Goal: Transaction & Acquisition: Purchase product/service

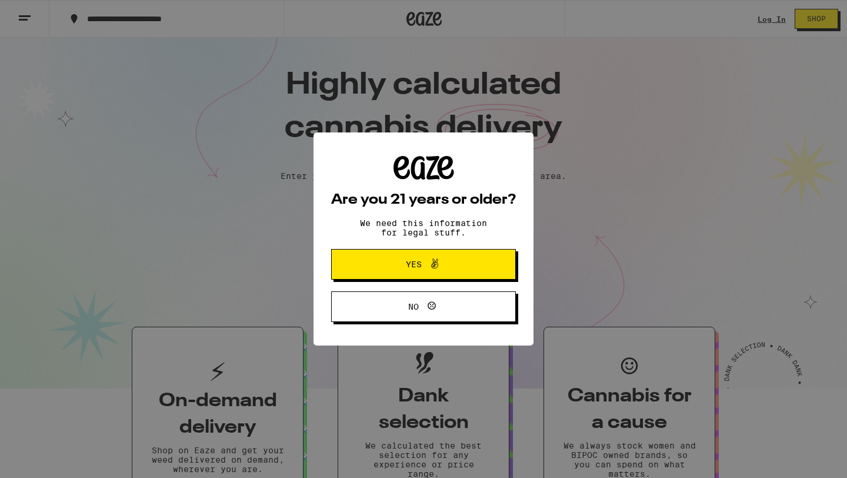
click at [390, 270] on span "Yes" at bounding box center [423, 264] width 89 height 15
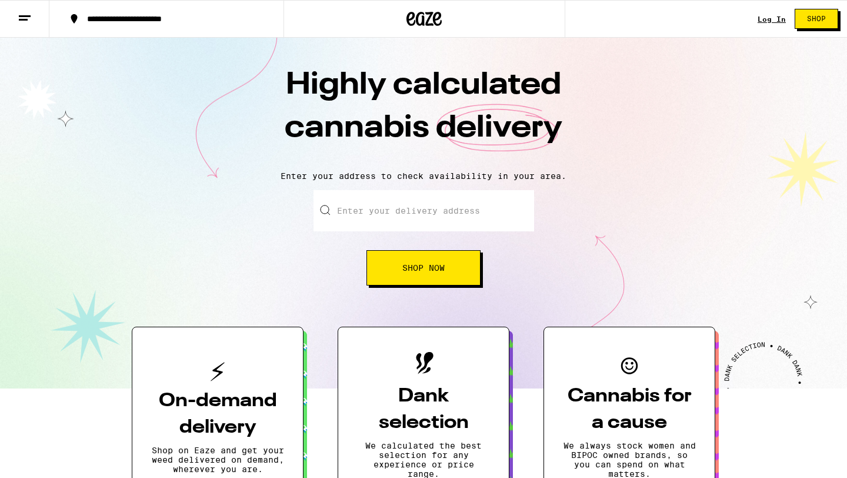
click at [407, 222] on input "Enter your delivery address" at bounding box center [424, 210] width 221 height 41
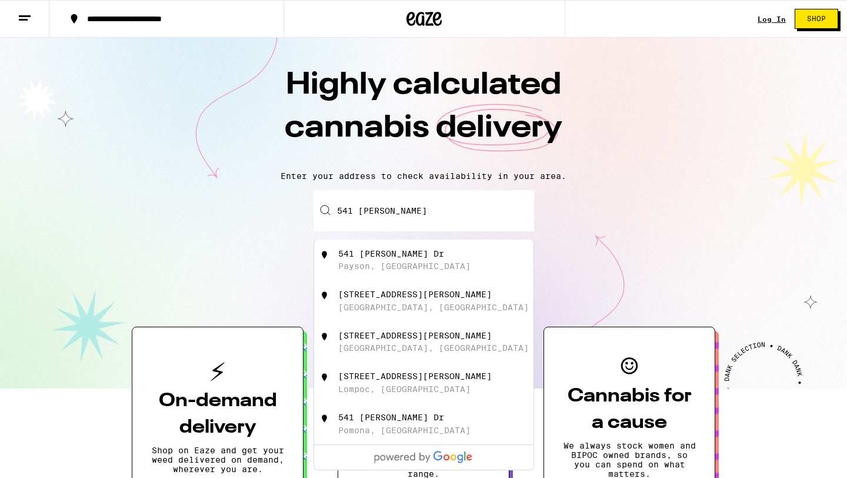
click at [391, 340] on div "[STREET_ADDRESS][PERSON_NAME]" at bounding box center [415, 335] width 154 height 9
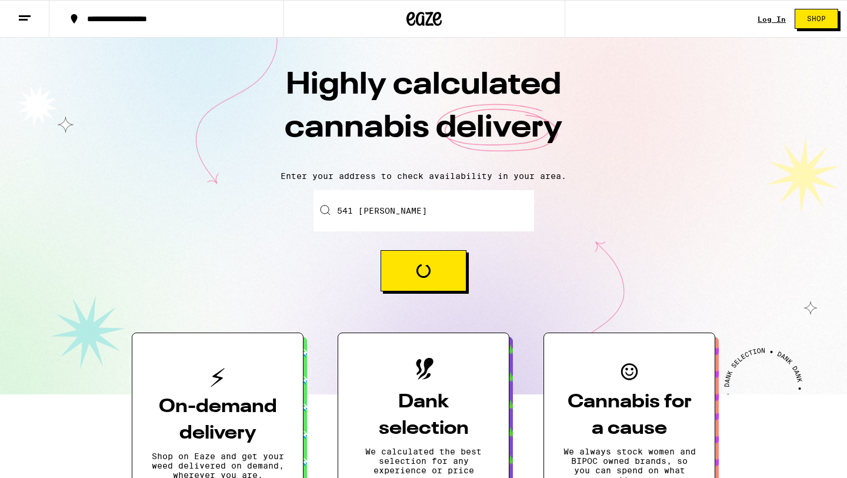
type input "[STREET_ADDRESS][PERSON_NAME]"
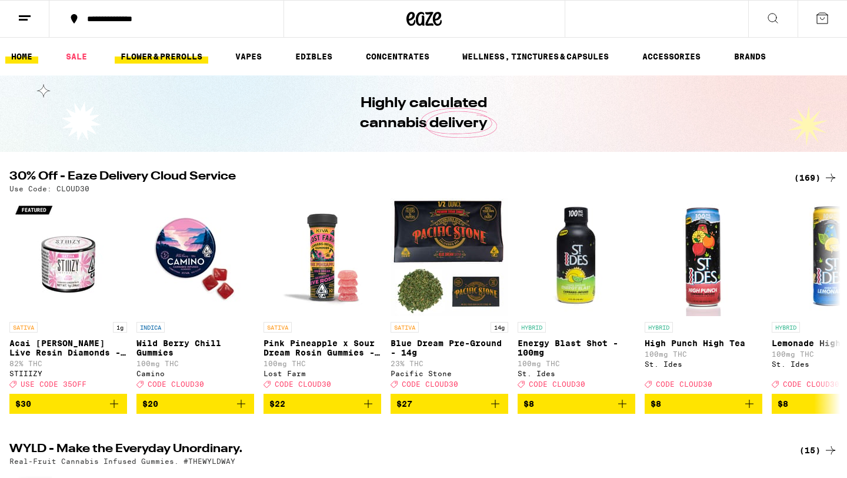
click at [176, 52] on link "FLOWER & PREROLLS" at bounding box center [162, 56] width 94 height 14
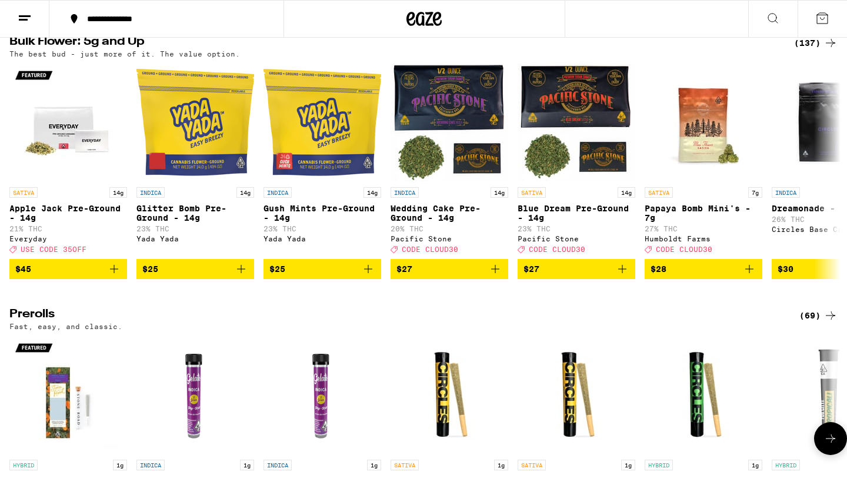
scroll to position [322, 0]
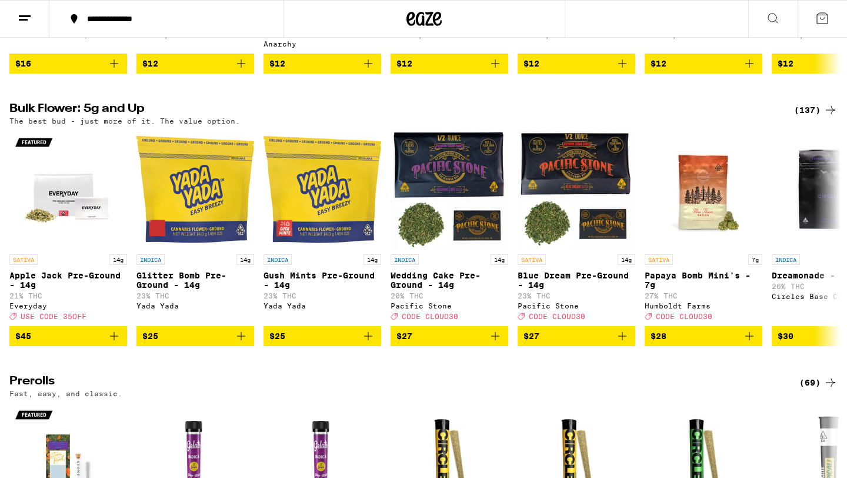
click at [808, 112] on div "(137)" at bounding box center [816, 110] width 44 height 14
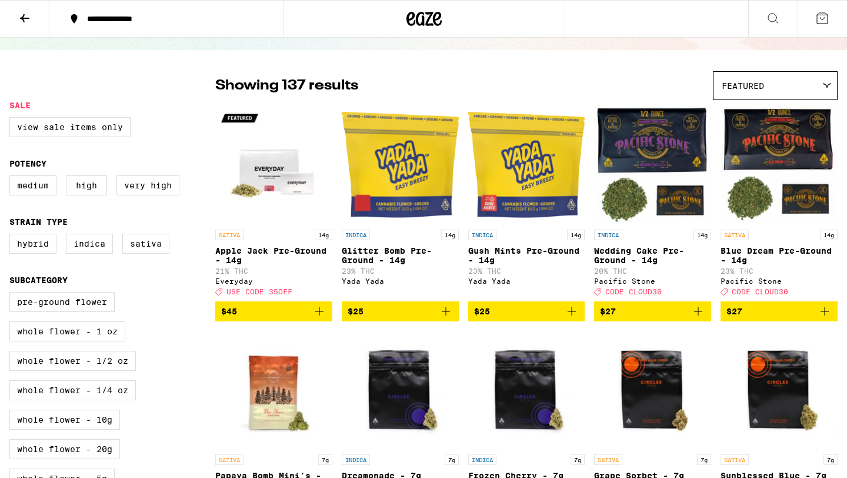
scroll to position [228, 0]
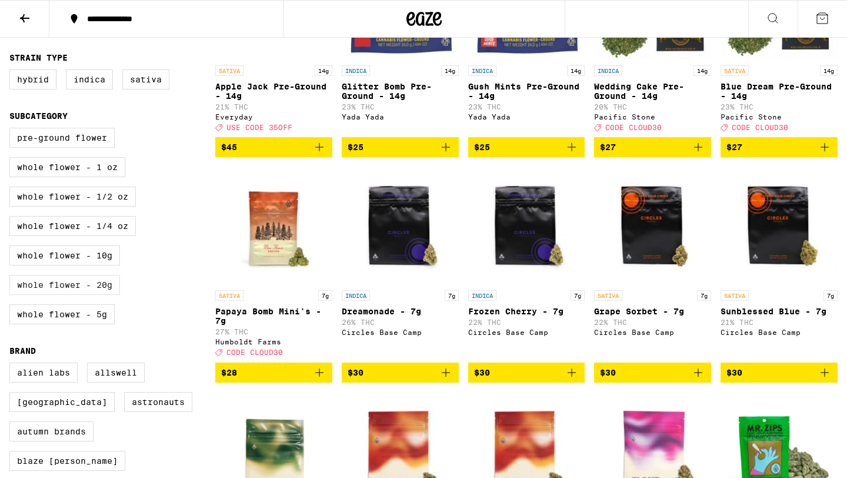
click at [95, 295] on label "Whole Flower - 20g" at bounding box center [64, 285] width 111 height 20
click at [12, 130] on input "Whole Flower - 20g" at bounding box center [12, 129] width 1 height 1
checkbox input "true"
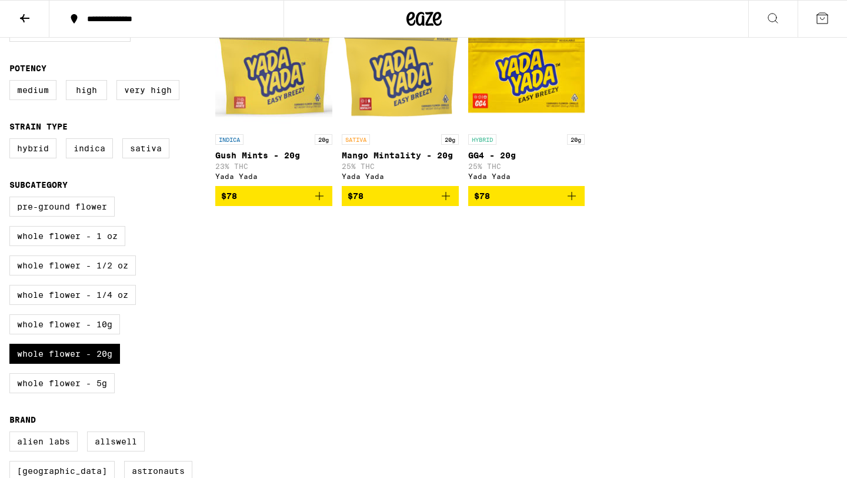
scroll to position [129, 0]
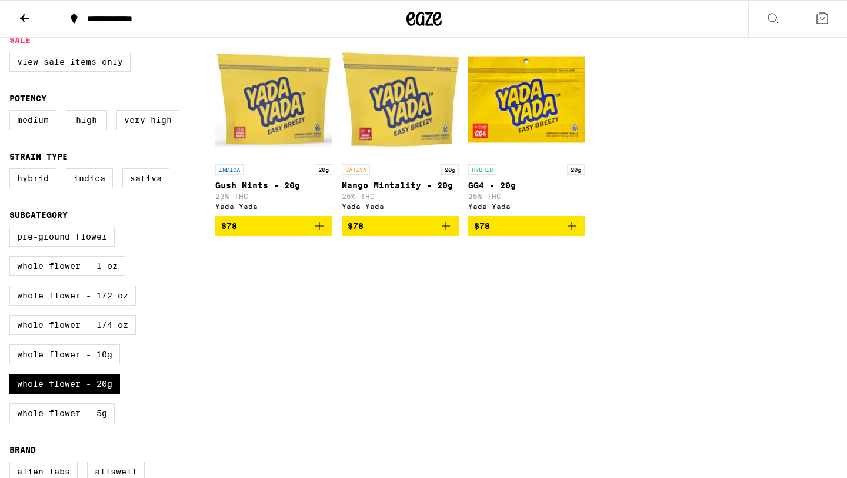
click at [382, 96] on img "Open page for Mango Mintality - 20g from Yada Yada" at bounding box center [400, 100] width 117 height 118
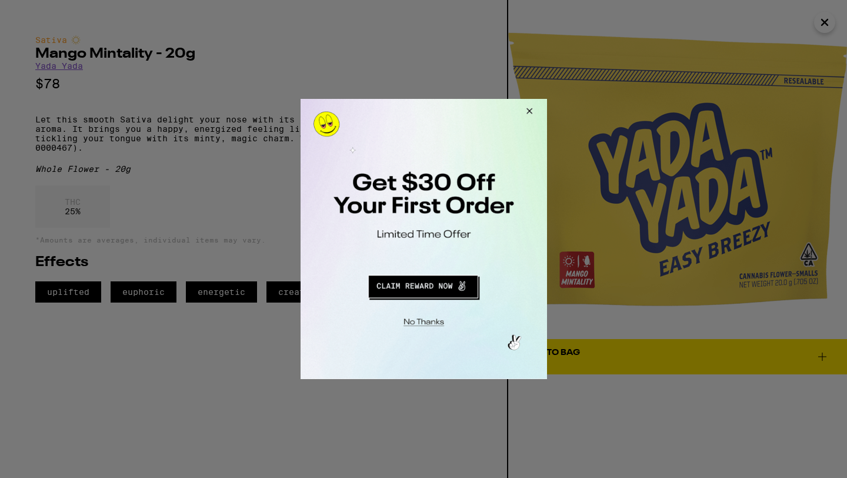
click at [533, 106] on button "Close Modal" at bounding box center [527, 113] width 32 height 28
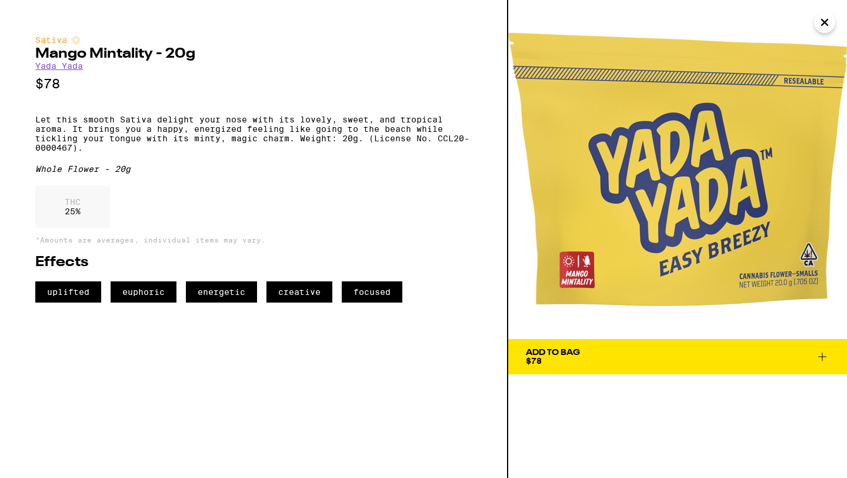
click at [835, 20] on button "Close" at bounding box center [824, 22] width 21 height 21
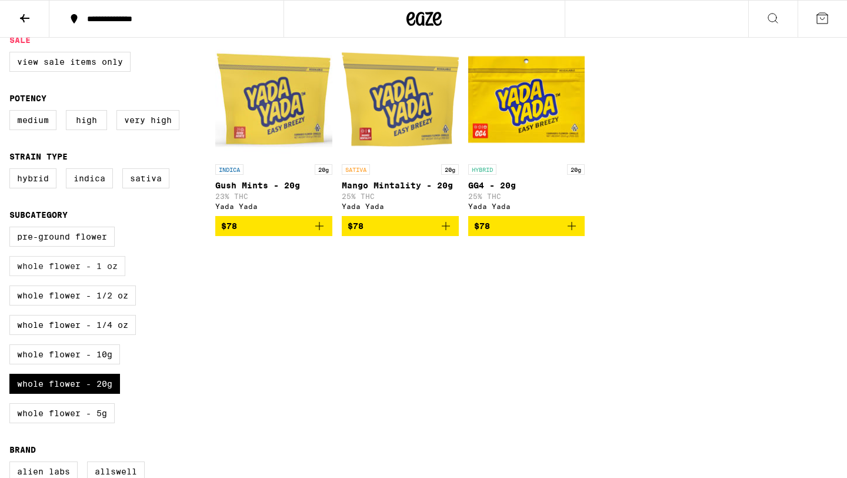
click at [92, 276] on label "Whole Flower - 1 oz" at bounding box center [67, 266] width 116 height 20
click at [12, 229] on input "Whole Flower - 1 oz" at bounding box center [12, 228] width 1 height 1
checkbox input "true"
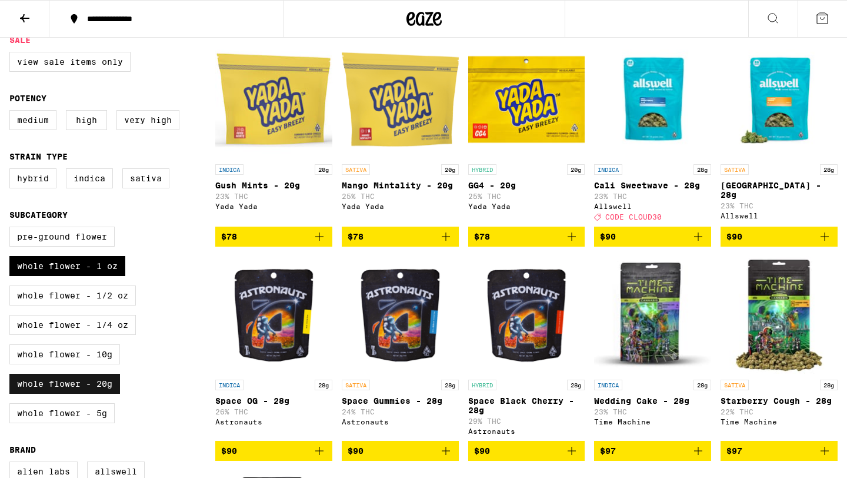
click at [77, 394] on label "Whole Flower - 20g" at bounding box center [64, 384] width 111 height 20
click at [12, 229] on input "Whole Flower - 20g" at bounding box center [12, 228] width 1 height 1
checkbox input "false"
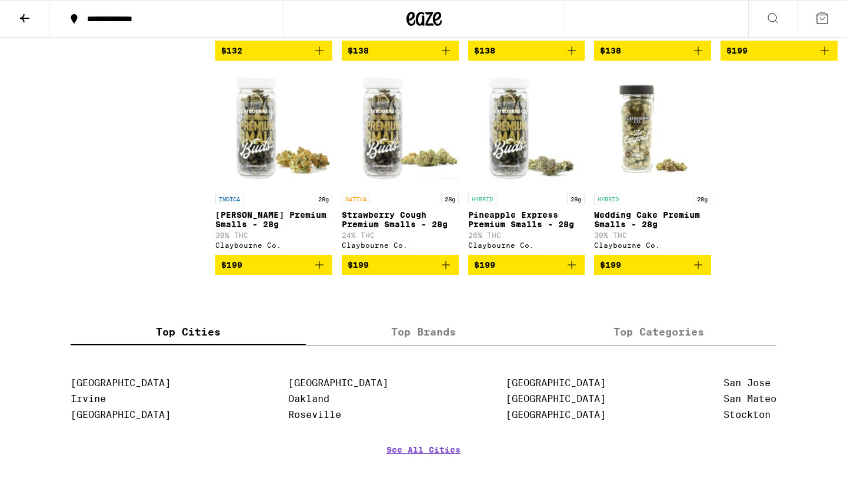
scroll to position [1119, 0]
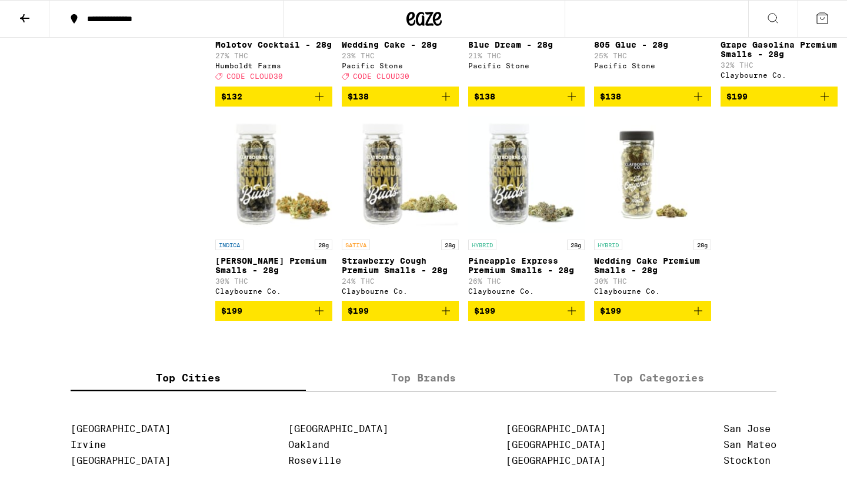
click at [384, 195] on img "Open page for Strawberry Cough Premium Smalls - 28g from Claybourne Co." at bounding box center [400, 175] width 117 height 118
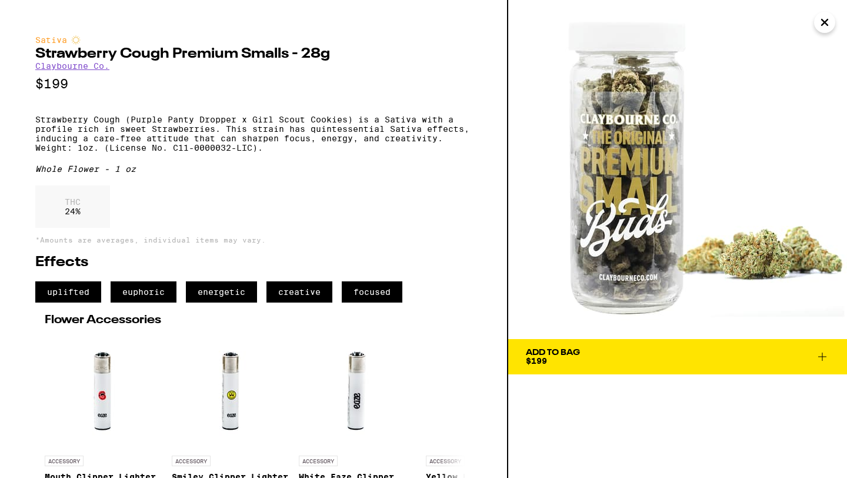
click at [825, 25] on icon "Close" at bounding box center [825, 23] width 14 height 18
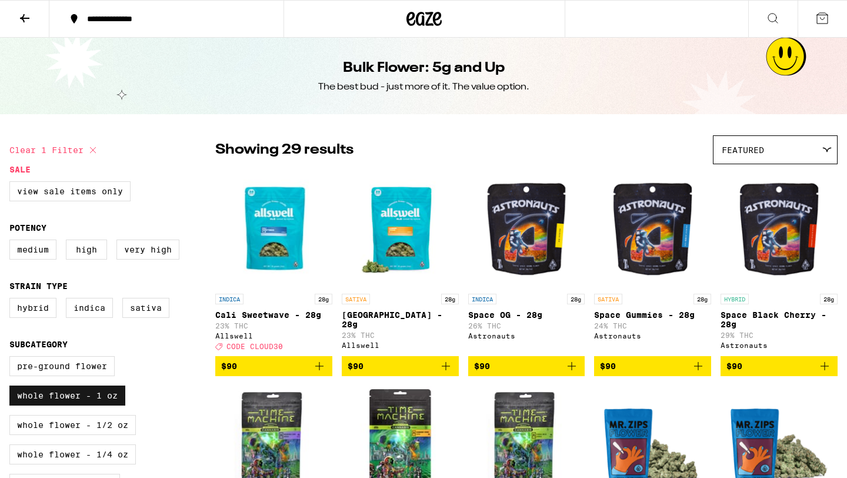
click at [95, 400] on label "Whole Flower - 1 oz" at bounding box center [67, 395] width 116 height 20
click at [12, 358] on input "Whole Flower - 1 oz" at bounding box center [12, 358] width 1 height 1
checkbox input "false"
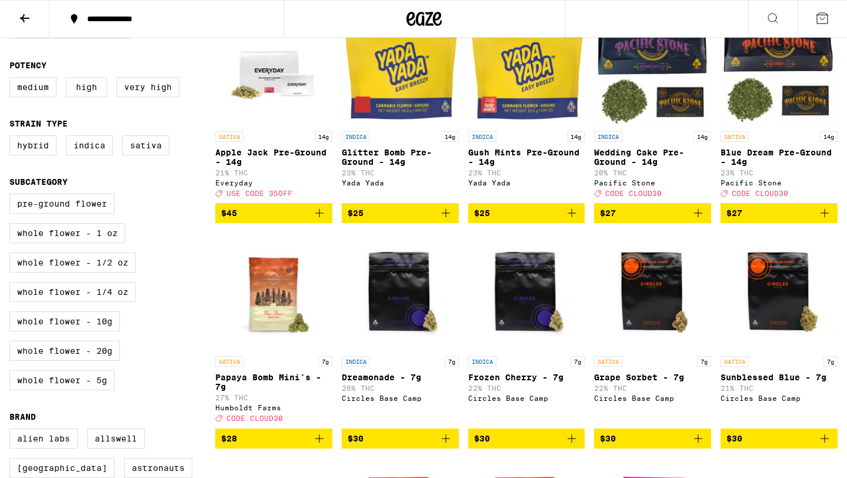
scroll to position [129, 0]
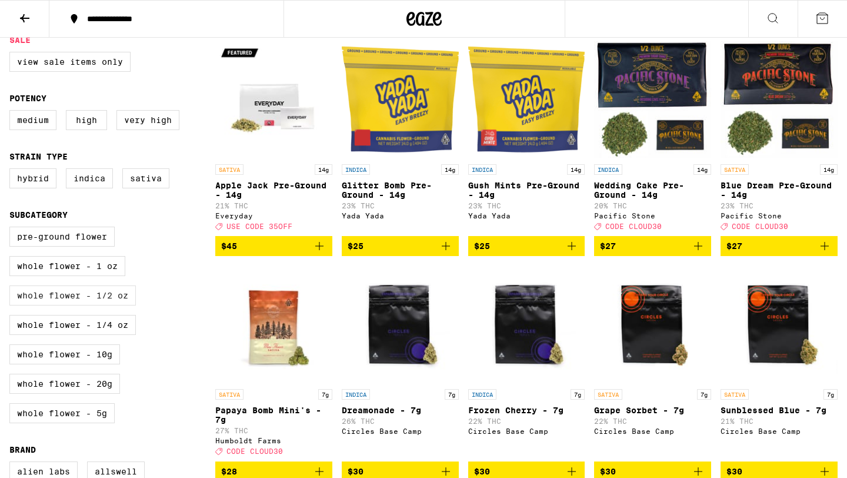
click at [82, 305] on label "Whole Flower - 1/2 oz" at bounding box center [72, 295] width 127 height 20
click at [12, 229] on input "Whole Flower - 1/2 oz" at bounding box center [12, 228] width 1 height 1
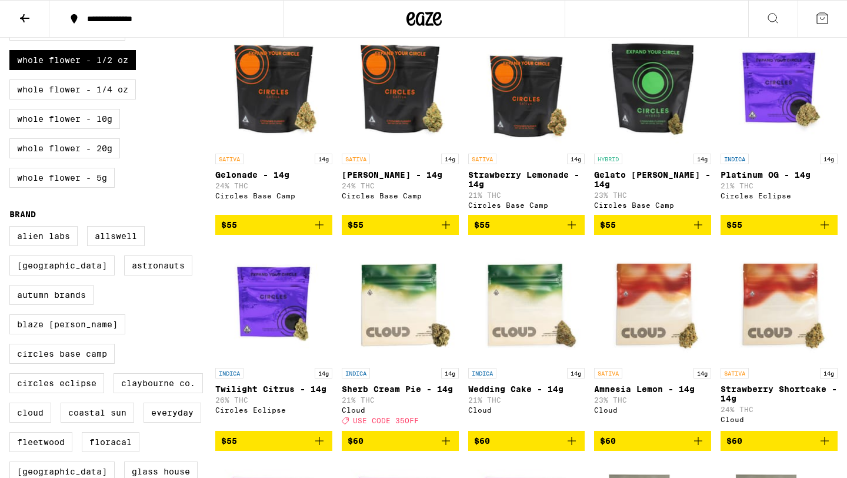
scroll to position [230, 0]
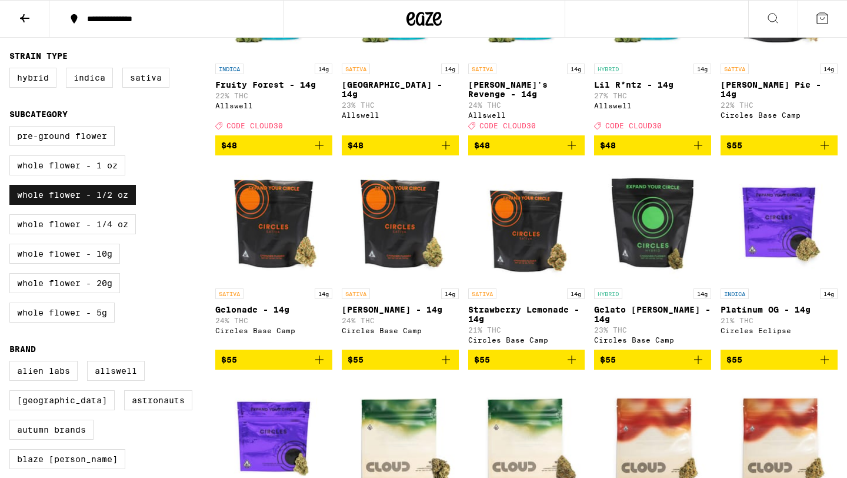
click at [97, 205] on label "Whole Flower - 1/2 oz" at bounding box center [72, 195] width 127 height 20
click at [12, 128] on input "Whole Flower - 1/2 oz" at bounding box center [12, 128] width 1 height 1
checkbox input "false"
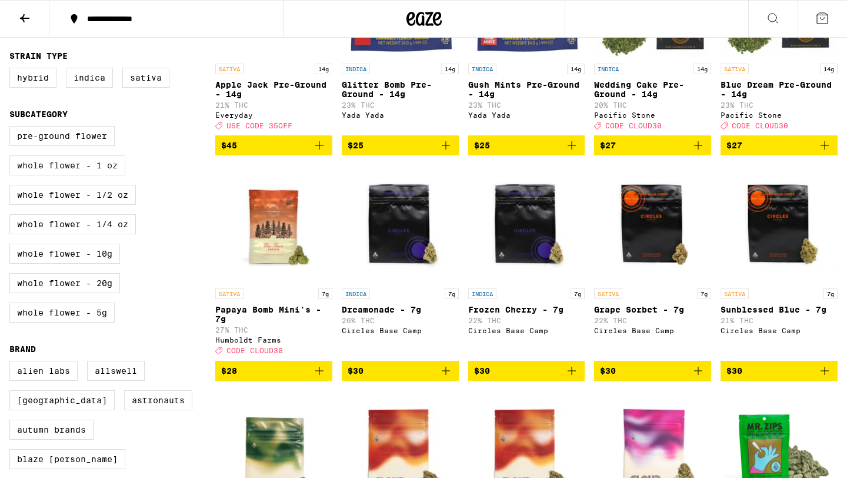
click at [95, 175] on label "Whole Flower - 1 oz" at bounding box center [67, 165] width 116 height 20
click at [12, 128] on input "Whole Flower - 1 oz" at bounding box center [12, 128] width 1 height 1
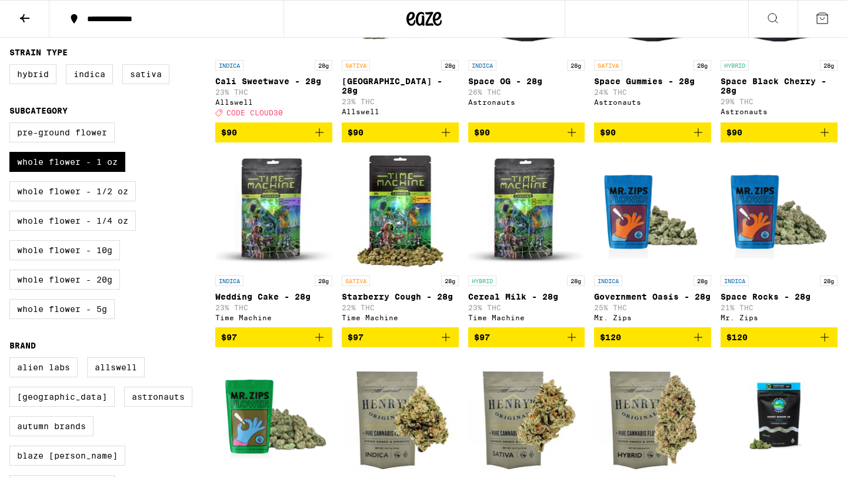
scroll to position [157, 0]
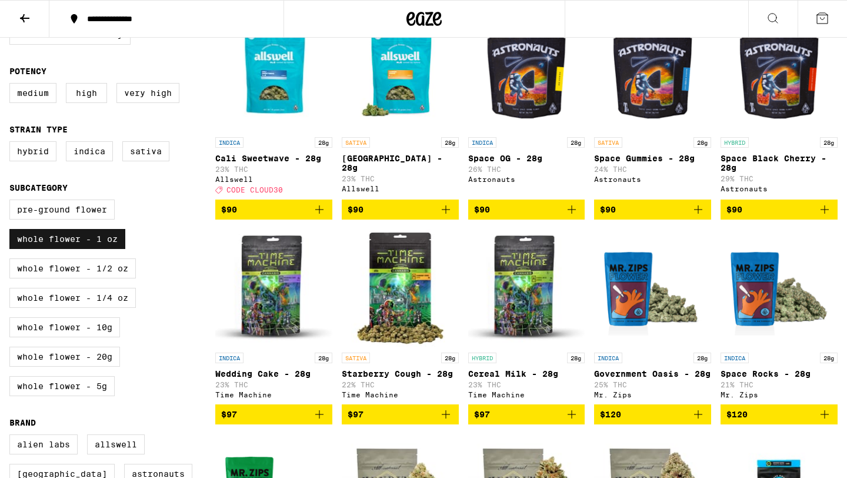
click at [96, 244] on label "Whole Flower - 1 oz" at bounding box center [67, 239] width 116 height 20
click at [12, 202] on input "Whole Flower - 1 oz" at bounding box center [12, 201] width 1 height 1
checkbox input "false"
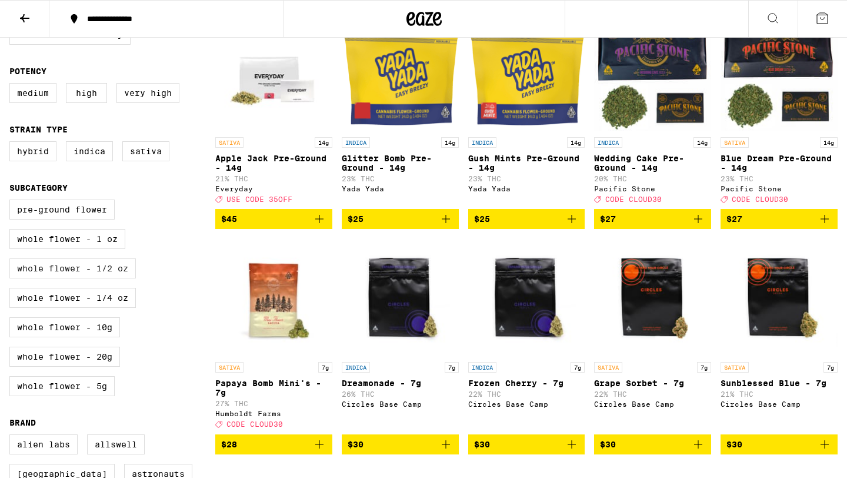
click at [91, 278] on label "Whole Flower - 1/2 oz" at bounding box center [72, 268] width 127 height 20
click at [12, 202] on input "Whole Flower - 1/2 oz" at bounding box center [12, 201] width 1 height 1
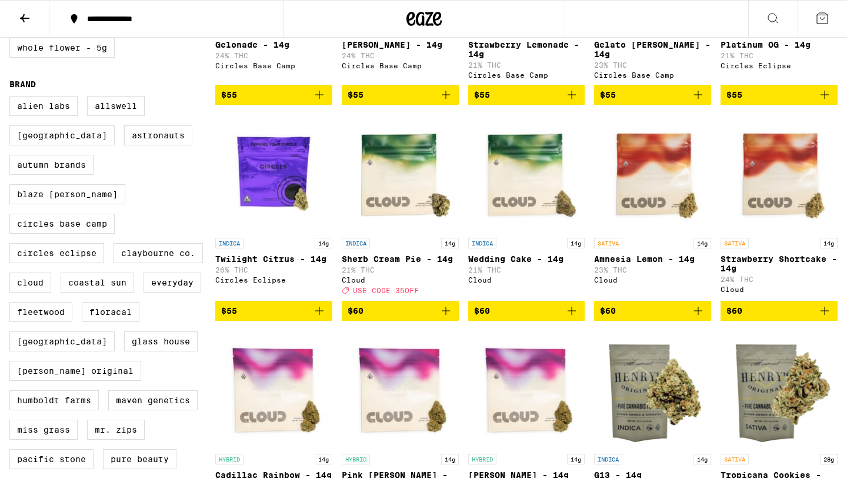
scroll to position [351, 0]
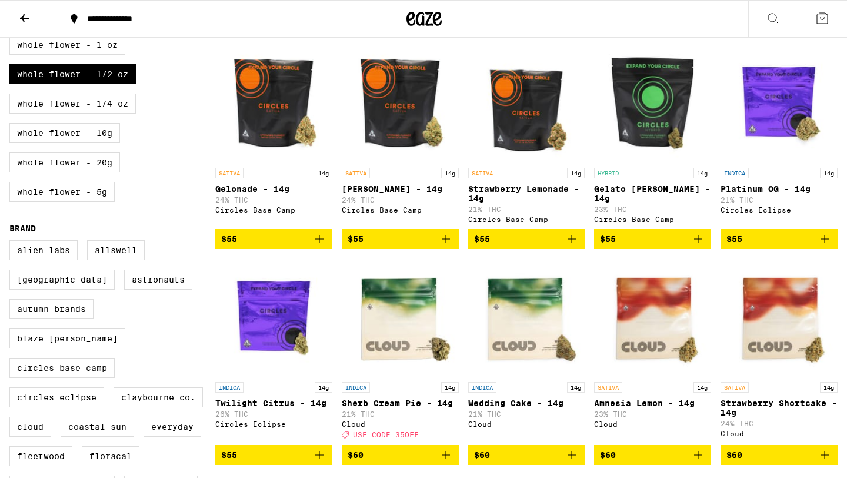
click at [287, 128] on img "Open page for Gelonade - 14g from Circles Base Camp" at bounding box center [273, 103] width 117 height 118
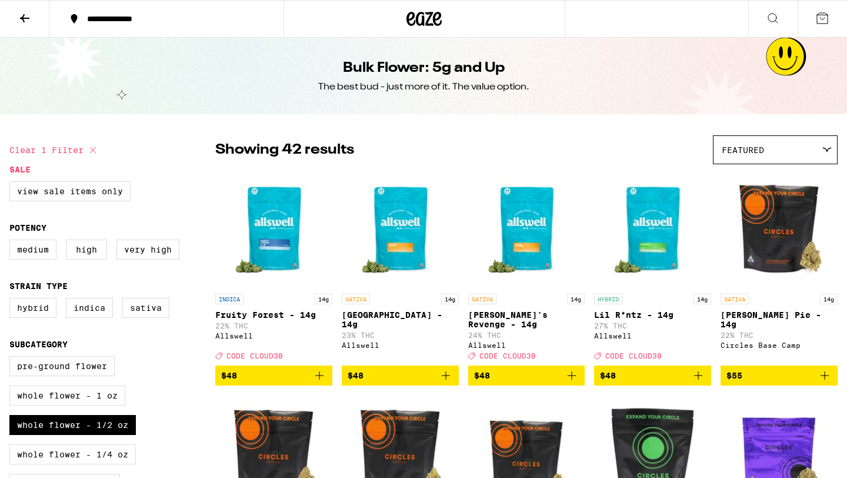
click at [94, 146] on icon at bounding box center [93, 150] width 14 height 14
checkbox input "false"
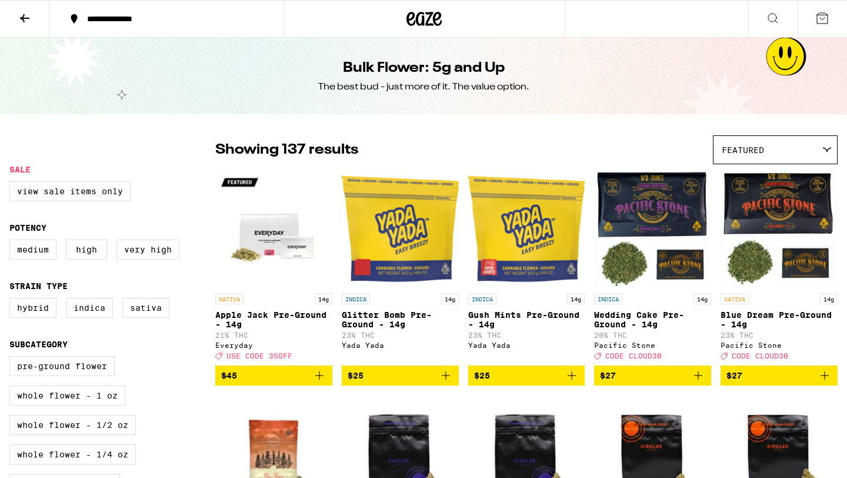
click at [21, 13] on icon at bounding box center [25, 18] width 14 height 14
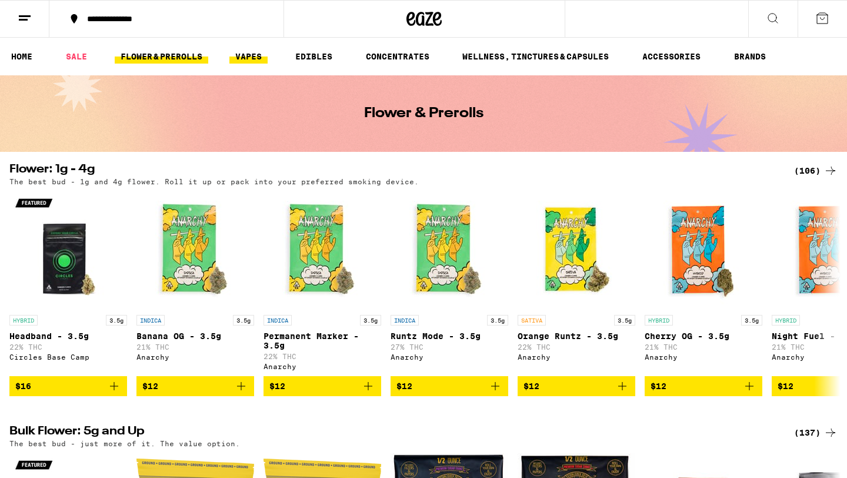
click at [268, 58] on li "VAPES" at bounding box center [254, 56] width 49 height 14
click at [258, 59] on link "VAPES" at bounding box center [249, 56] width 38 height 14
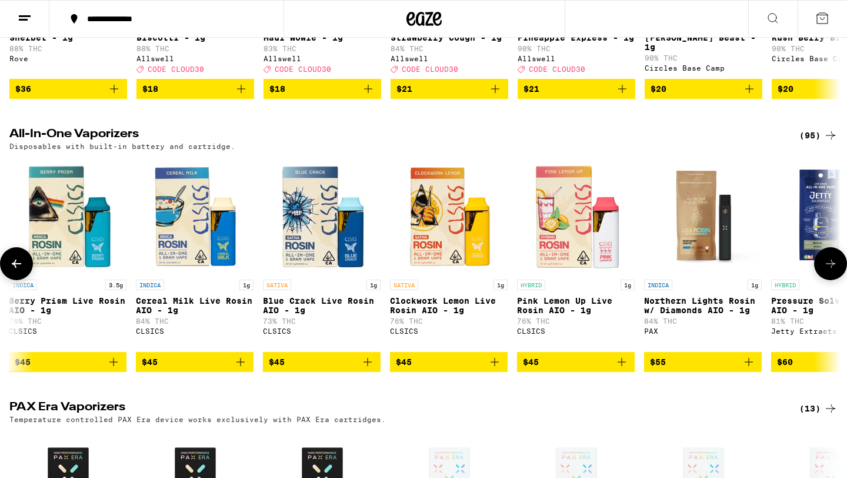
scroll to position [0, 11178]
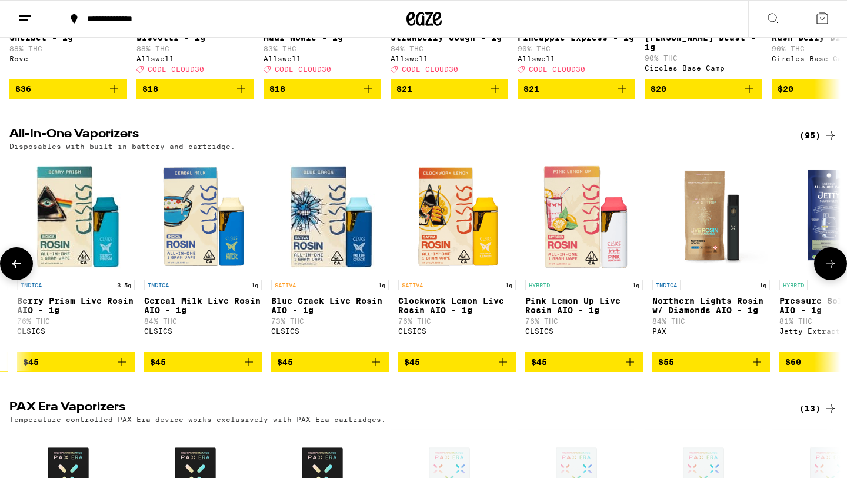
click at [314, 220] on img "Open page for Blue Crack Live Rosin AIO - 1g from CLSICS" at bounding box center [330, 215] width 118 height 118
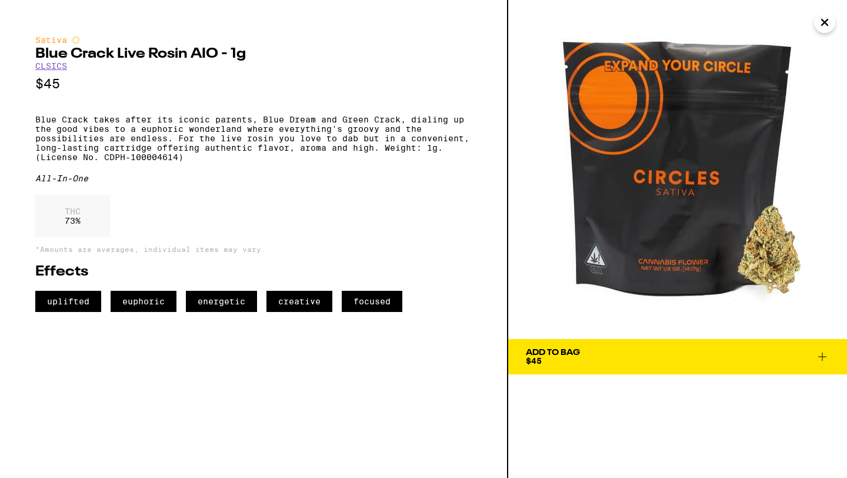
click at [824, 19] on icon "Close" at bounding box center [825, 23] width 14 height 18
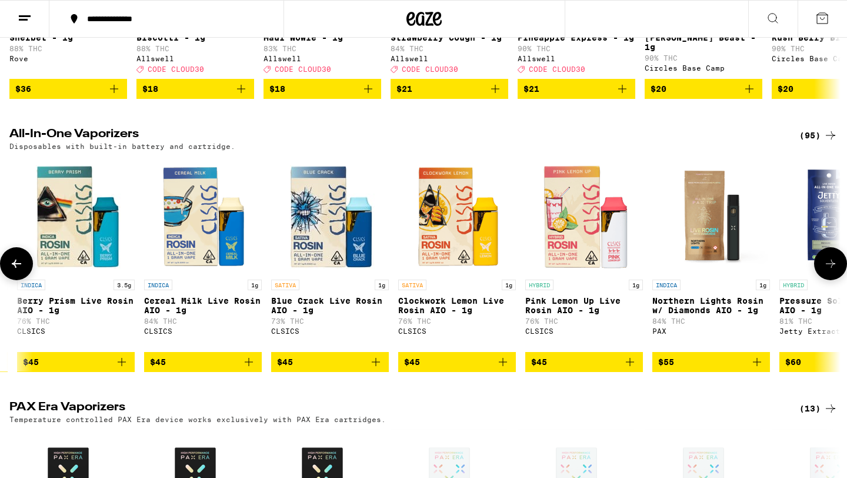
click at [344, 222] on img "Open page for Blue Crack Live Rosin AIO - 1g from CLSICS" at bounding box center [330, 215] width 118 height 118
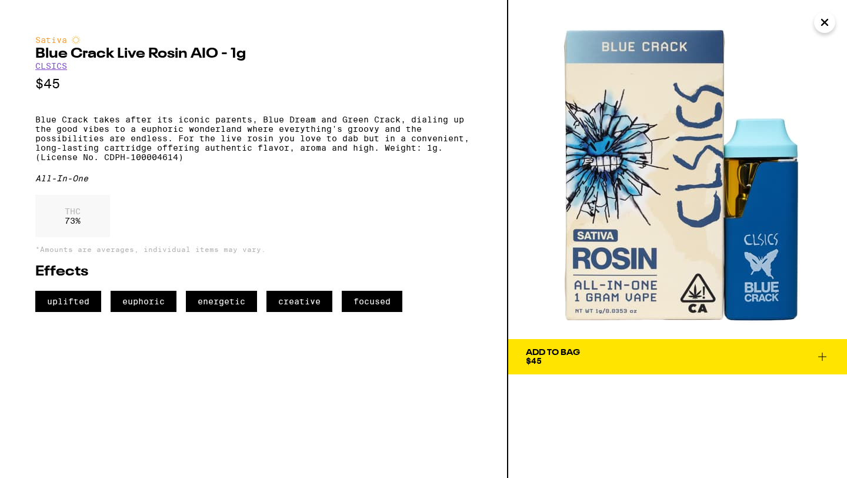
click at [827, 22] on icon "Close" at bounding box center [825, 23] width 14 height 18
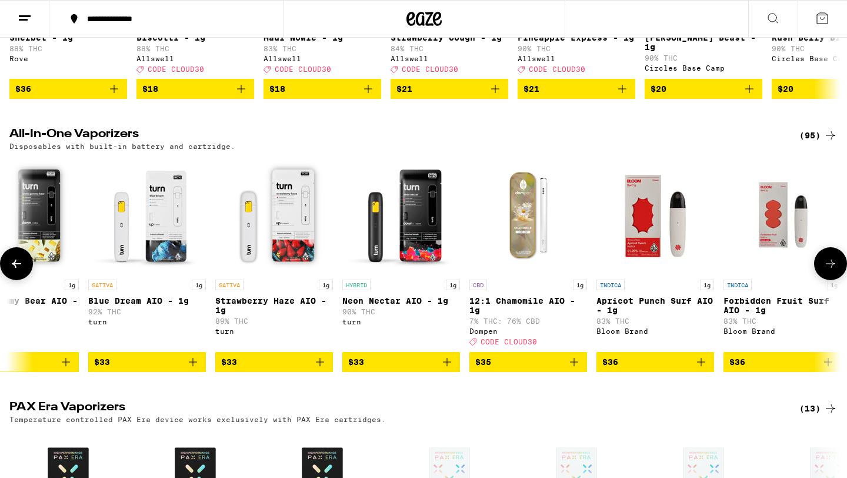
scroll to position [0, 8038]
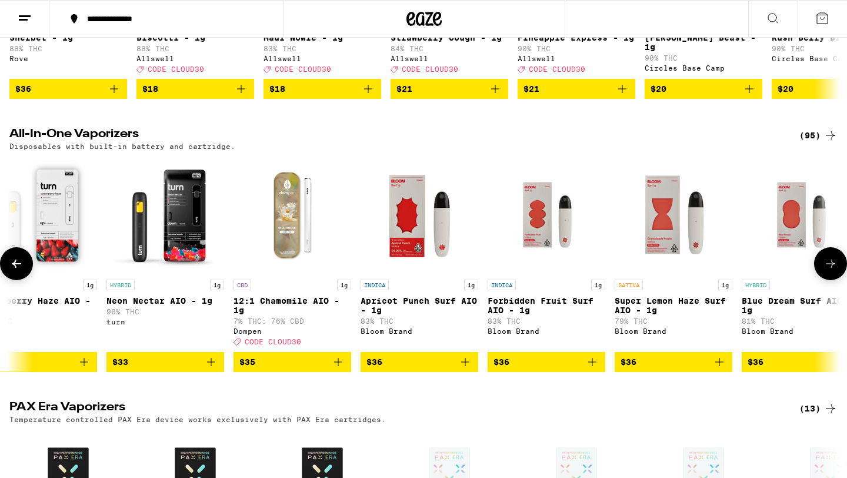
click at [663, 224] on img "Open page for Super Lemon Haze Surf AIO - 1g from Bloom Brand" at bounding box center [674, 215] width 118 height 118
click at [14, 260] on button at bounding box center [16, 263] width 33 height 33
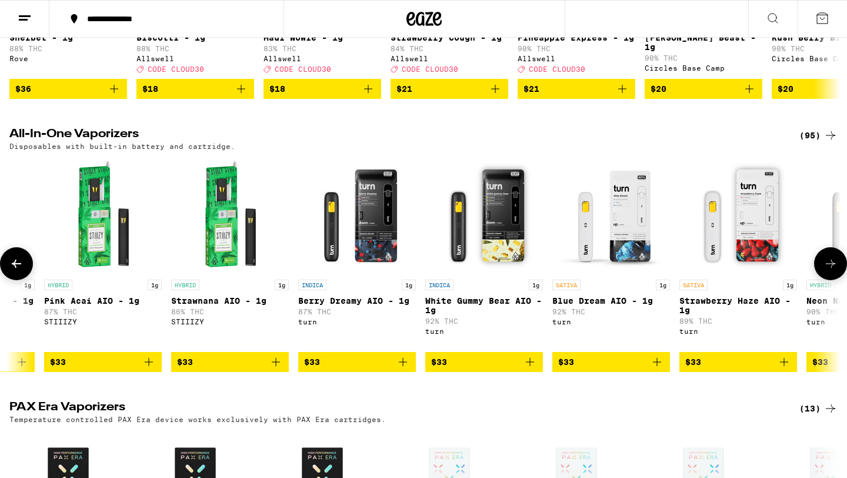
click at [14, 260] on button at bounding box center [16, 263] width 33 height 33
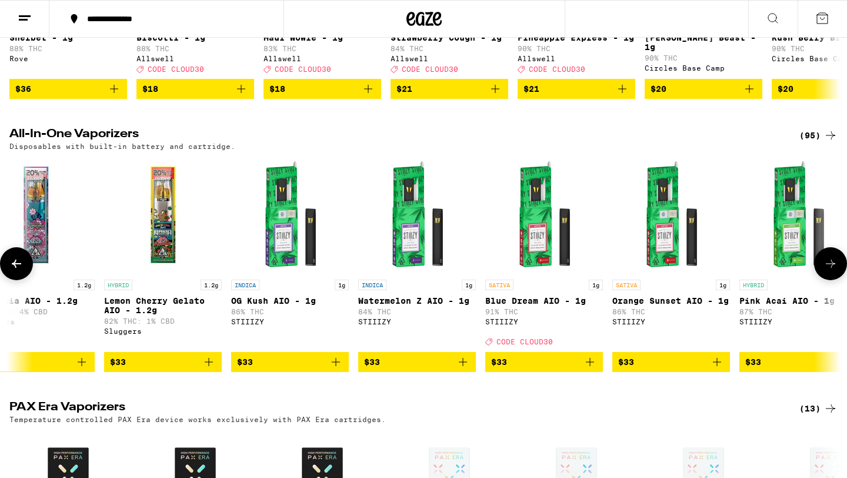
click at [14, 260] on button at bounding box center [16, 263] width 33 height 33
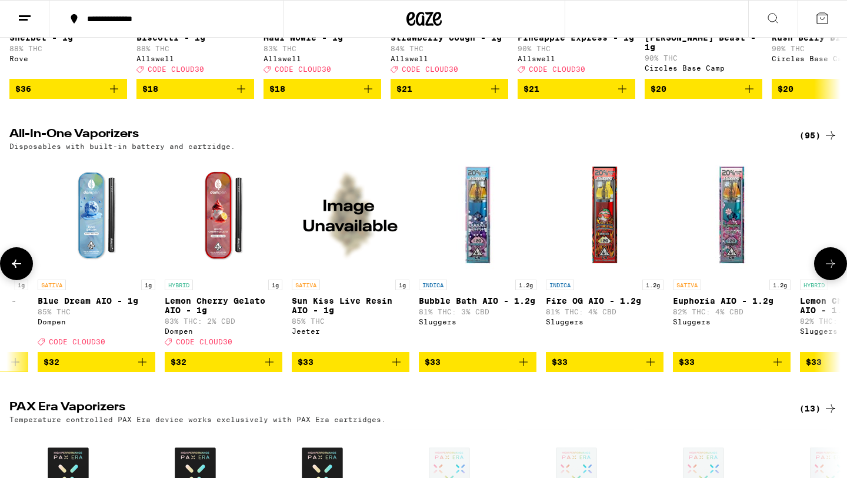
scroll to position [0, 5937]
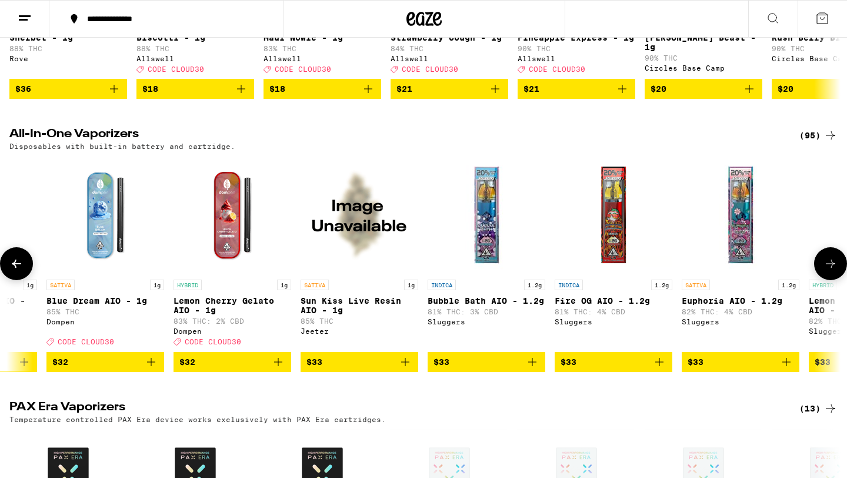
click at [14, 260] on button at bounding box center [16, 263] width 33 height 33
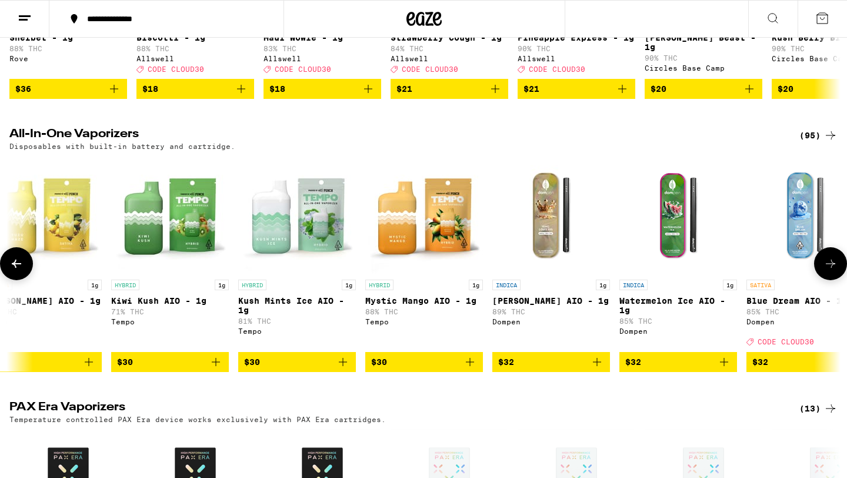
click at [14, 260] on button at bounding box center [16, 263] width 33 height 33
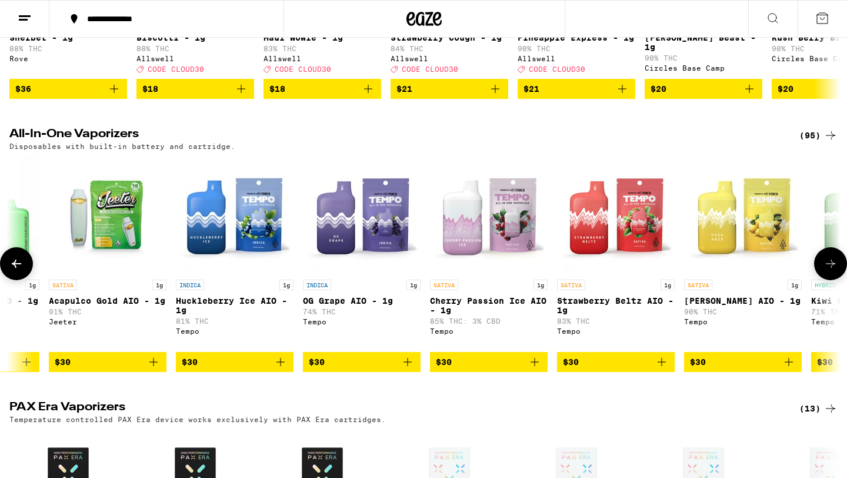
click at [14, 260] on button at bounding box center [16, 263] width 33 height 33
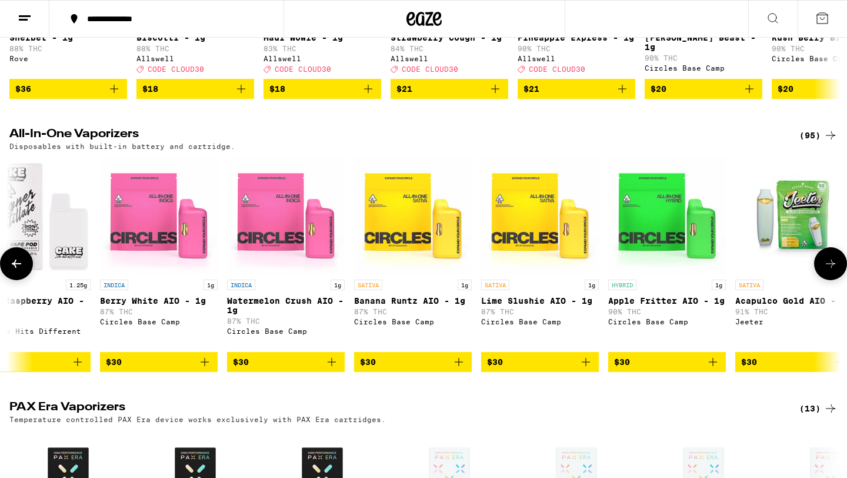
scroll to position [0, 3836]
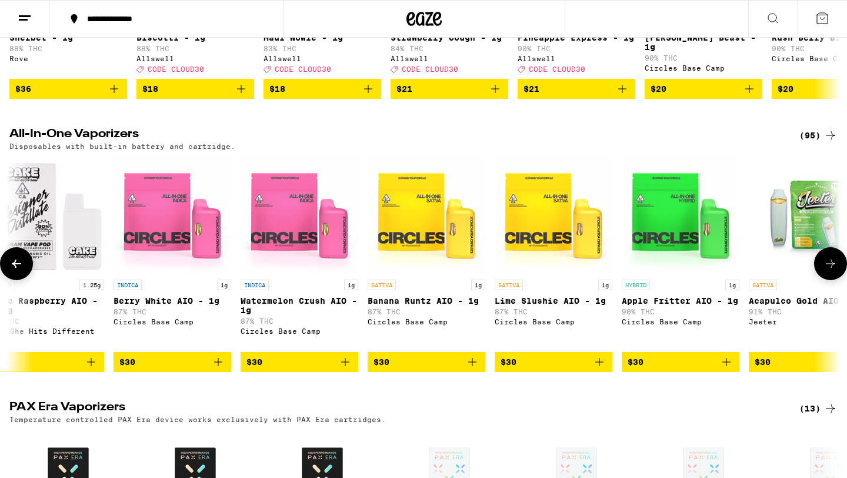
click at [806, 235] on img "Open page for Acapulco Gold AIO - 1g from Jeeter" at bounding box center [808, 215] width 118 height 118
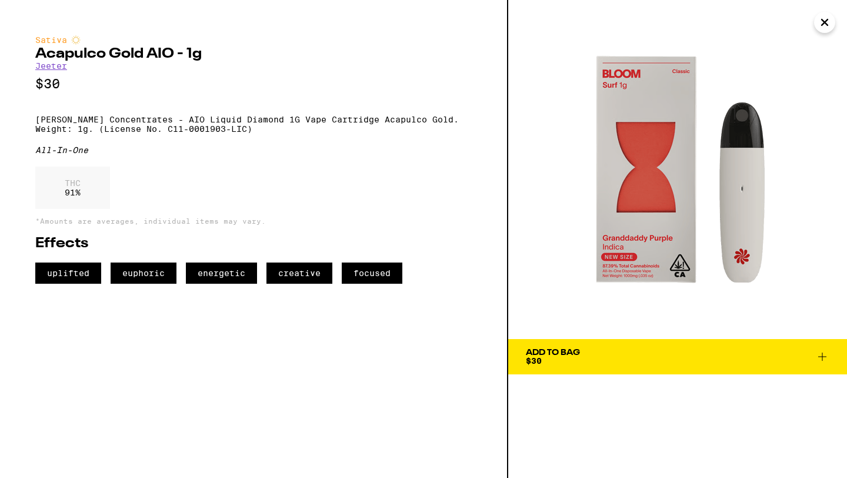
click at [824, 24] on icon "Close" at bounding box center [825, 23] width 14 height 18
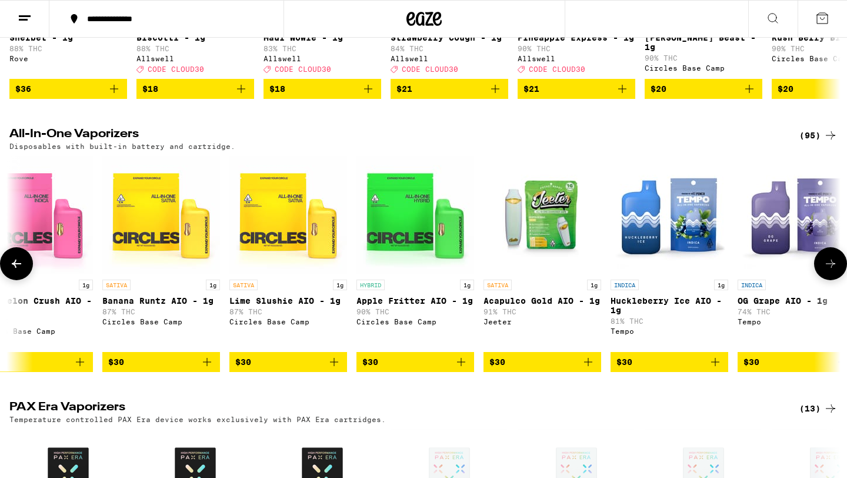
scroll to position [0, 4195]
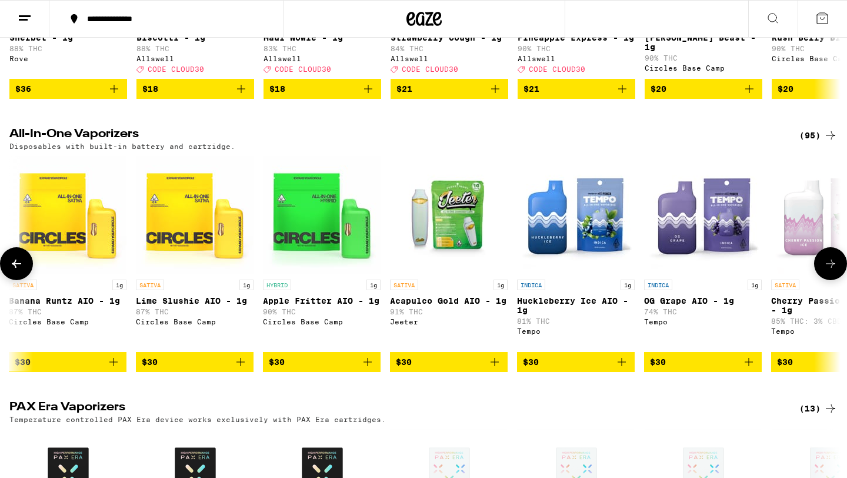
click at [457, 369] on span "$30" at bounding box center [449, 362] width 106 height 14
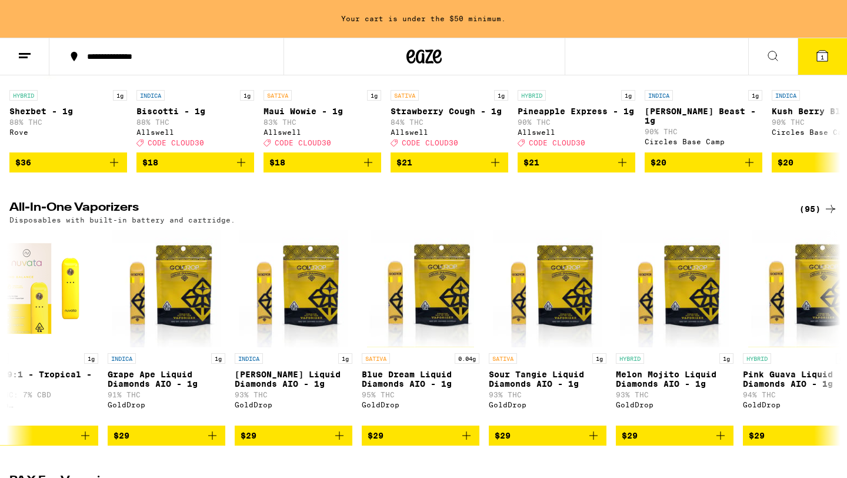
scroll to position [278, 0]
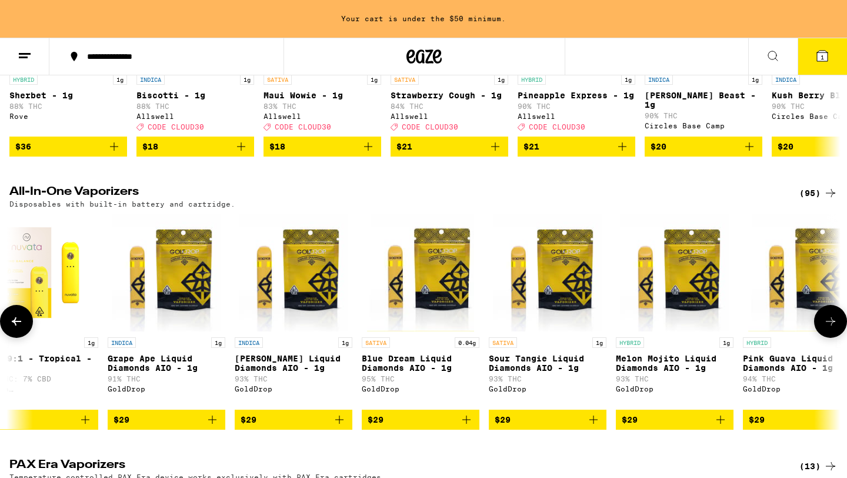
click at [462, 331] on img "Open page for Blue Dream Liquid Diamonds AIO - 1g from GoldDrop" at bounding box center [421, 273] width 108 height 118
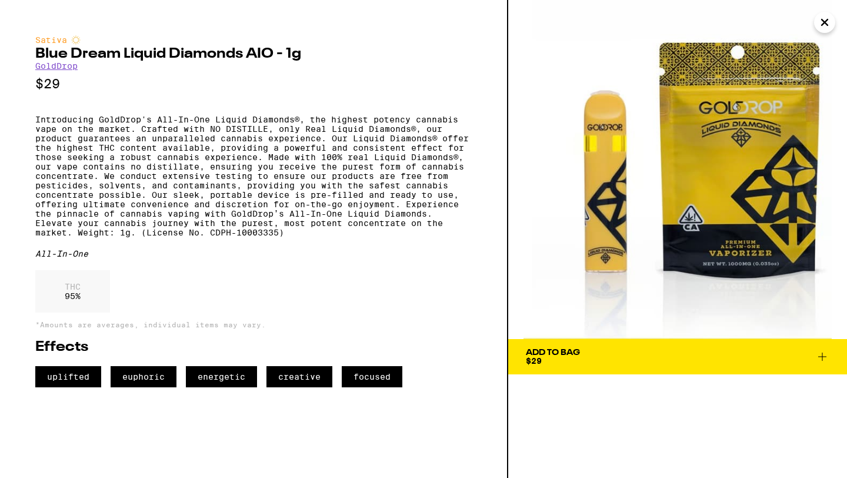
click at [573, 357] on div "Add To Bag $29" at bounding box center [553, 356] width 54 height 16
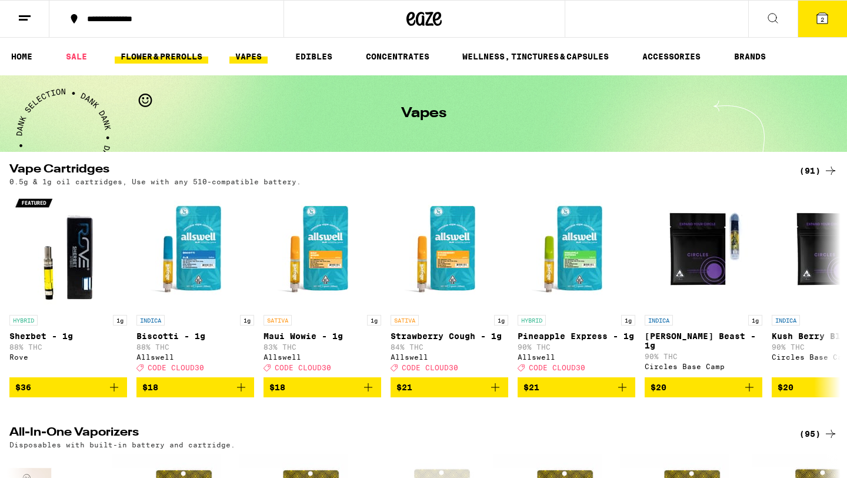
click at [165, 58] on link "FLOWER & PREROLLS" at bounding box center [162, 56] width 94 height 14
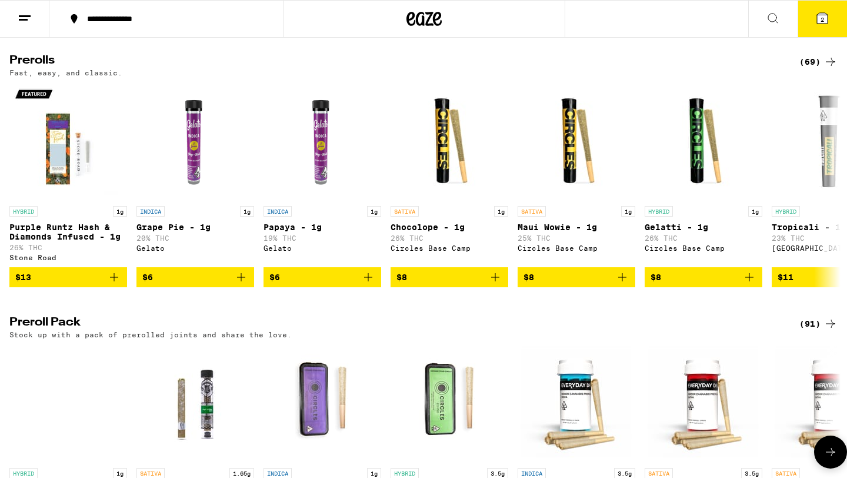
scroll to position [611, 0]
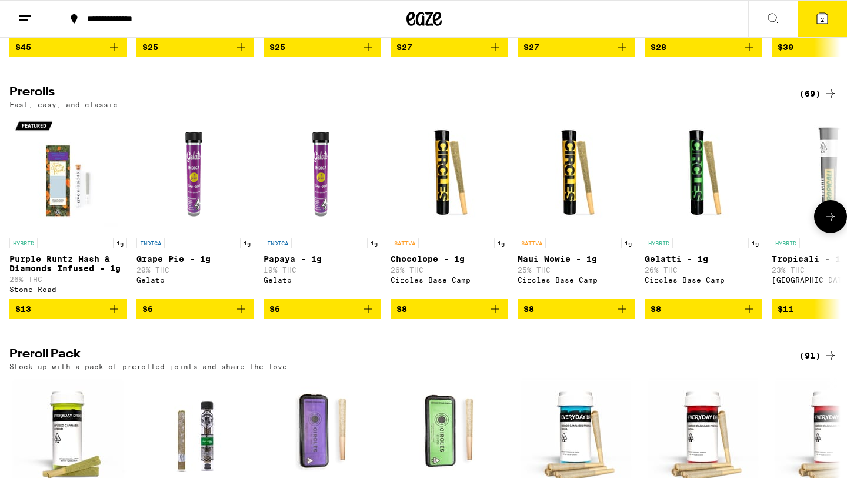
click at [823, 233] on button at bounding box center [830, 216] width 33 height 33
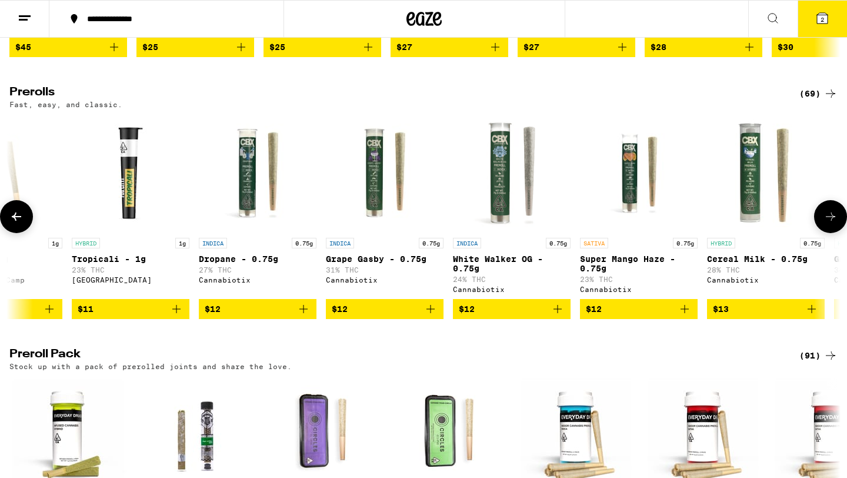
click at [823, 233] on button at bounding box center [830, 216] width 33 height 33
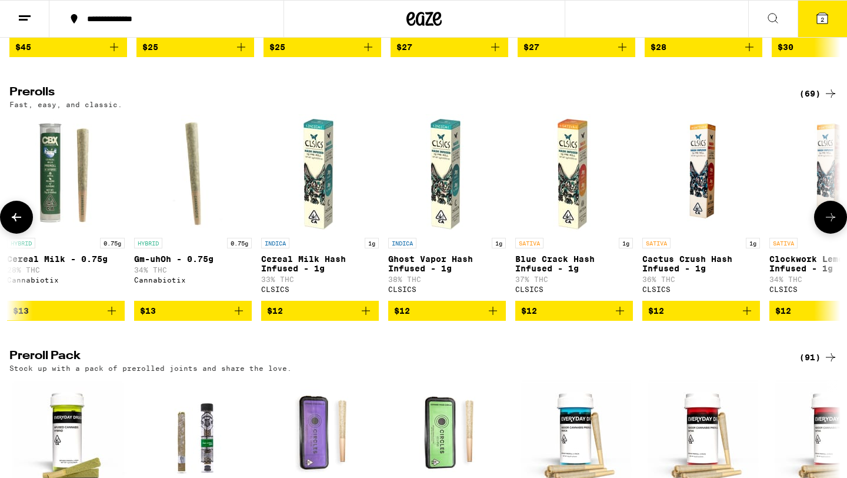
click at [823, 234] on button at bounding box center [830, 217] width 33 height 33
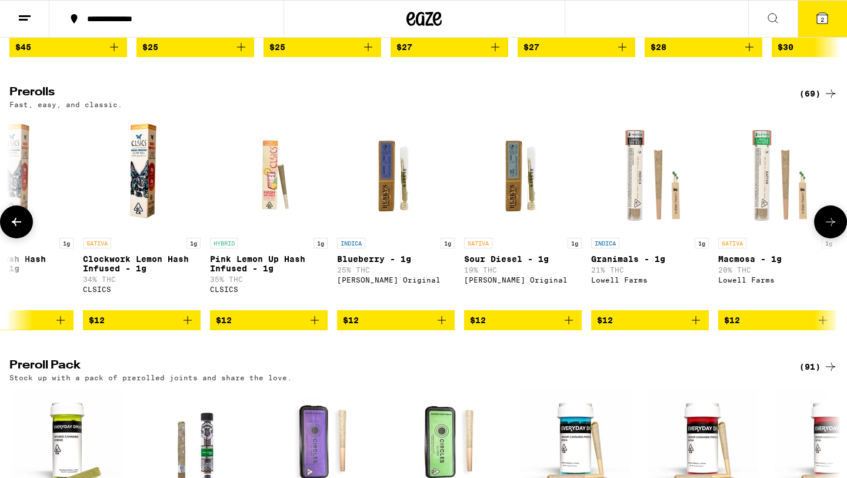
scroll to position [0, 2101]
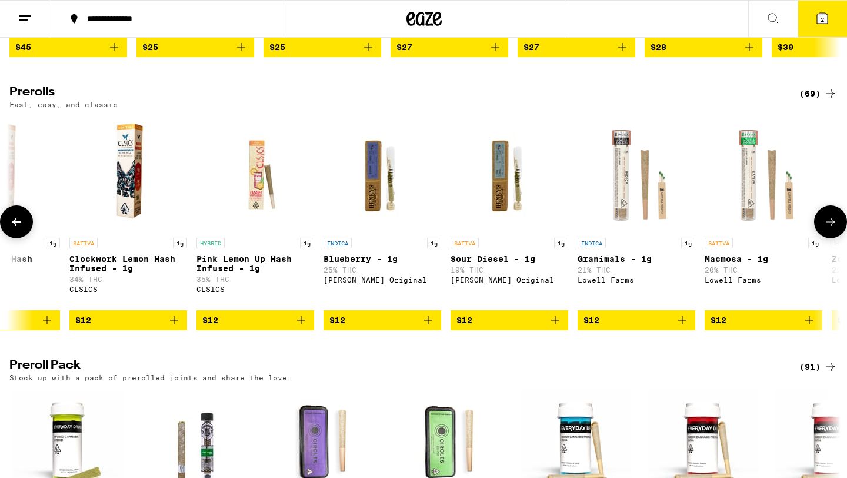
click at [823, 238] on button at bounding box center [830, 221] width 33 height 33
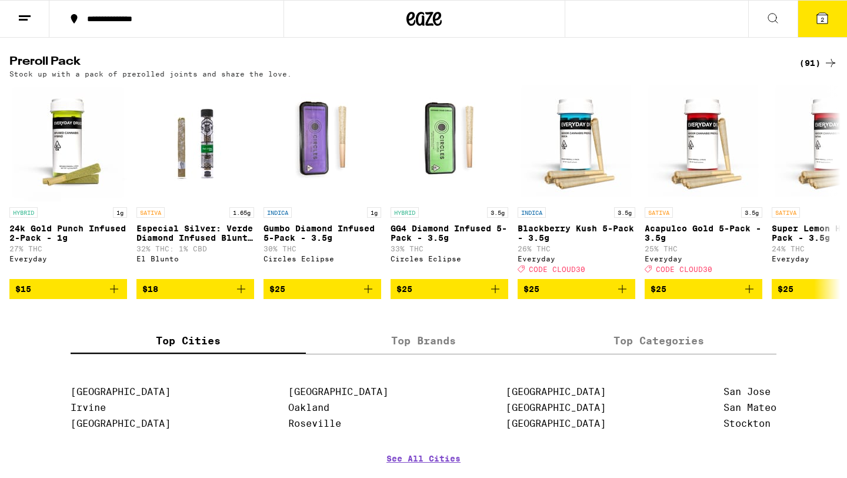
scroll to position [854, 0]
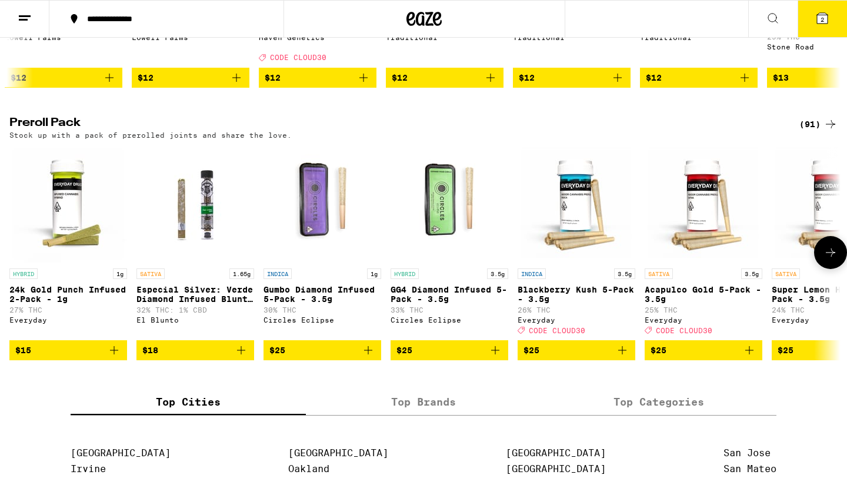
click at [222, 252] on img "Open page for Especial Silver: Verde Diamond Infused Blunt - 1.65g from El Blun…" at bounding box center [196, 204] width 118 height 118
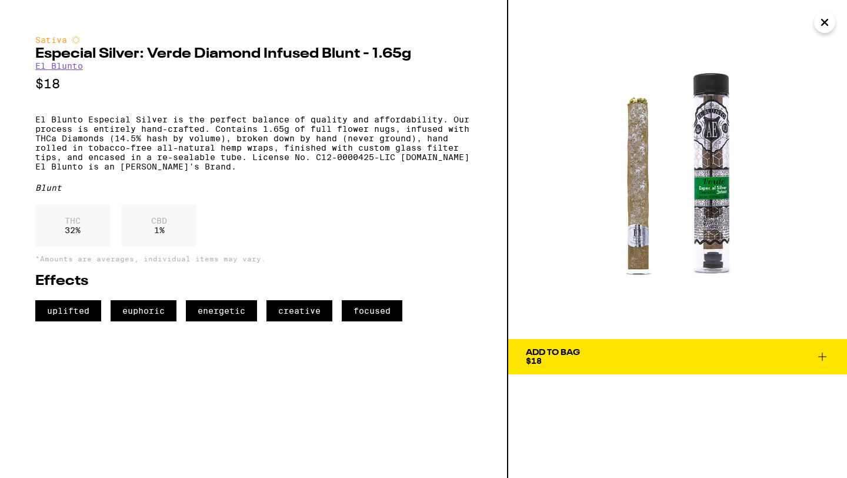
click at [824, 26] on icon "Close" at bounding box center [825, 23] width 14 height 18
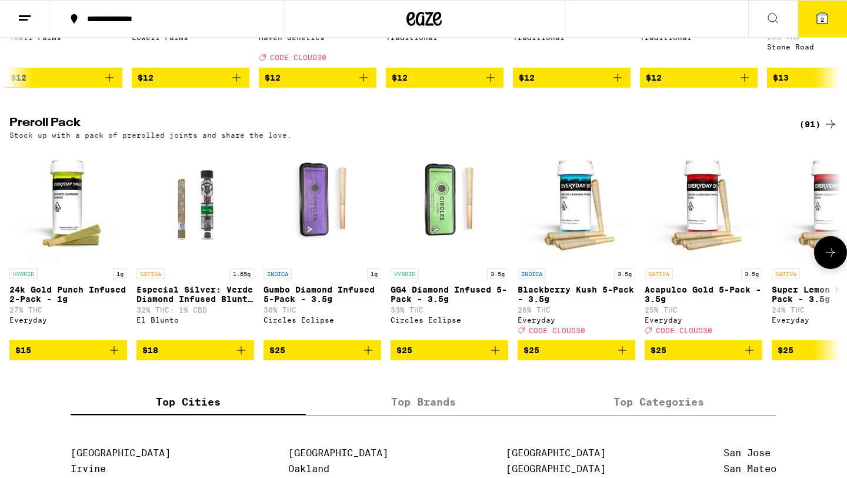
click at [832, 260] on icon at bounding box center [831, 252] width 14 height 14
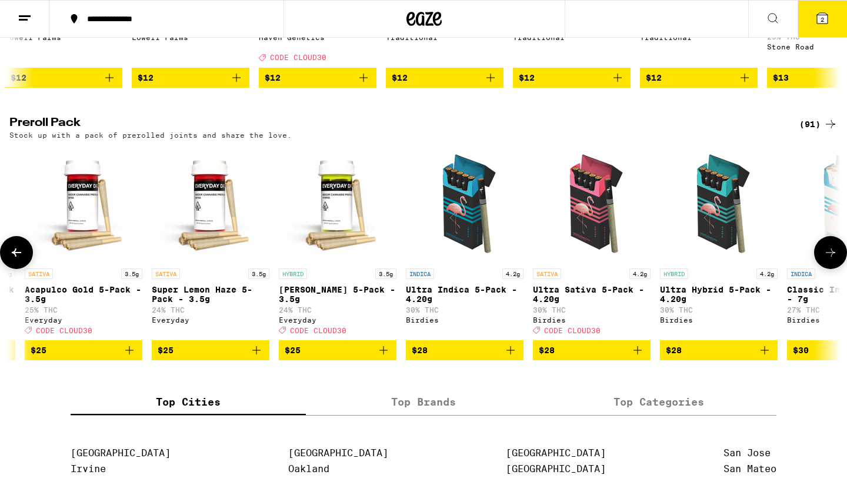
click at [832, 260] on icon at bounding box center [831, 252] width 14 height 14
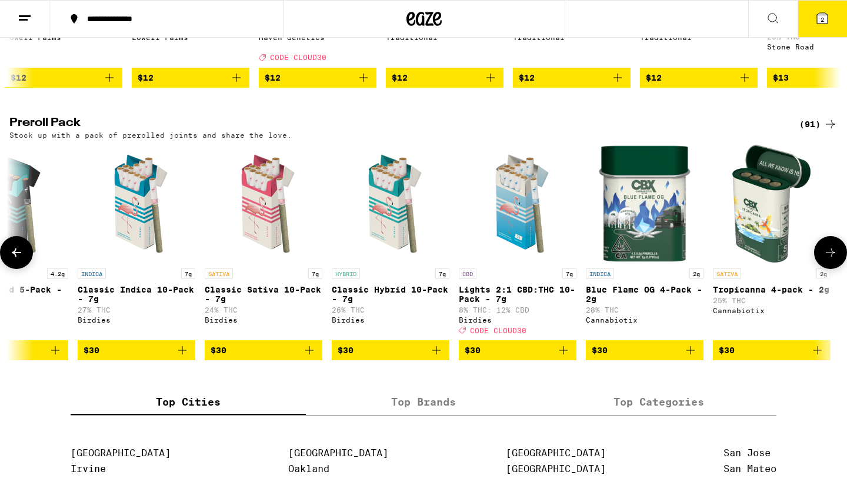
scroll to position [0, 1338]
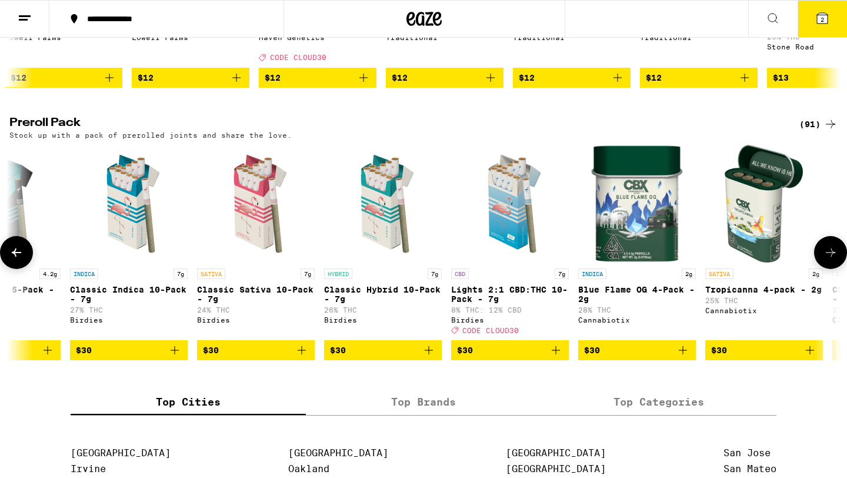
click at [832, 260] on icon at bounding box center [831, 252] width 14 height 14
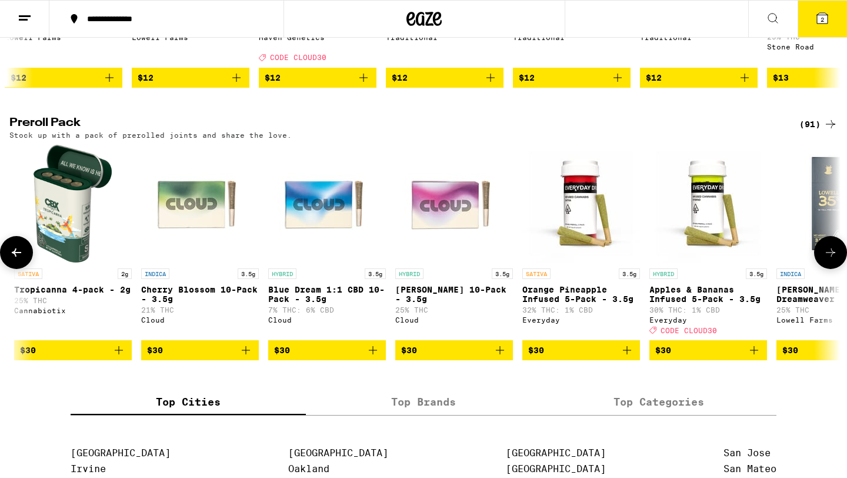
scroll to position [0, 2038]
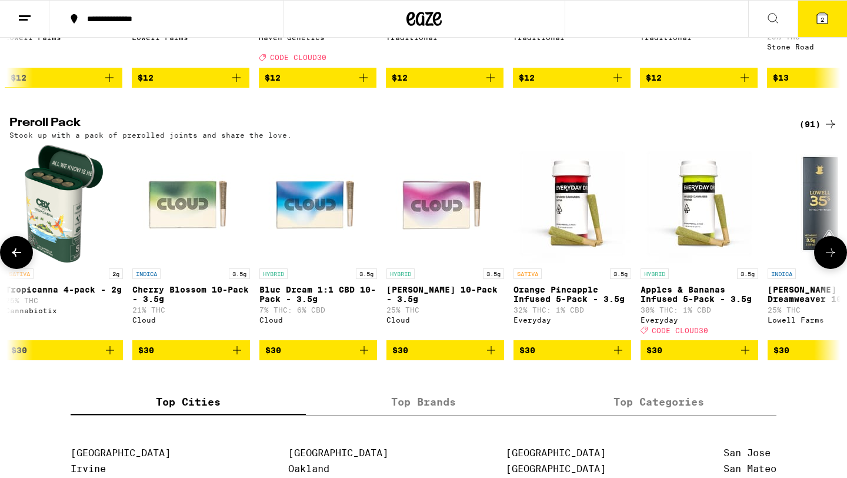
click at [832, 260] on icon at bounding box center [831, 252] width 14 height 14
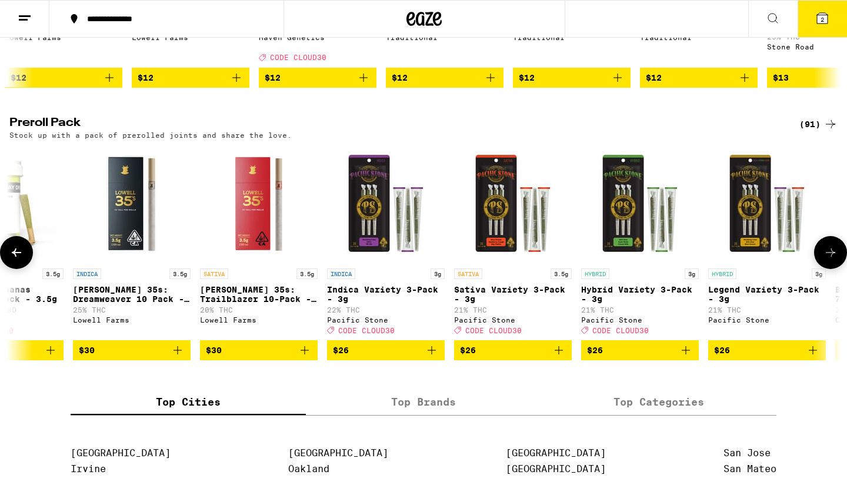
scroll to position [0, 2738]
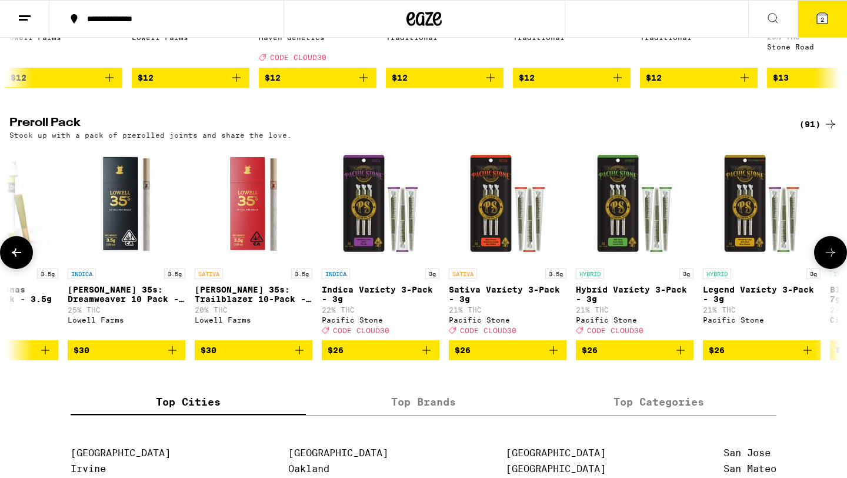
click at [833, 260] on icon at bounding box center [831, 252] width 14 height 14
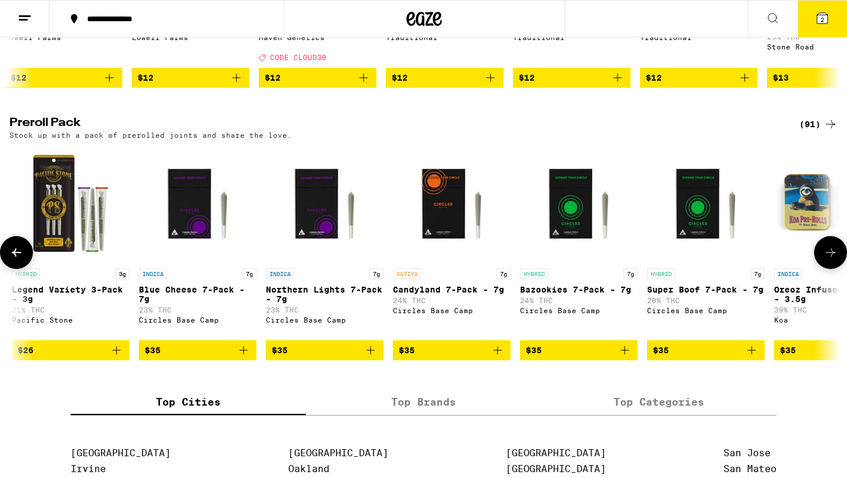
click at [833, 260] on icon at bounding box center [831, 252] width 14 height 14
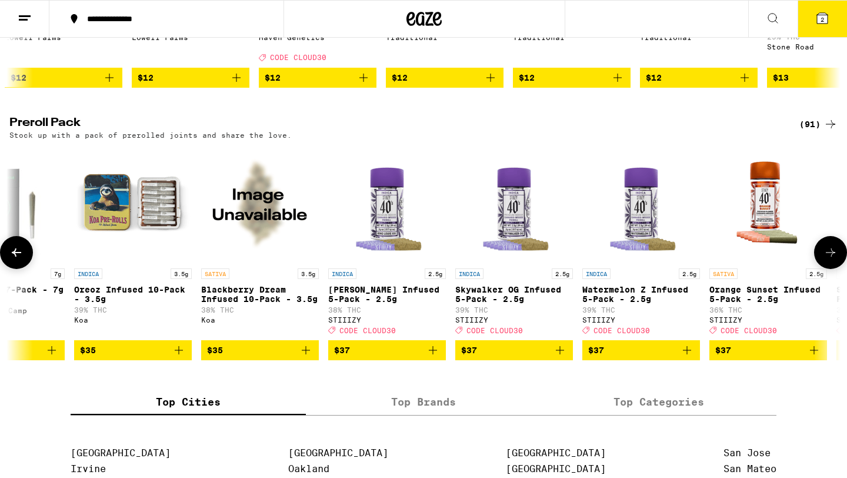
click at [833, 260] on icon at bounding box center [831, 252] width 14 height 14
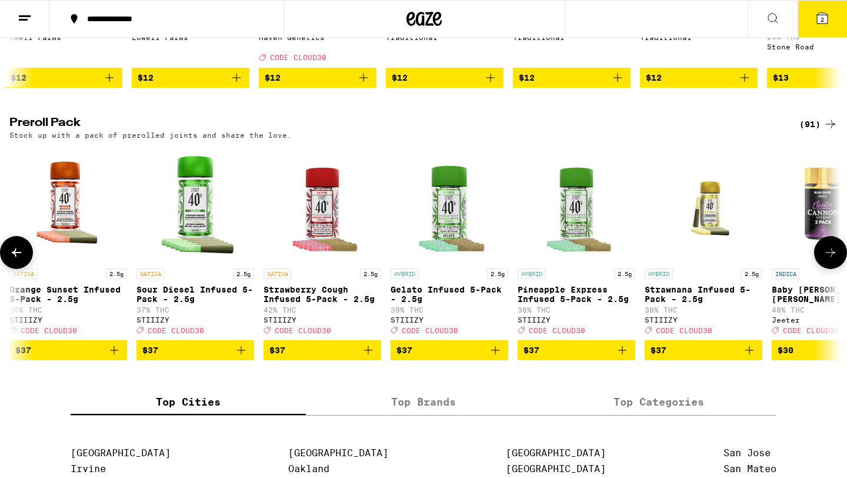
click at [833, 260] on icon at bounding box center [831, 252] width 14 height 14
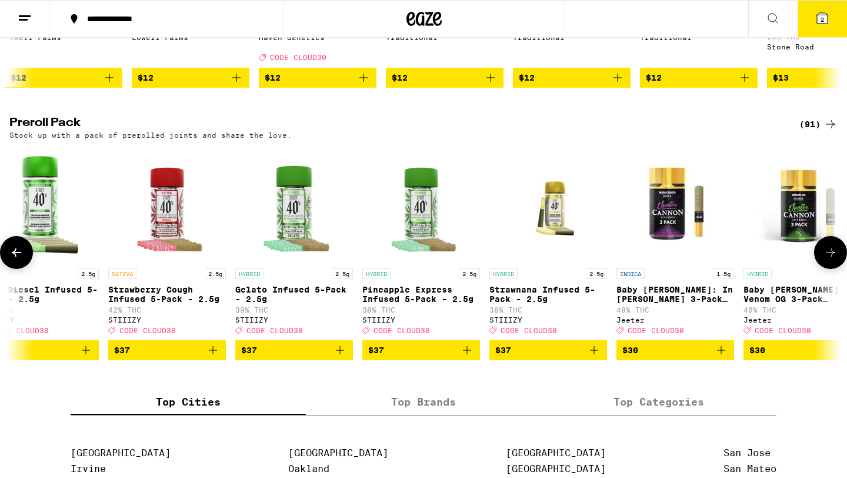
click at [833, 260] on icon at bounding box center [831, 252] width 14 height 14
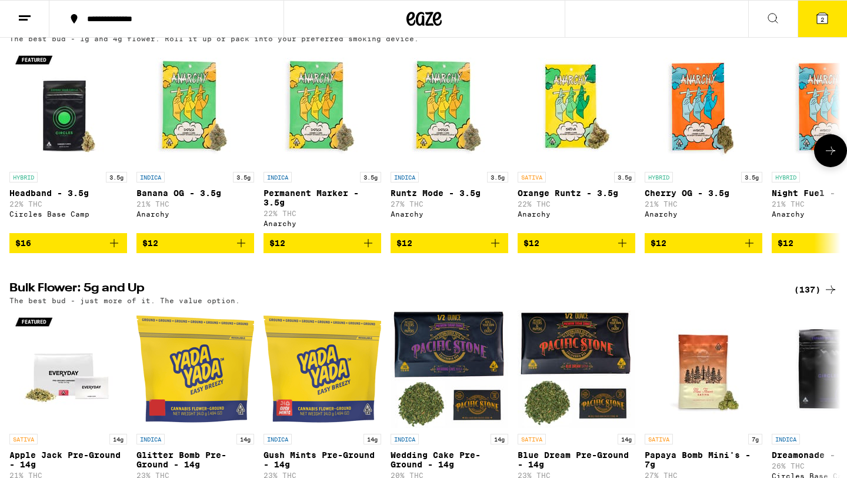
scroll to position [298, 0]
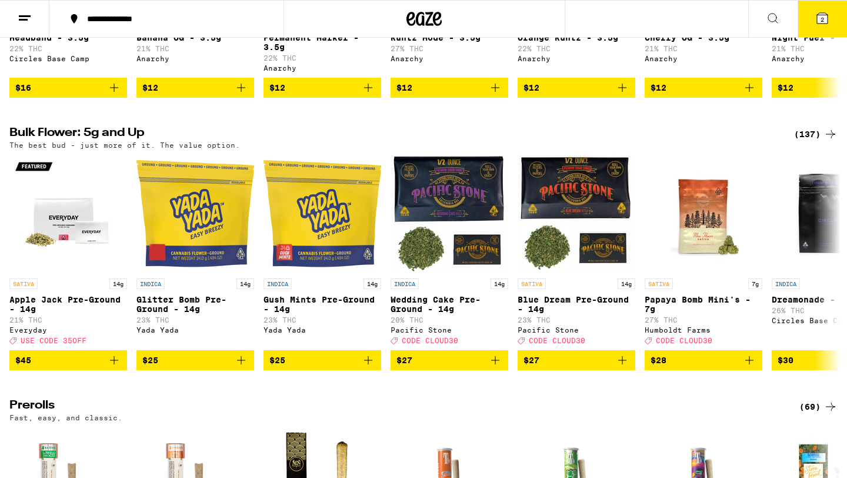
click at [807, 135] on div "(137)" at bounding box center [816, 134] width 44 height 14
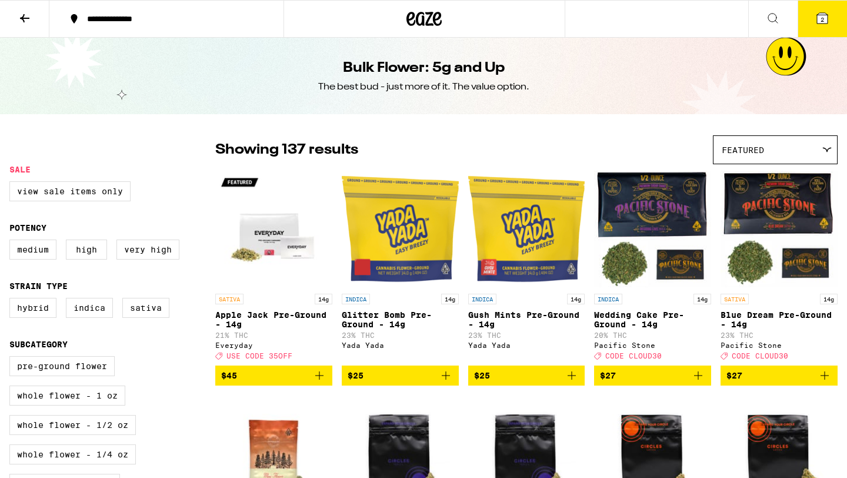
click at [788, 149] on div "Featured" at bounding box center [776, 150] width 124 height 28
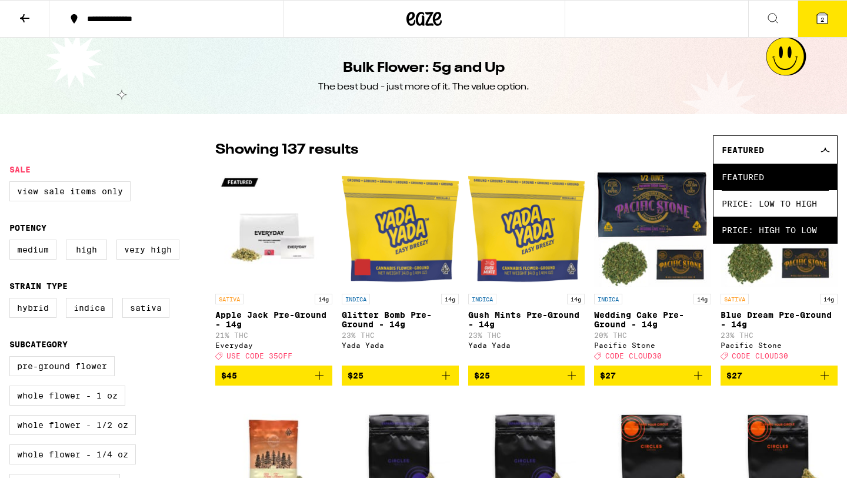
click at [764, 232] on span "Price: High to Low" at bounding box center [775, 230] width 107 height 26
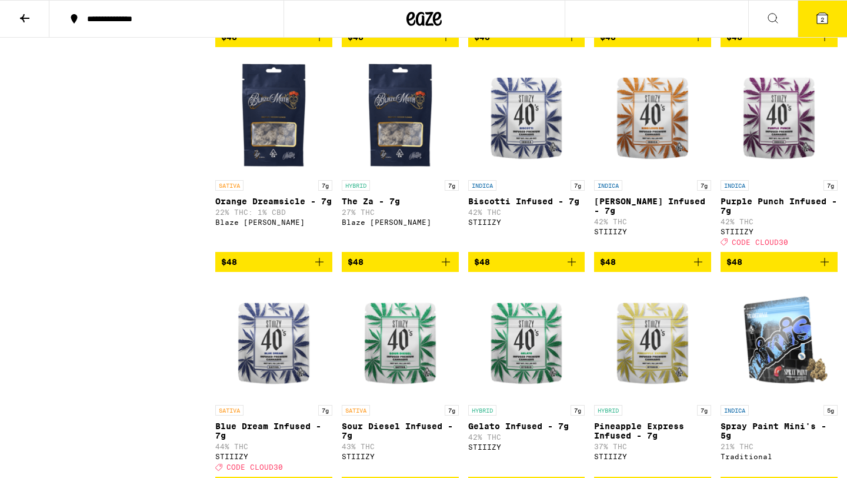
scroll to position [3898, 0]
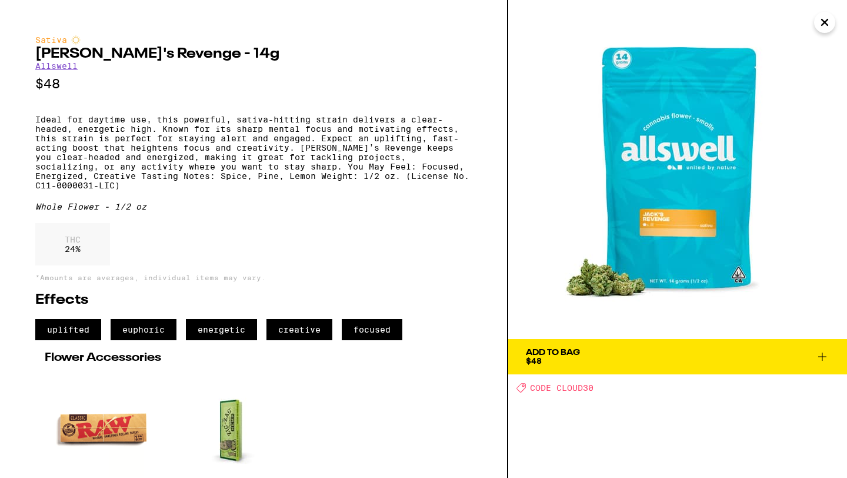
click at [827, 22] on icon "Close" at bounding box center [825, 23] width 14 height 18
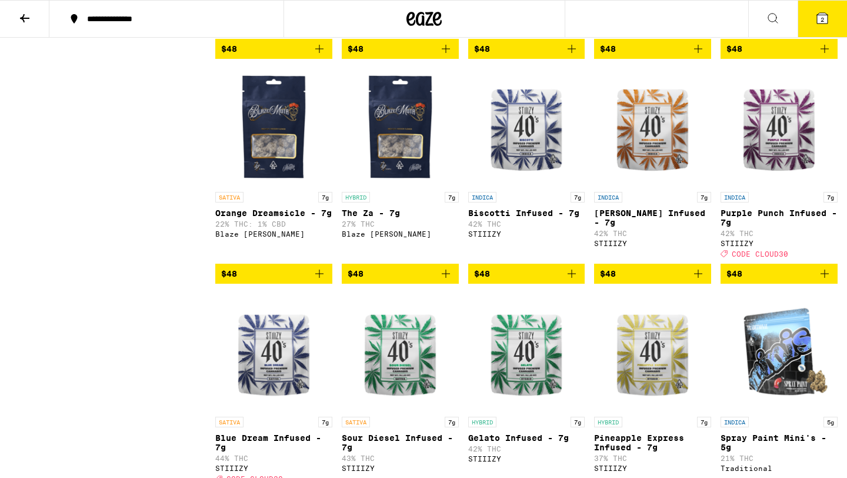
scroll to position [3990, 0]
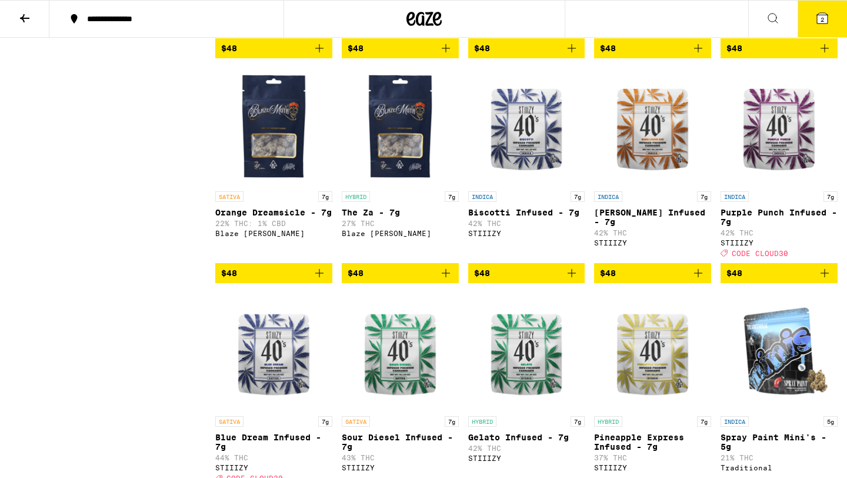
click at [275, 185] on img "Open page for Orange Dreamsicle - 7g from Blaze Mota" at bounding box center [273, 127] width 117 height 118
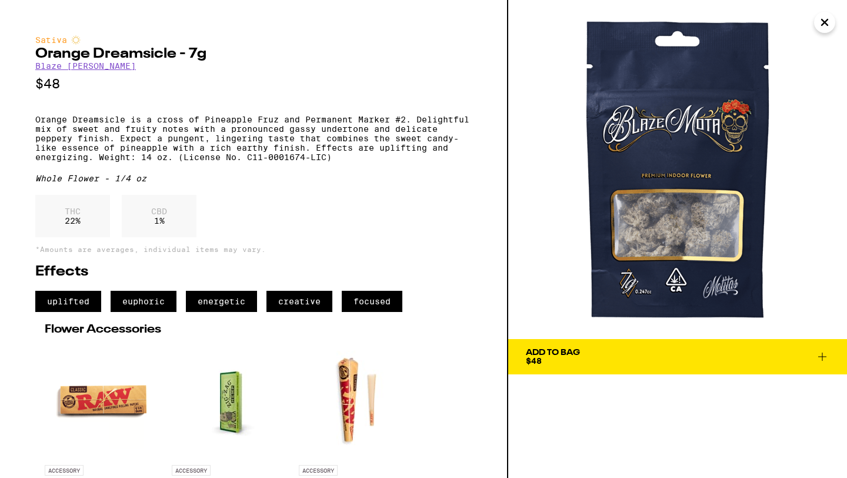
click at [821, 26] on icon "Close" at bounding box center [825, 23] width 14 height 18
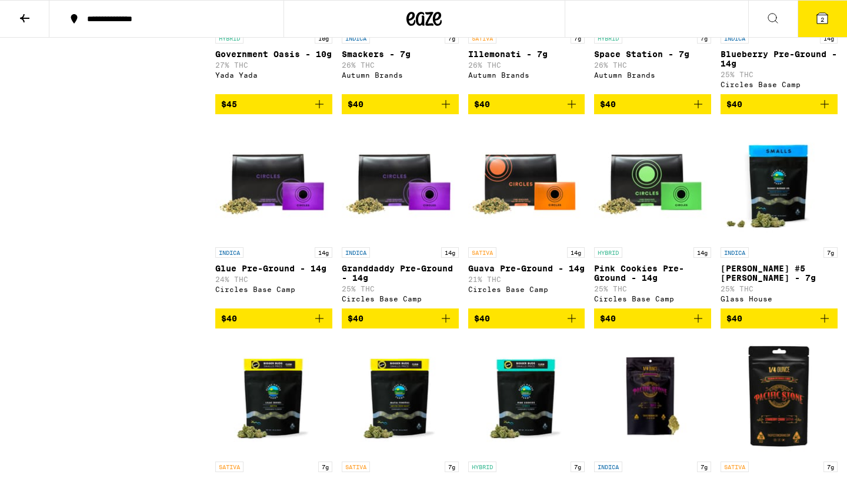
scroll to position [4828, 0]
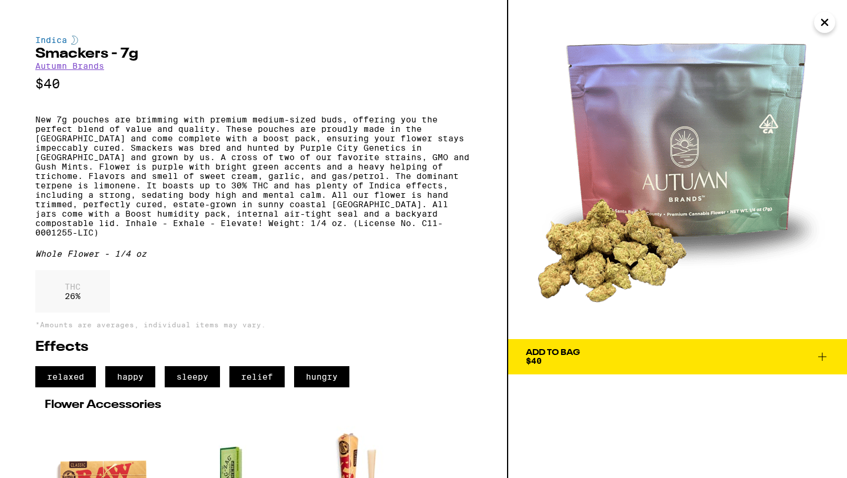
click at [820, 28] on icon "Close" at bounding box center [825, 23] width 14 height 18
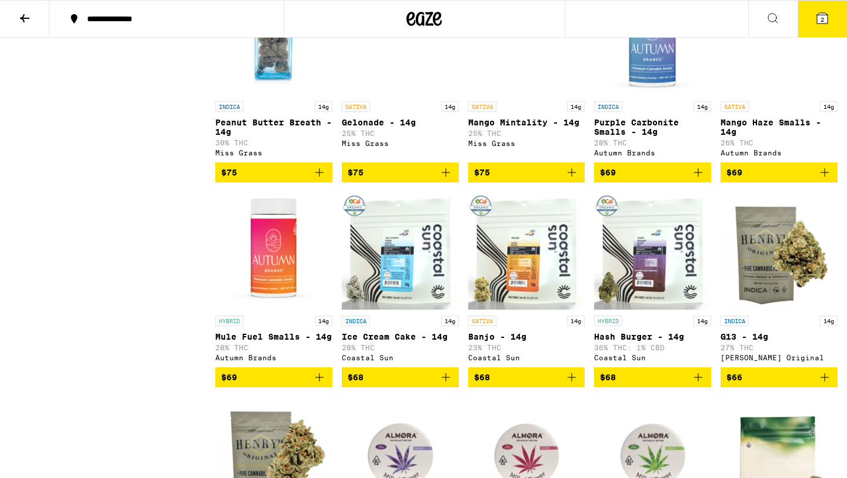
scroll to position [2011, 0]
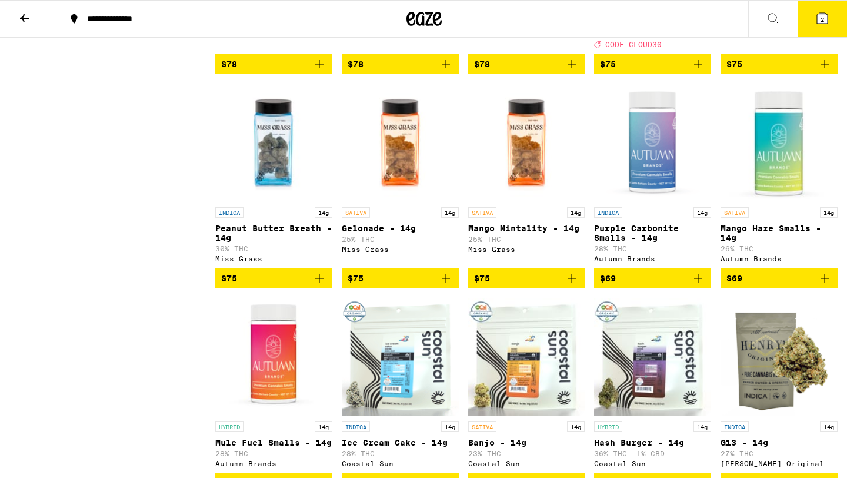
click at [510, 201] on img "Open page for Mango Mintality - 14g from Miss Grass" at bounding box center [526, 143] width 117 height 118
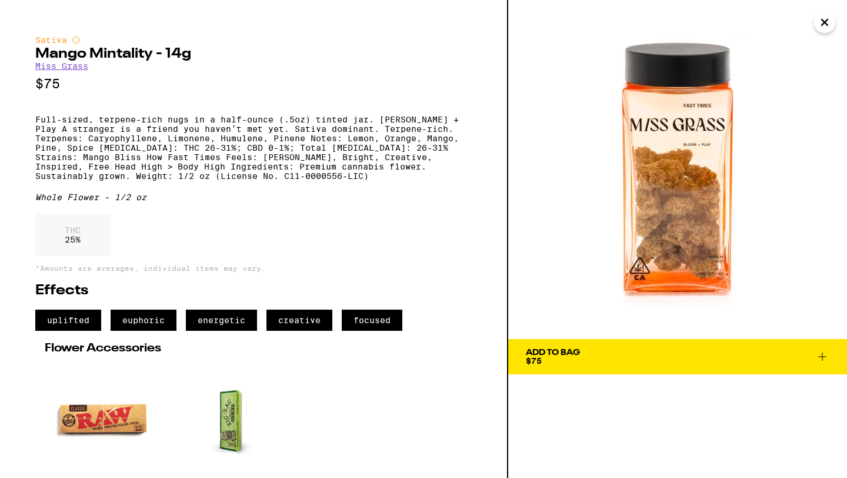
click at [822, 19] on icon "Close" at bounding box center [825, 22] width 6 height 6
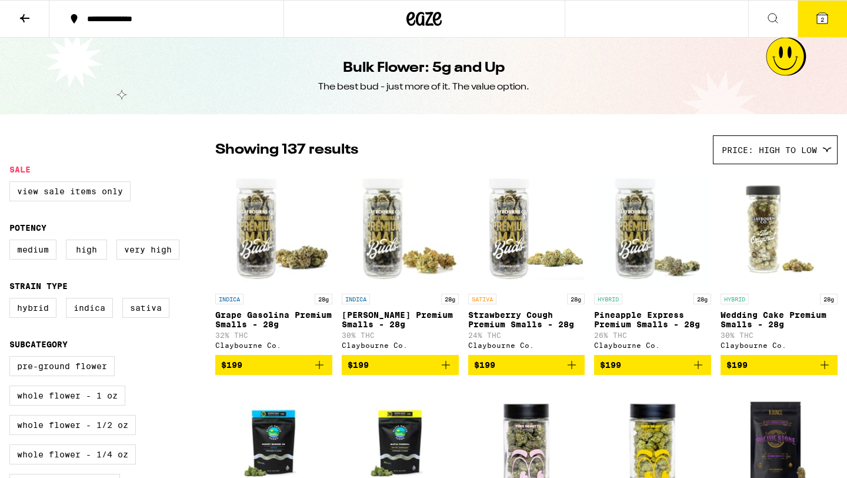
click at [809, 154] on span "Price: High to Low" at bounding box center [769, 149] width 95 height 9
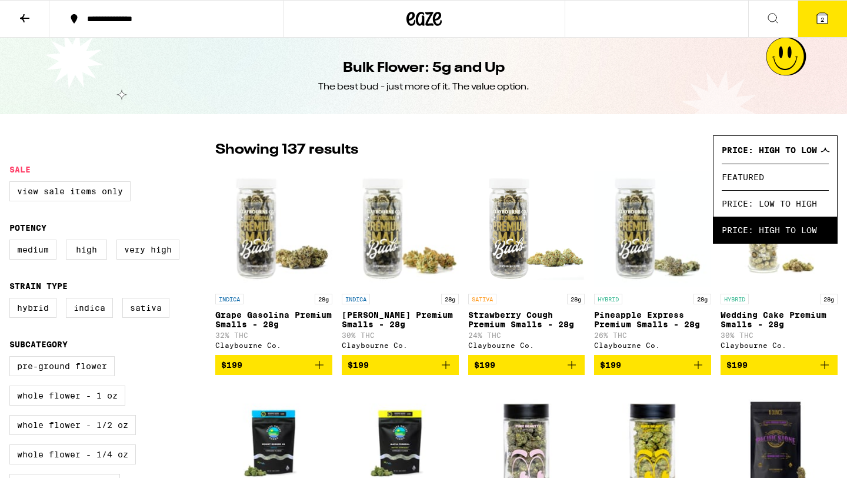
click at [25, 19] on icon at bounding box center [25, 18] width 14 height 14
click at [27, 15] on icon at bounding box center [25, 18] width 14 height 14
click at [436, 26] on icon at bounding box center [424, 18] width 35 height 21
click at [426, 19] on icon at bounding box center [424, 18] width 35 height 21
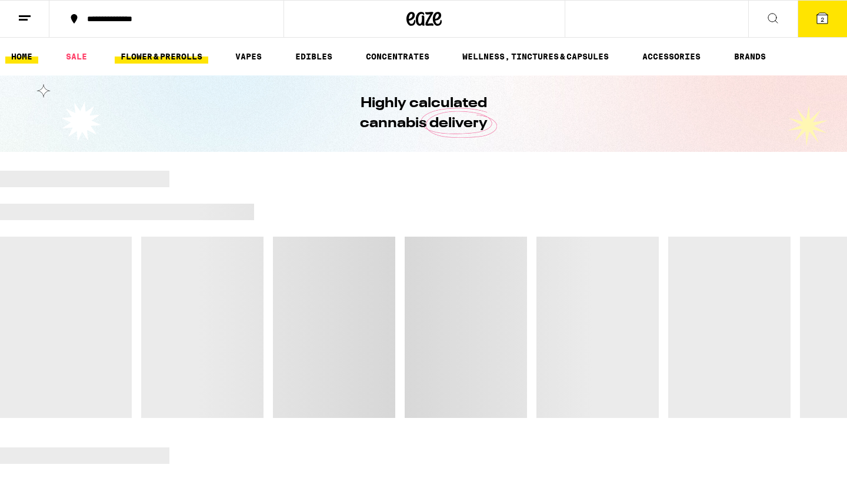
click at [185, 59] on link "FLOWER & PREROLLS" at bounding box center [162, 56] width 94 height 14
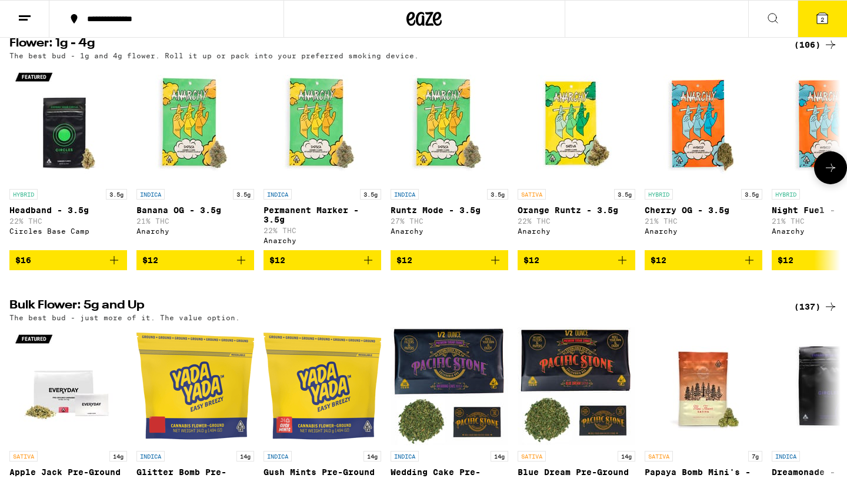
scroll to position [22, 0]
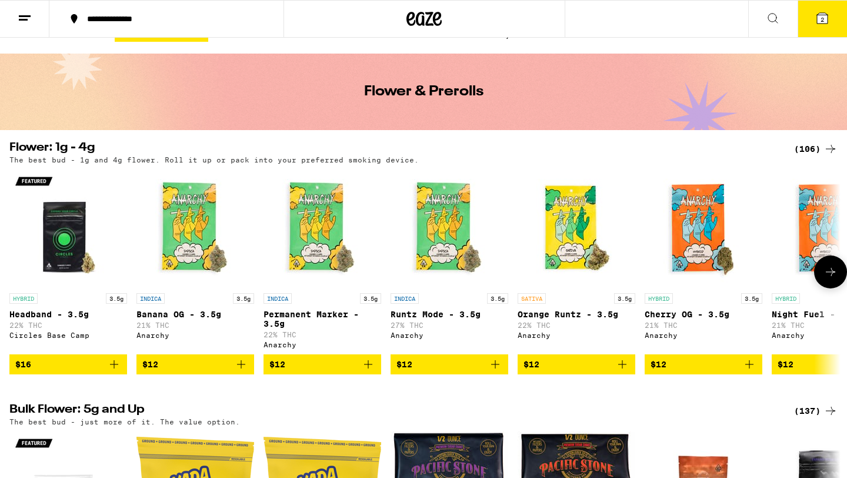
click at [829, 276] on icon at bounding box center [830, 272] width 9 height 8
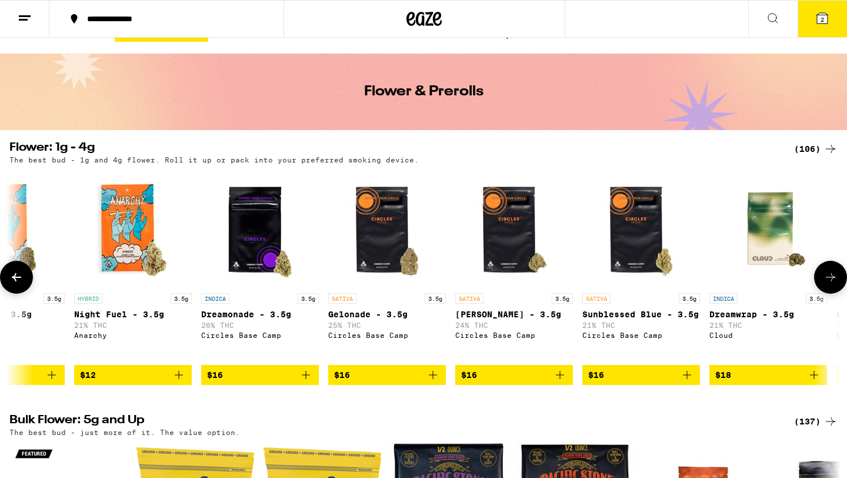
scroll to position [0, 700]
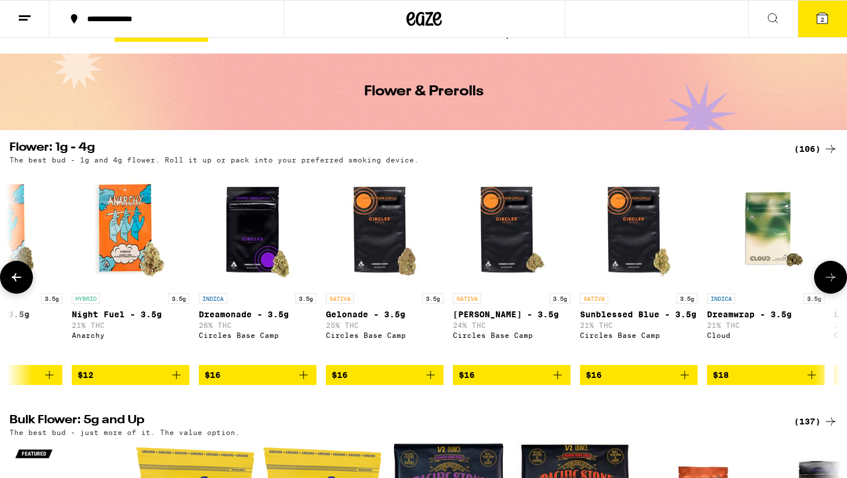
click at [829, 276] on icon at bounding box center [831, 277] width 14 height 14
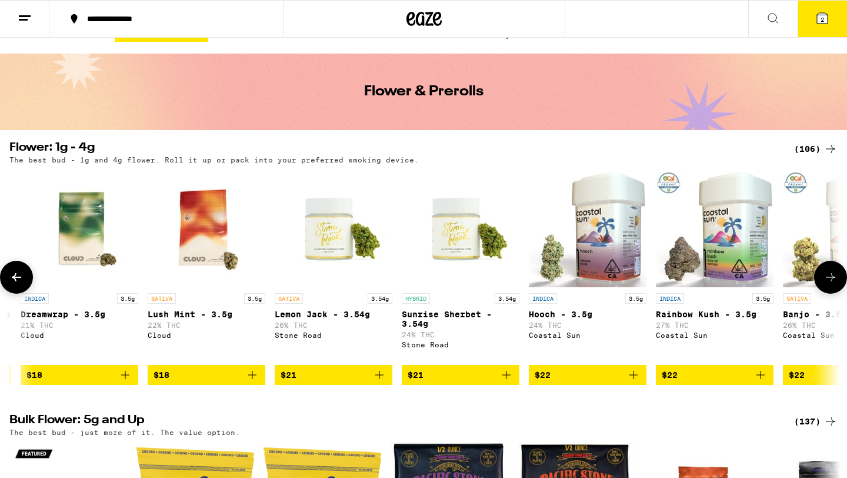
scroll to position [0, 1401]
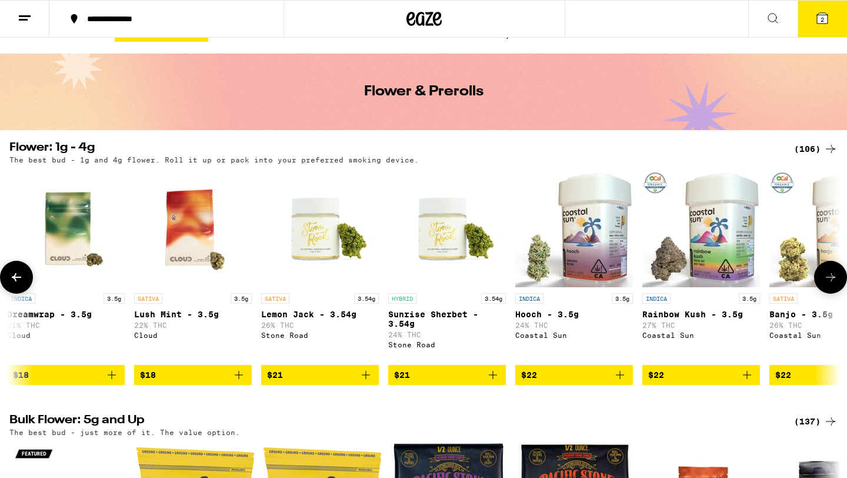
click at [837, 282] on icon at bounding box center [831, 277] width 14 height 14
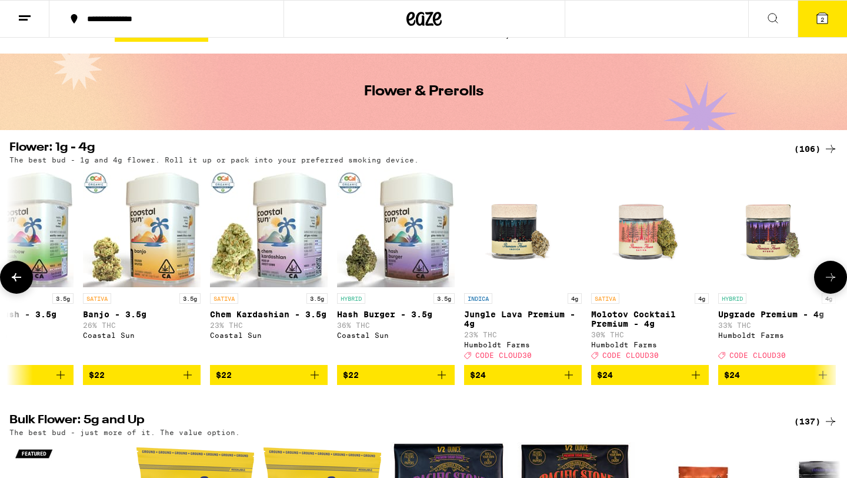
scroll to position [0, 2101]
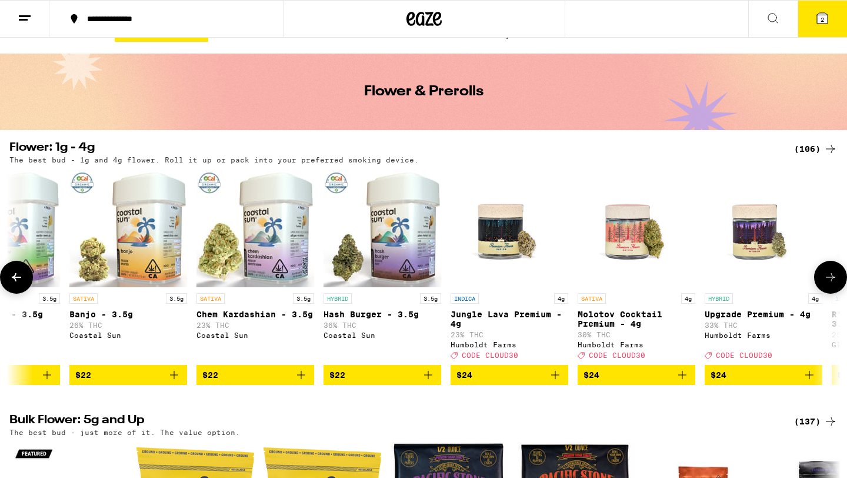
click at [824, 274] on button at bounding box center [830, 277] width 33 height 33
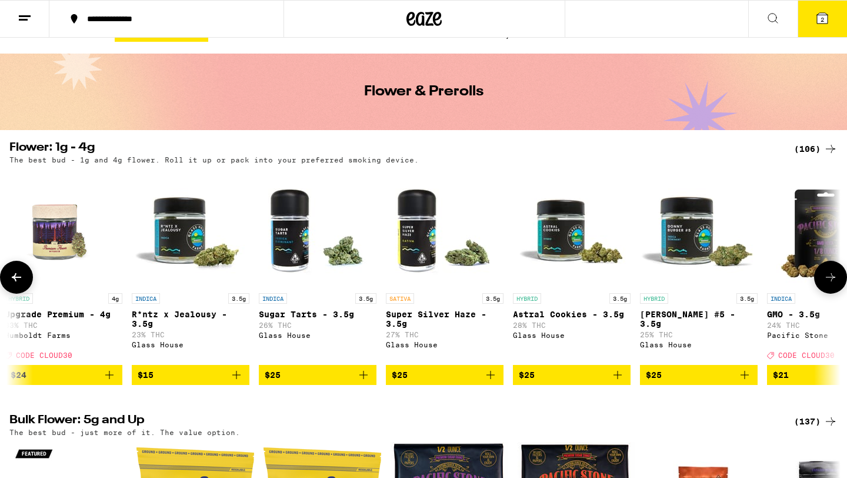
click at [824, 274] on button at bounding box center [830, 277] width 33 height 33
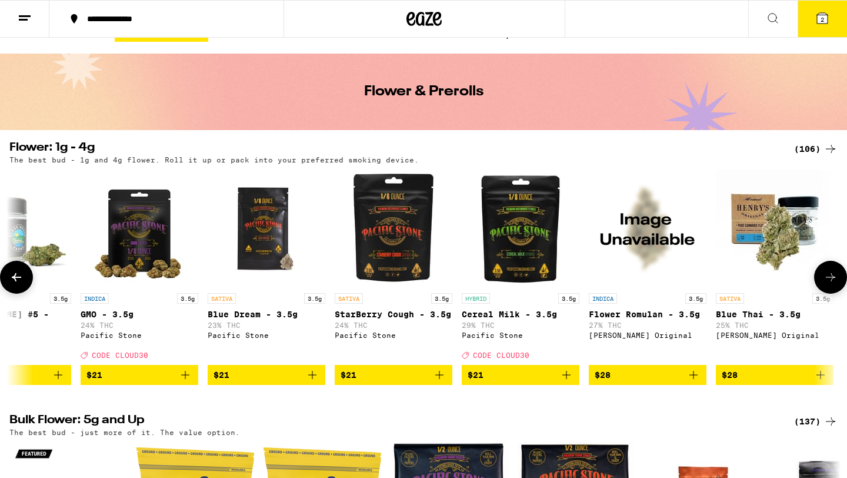
scroll to position [0, 3501]
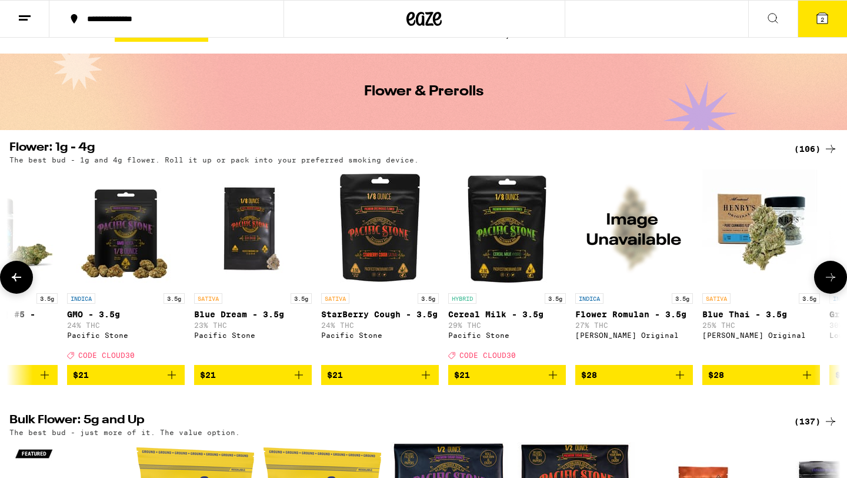
click at [834, 280] on icon at bounding box center [831, 277] width 14 height 14
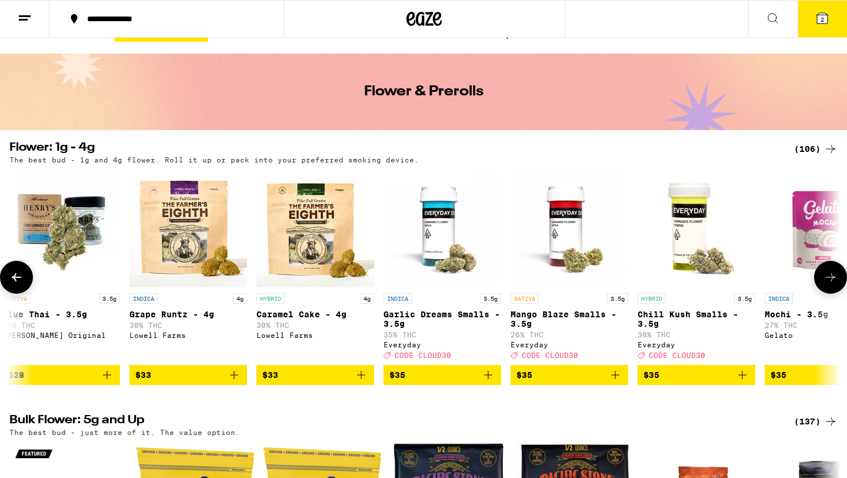
click at [834, 280] on icon at bounding box center [831, 277] width 14 height 14
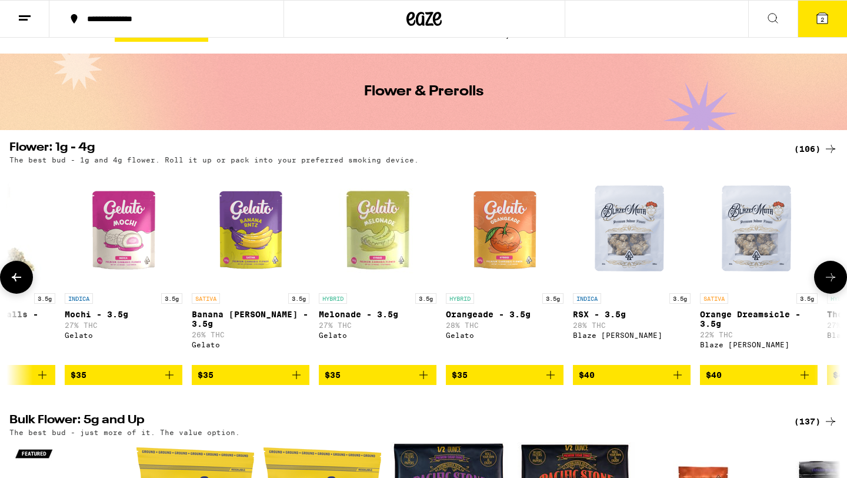
click at [833, 280] on icon at bounding box center [831, 277] width 14 height 14
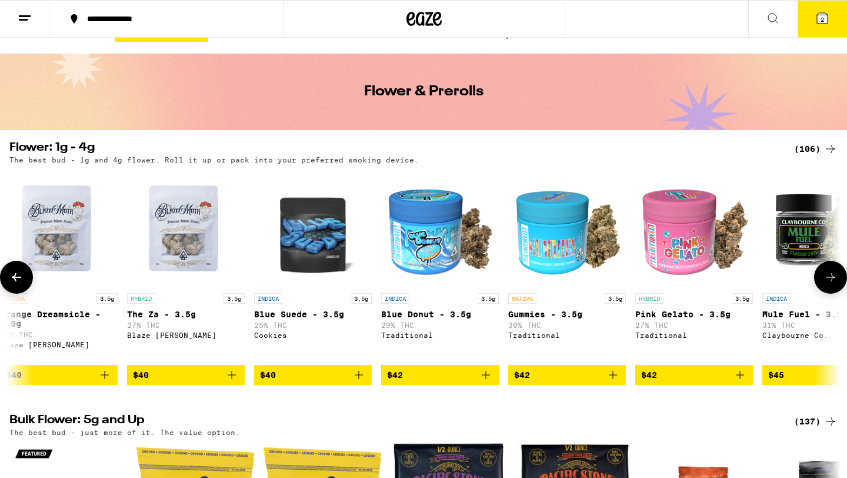
click at [833, 280] on icon at bounding box center [831, 277] width 14 height 14
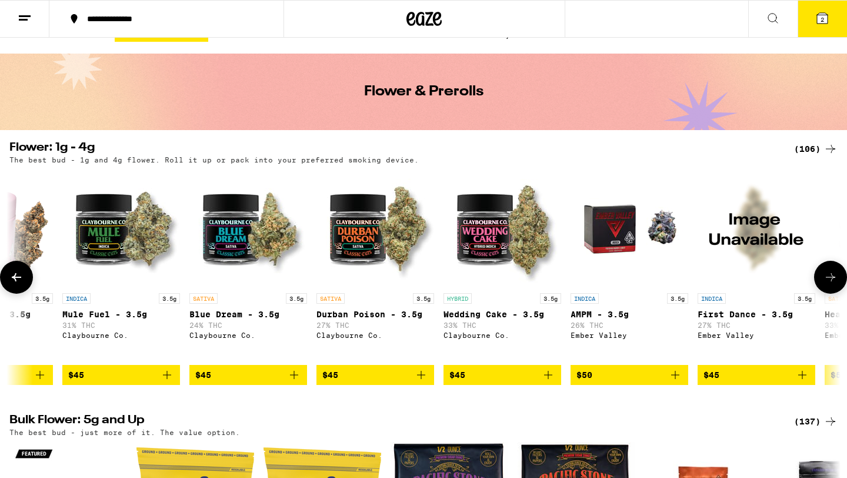
click at [833, 280] on icon at bounding box center [831, 277] width 14 height 14
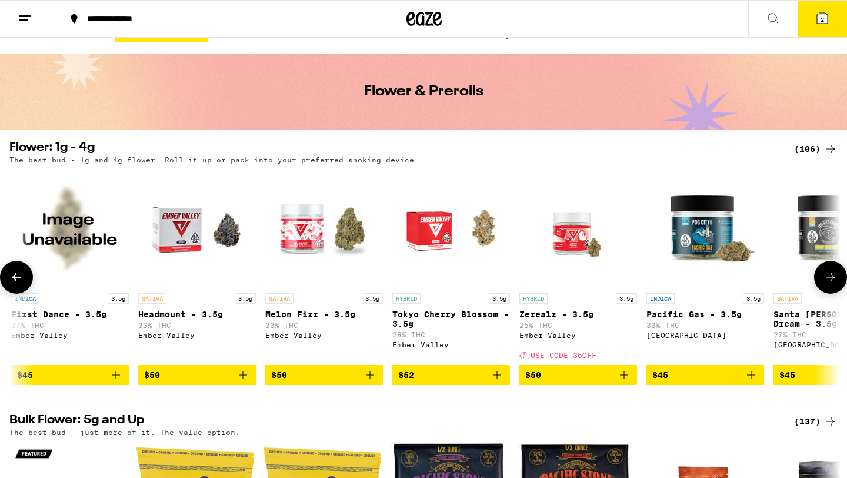
scroll to position [0, 7003]
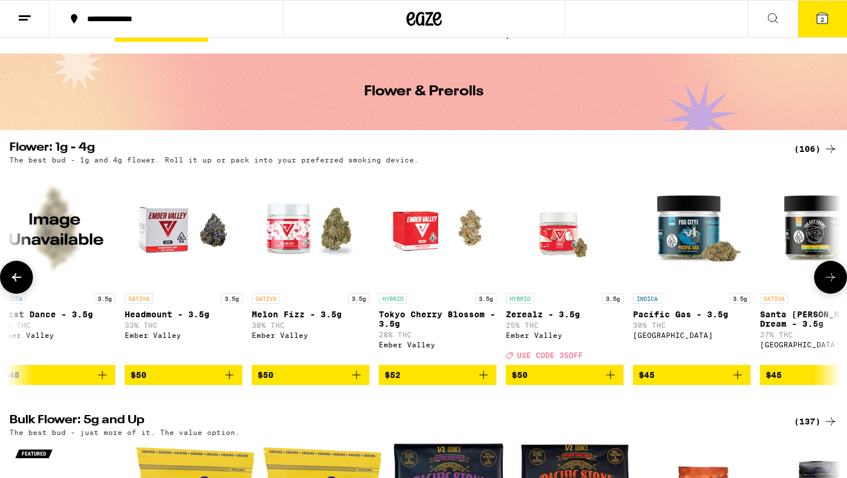
click at [294, 230] on img "Open page for Melon Fizz - 3.5g from Ember Valley" at bounding box center [311, 228] width 118 height 118
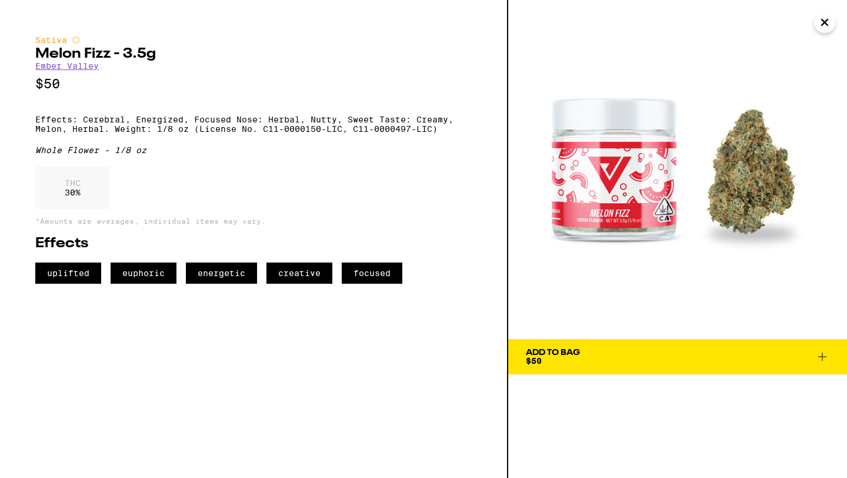
click at [827, 25] on icon "Close" at bounding box center [825, 23] width 14 height 18
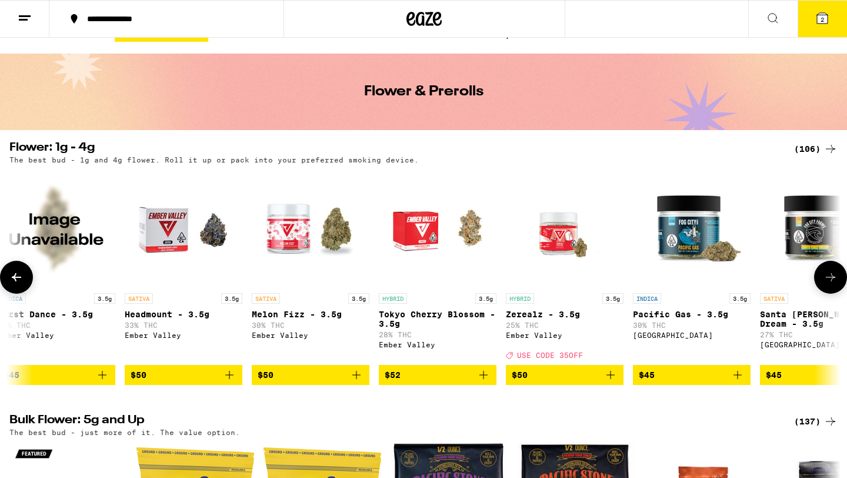
click at [18, 276] on icon at bounding box center [16, 277] width 14 height 14
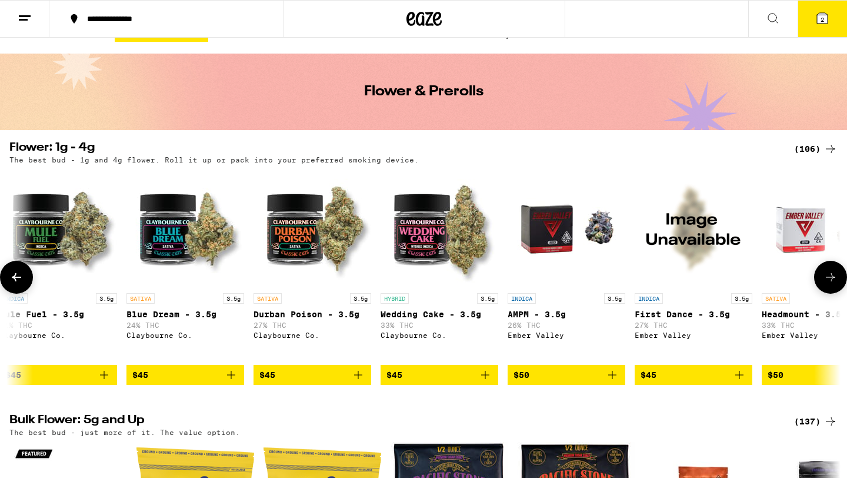
click at [18, 276] on icon at bounding box center [16, 277] width 14 height 14
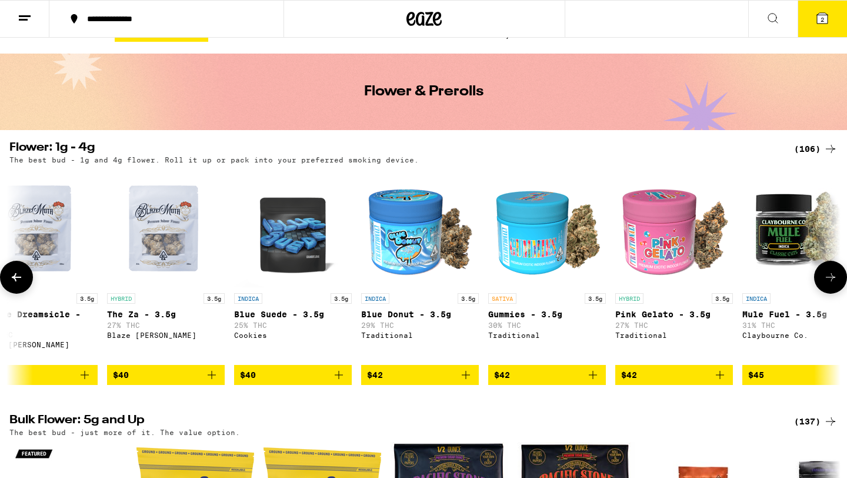
click at [18, 276] on icon at bounding box center [16, 277] width 14 height 14
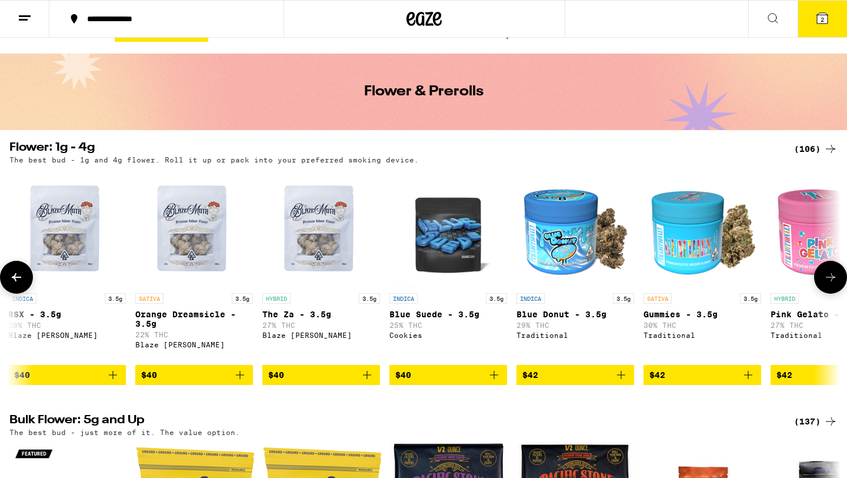
click at [18, 276] on icon at bounding box center [16, 277] width 14 height 14
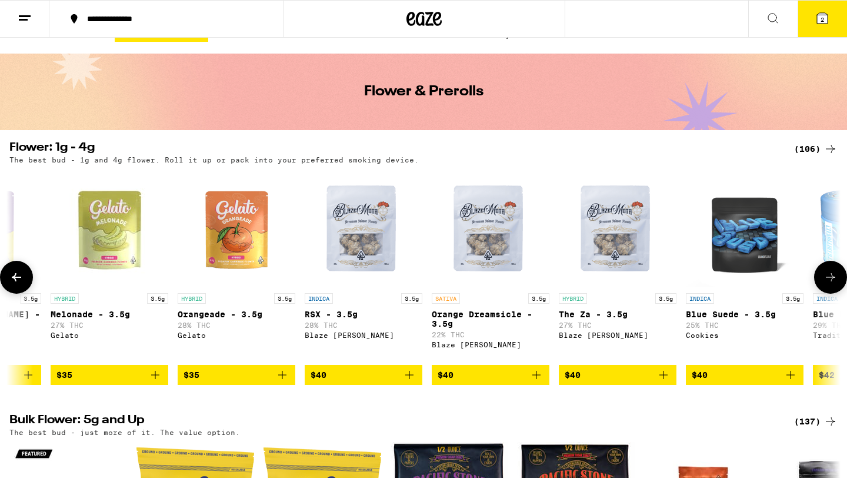
click at [18, 276] on icon at bounding box center [16, 277] width 14 height 14
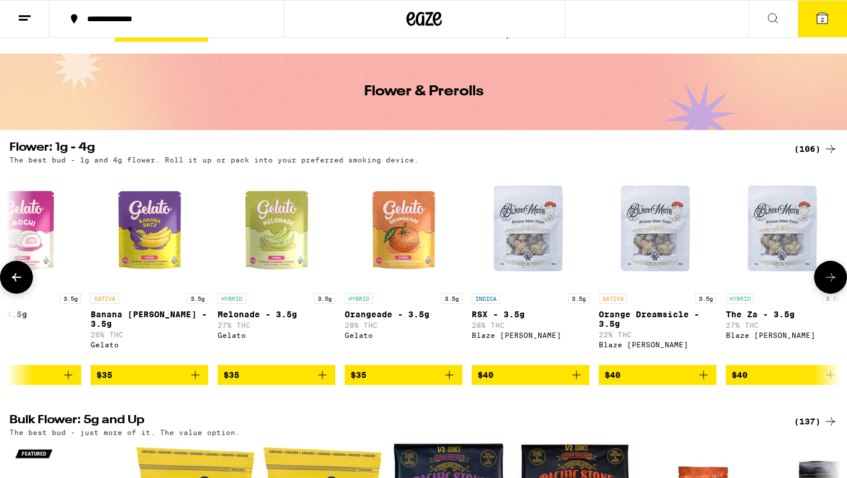
click at [18, 276] on icon at bounding box center [16, 277] width 14 height 14
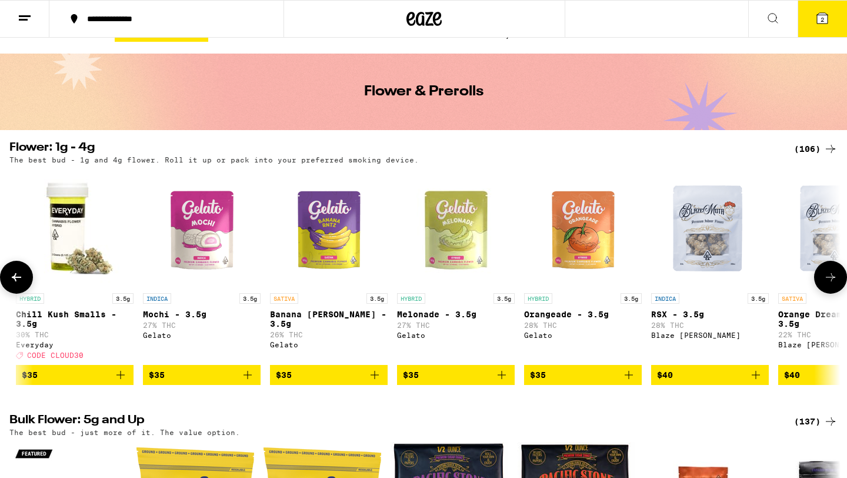
click at [18, 276] on icon at bounding box center [16, 277] width 14 height 14
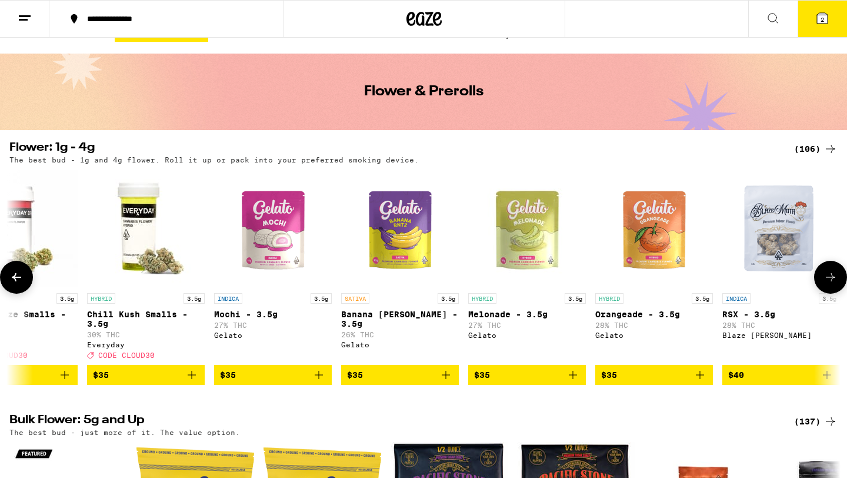
click at [18, 276] on icon at bounding box center [16, 277] width 14 height 14
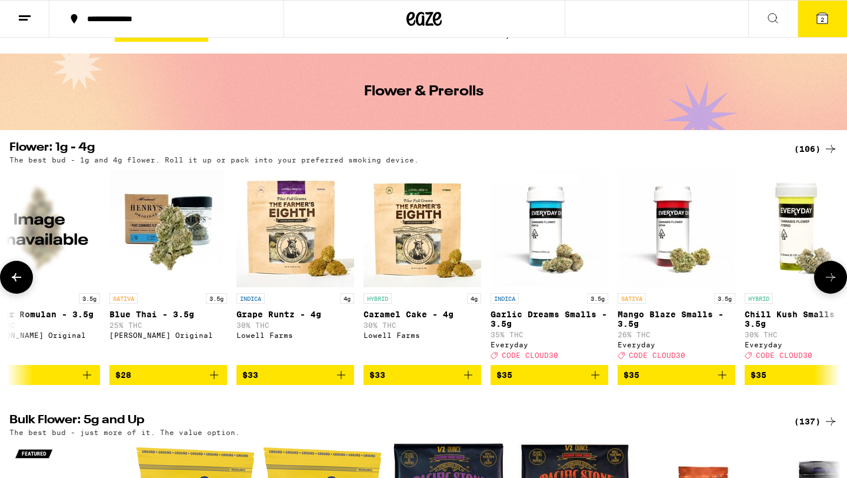
click at [18, 276] on icon at bounding box center [16, 277] width 14 height 14
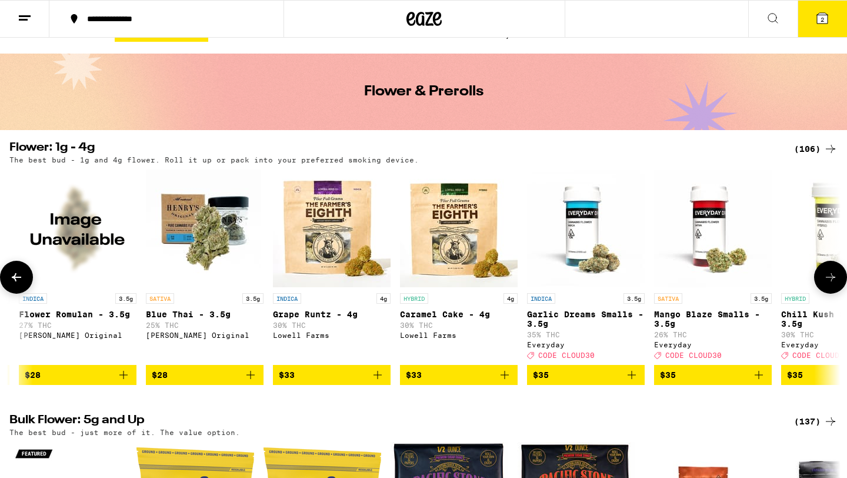
click at [18, 276] on icon at bounding box center [16, 277] width 14 height 14
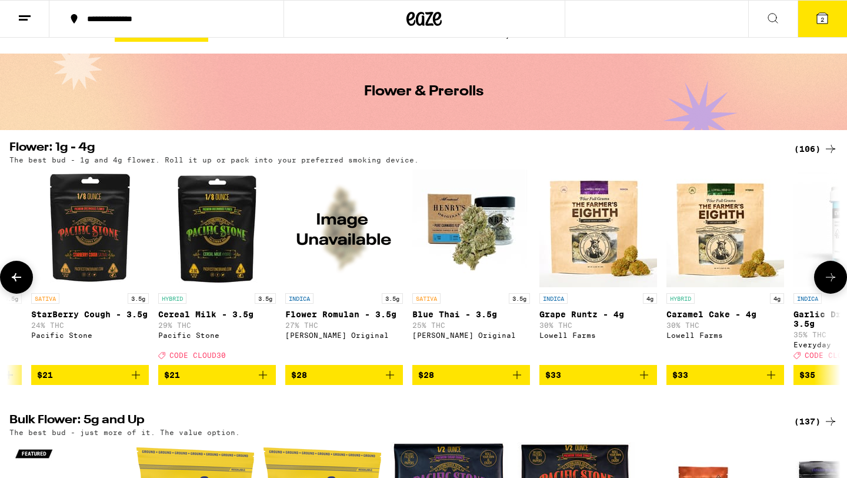
click at [18, 276] on icon at bounding box center [16, 277] width 14 height 14
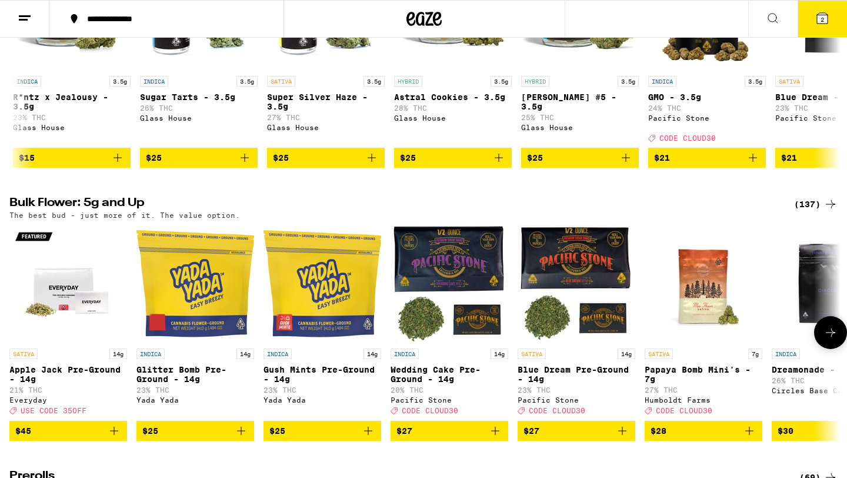
scroll to position [0, 2919]
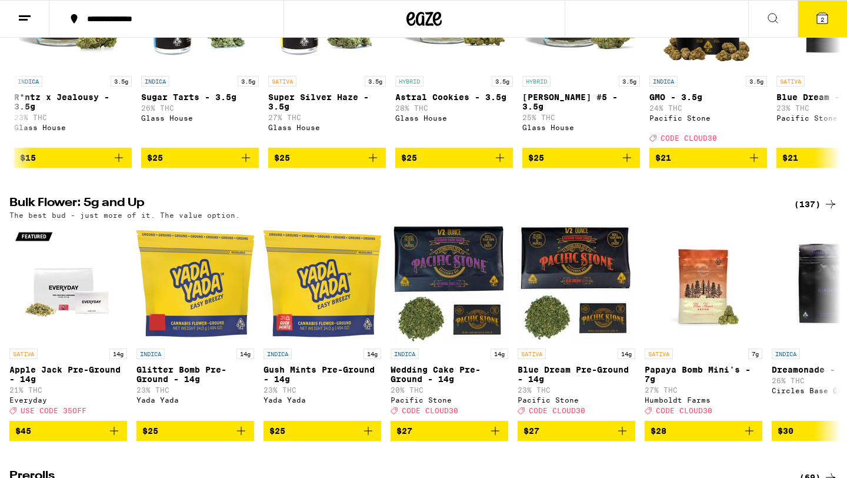
click at [804, 211] on div "(137)" at bounding box center [816, 204] width 44 height 14
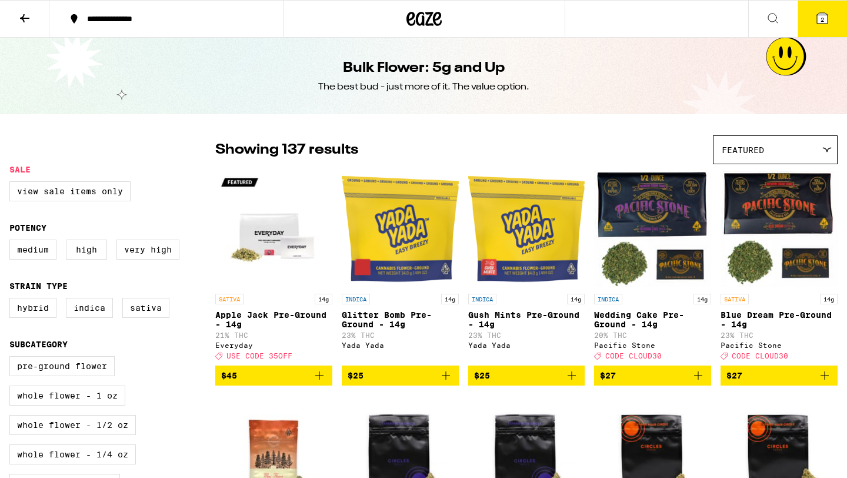
click at [775, 151] on div "Featured" at bounding box center [776, 150] width 124 height 28
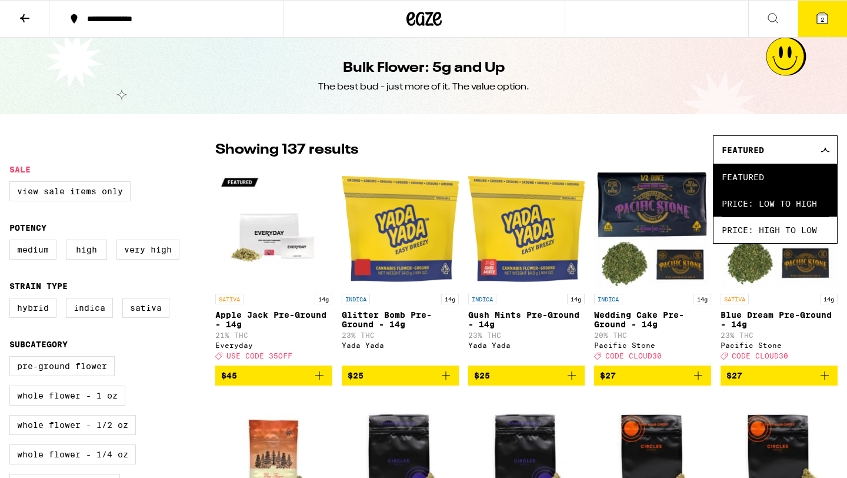
click at [765, 212] on span "Price: Low to High" at bounding box center [775, 203] width 107 height 26
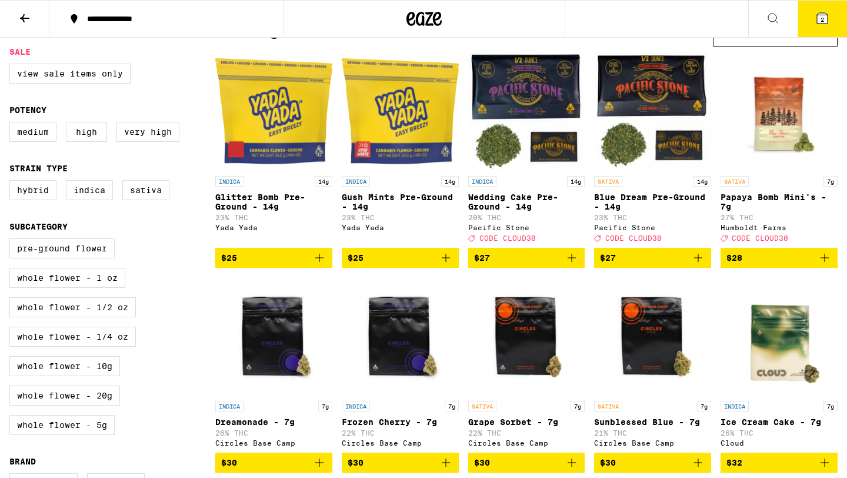
scroll to position [141, 0]
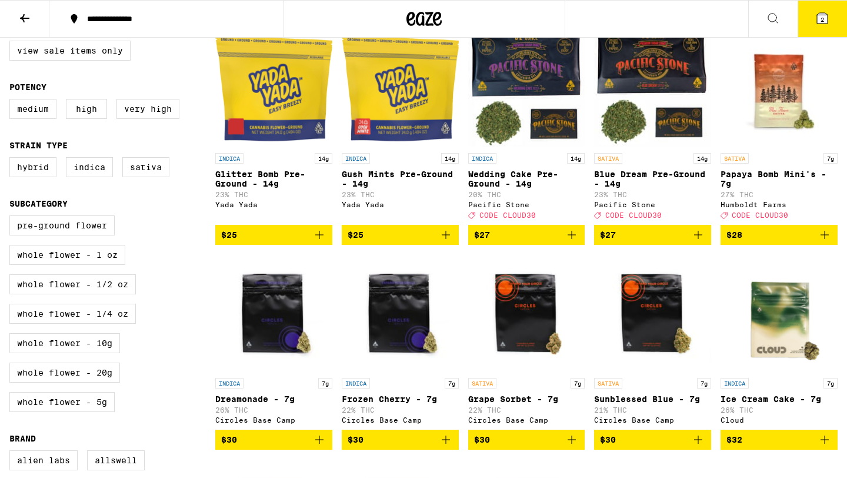
click at [790, 84] on img "Open page for Papaya Bomb Mini's - 7g from Humboldt Farms" at bounding box center [779, 88] width 117 height 118
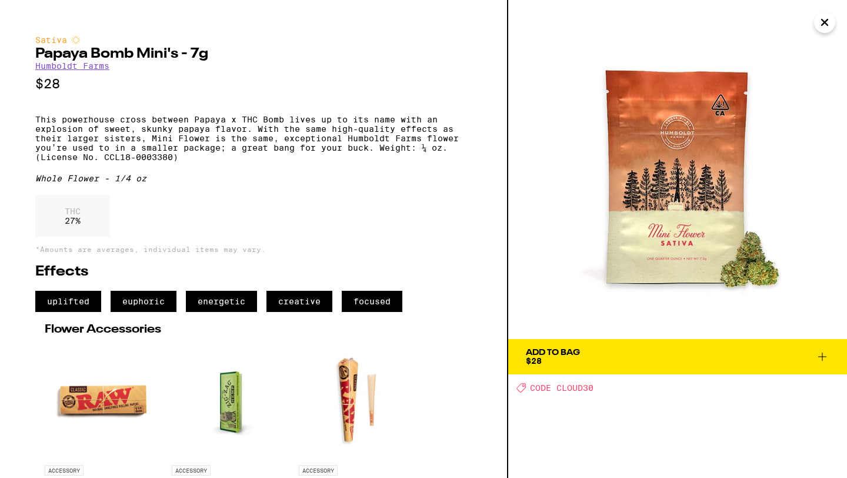
click at [599, 358] on span "Add To Bag $28" at bounding box center [678, 356] width 304 height 16
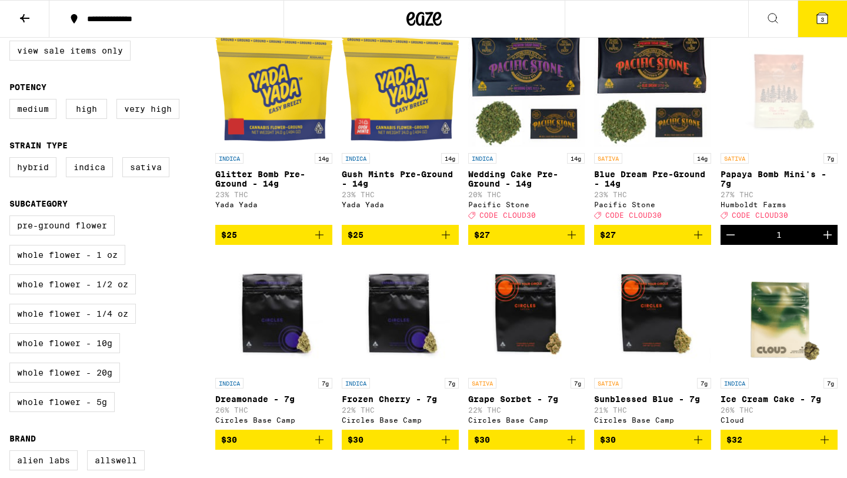
click at [838, 18] on button "3" at bounding box center [822, 19] width 49 height 36
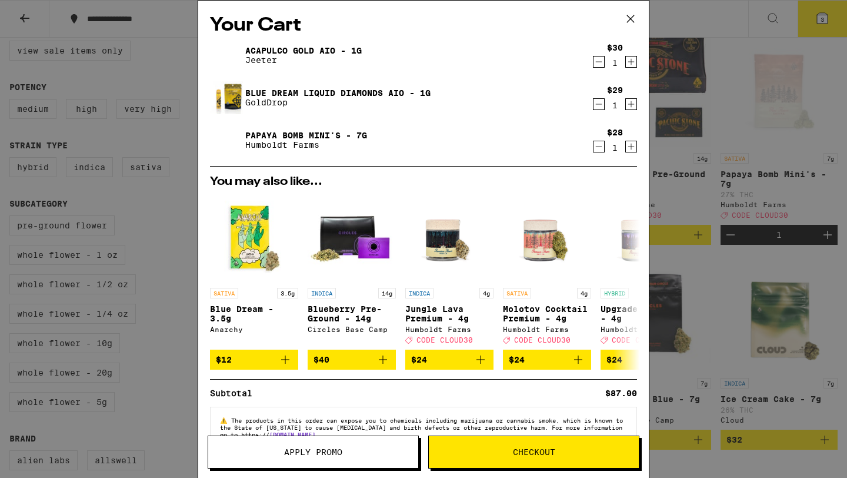
click at [572, 448] on span "Checkout" at bounding box center [534, 452] width 210 height 8
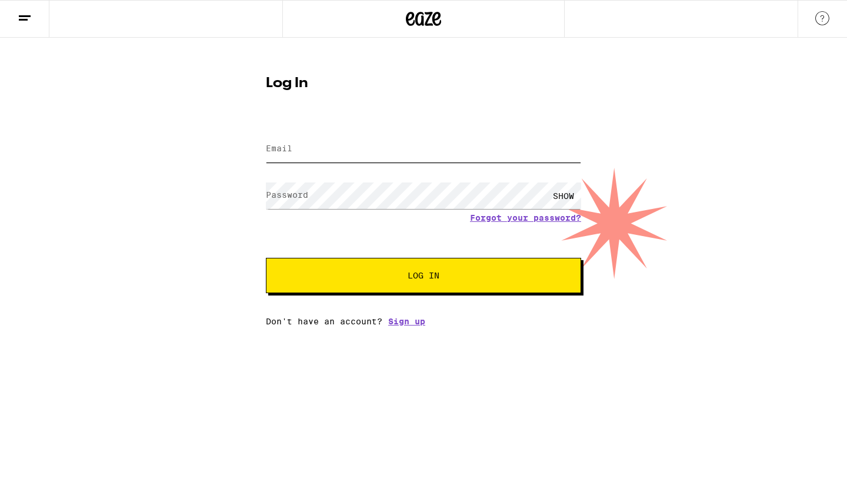
click at [442, 161] on input "Email" at bounding box center [423, 149] width 315 height 26
click at [414, 153] on input "Email" at bounding box center [423, 149] width 315 height 26
type input "[EMAIL_ADDRESS][DOMAIN_NAME]"
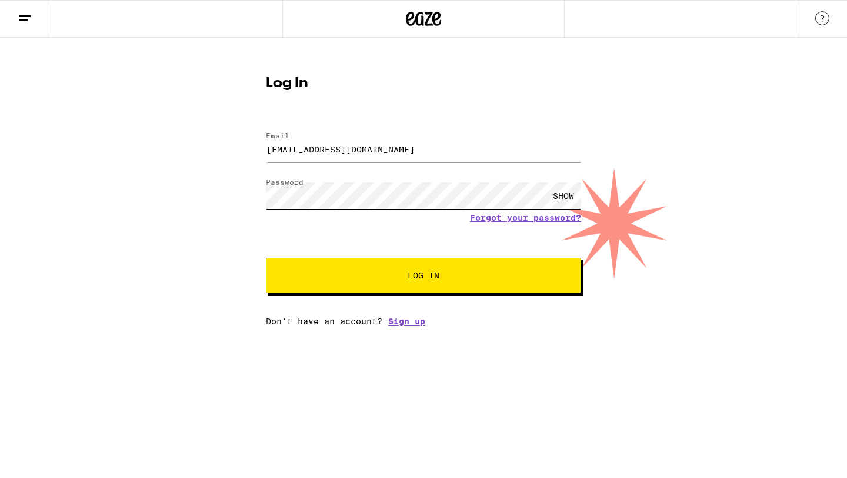
click at [266, 258] on button "Log In" at bounding box center [423, 275] width 315 height 35
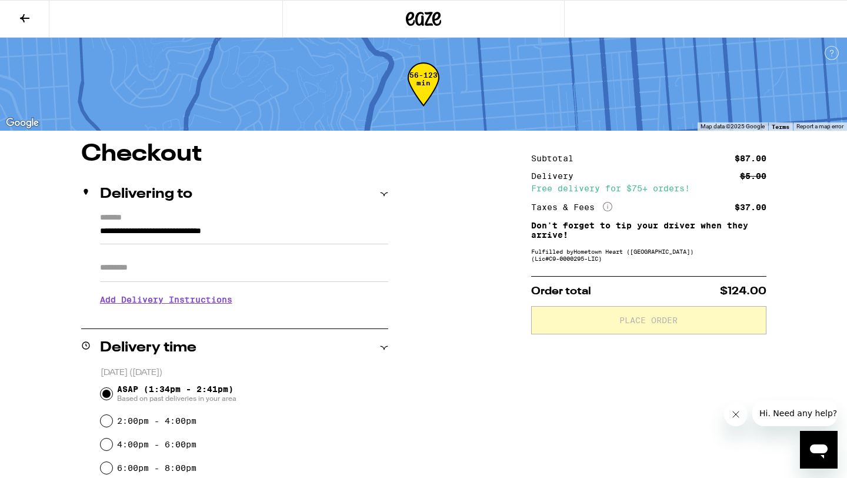
click at [606, 208] on icon "More Info" at bounding box center [607, 206] width 9 height 9
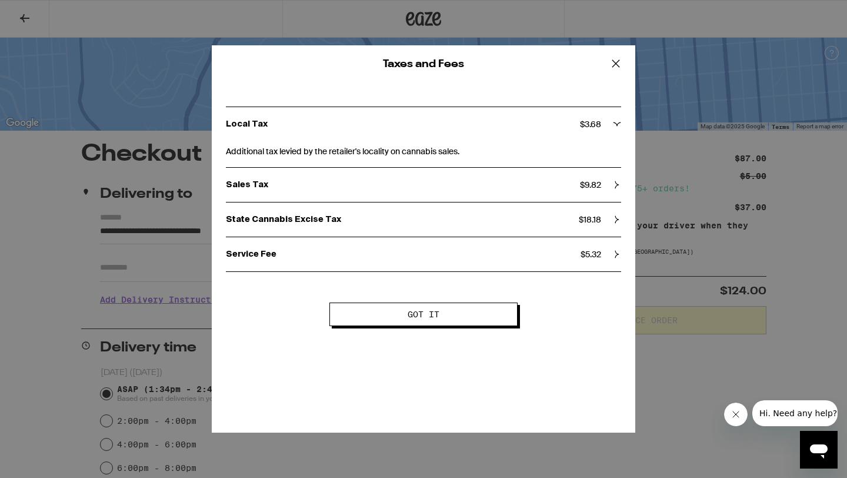
click at [616, 61] on icon at bounding box center [616, 64] width 18 height 18
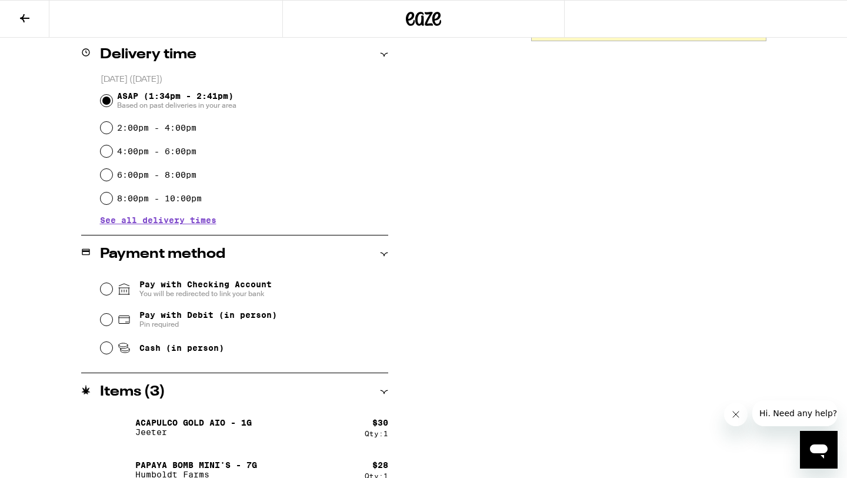
scroll to position [354, 0]
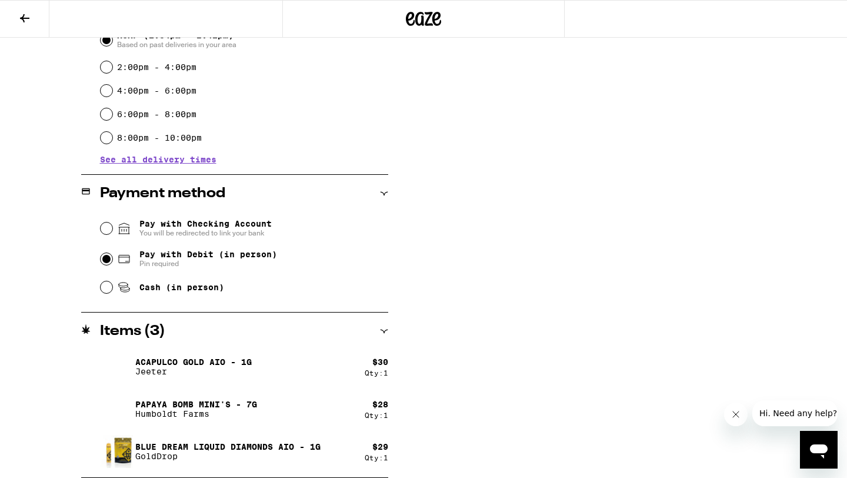
click at [106, 261] on input "Pay with Debit (in person) Pin required" at bounding box center [107, 259] width 12 height 12
radio input "true"
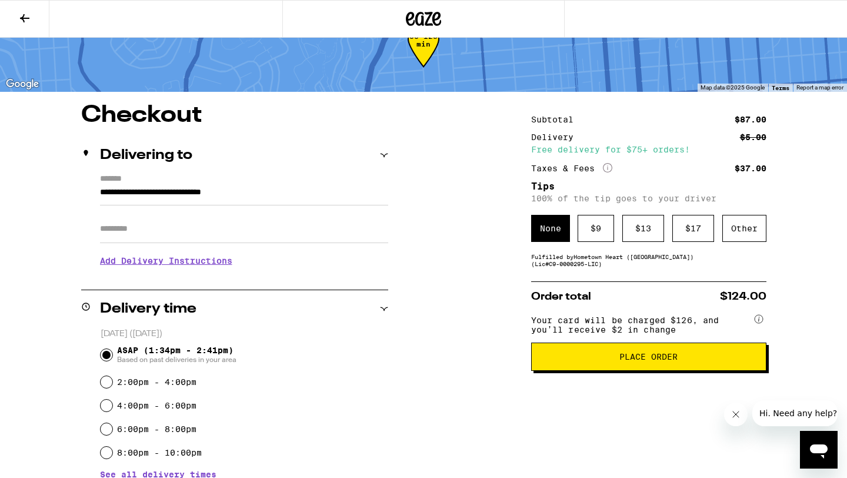
scroll to position [0, 0]
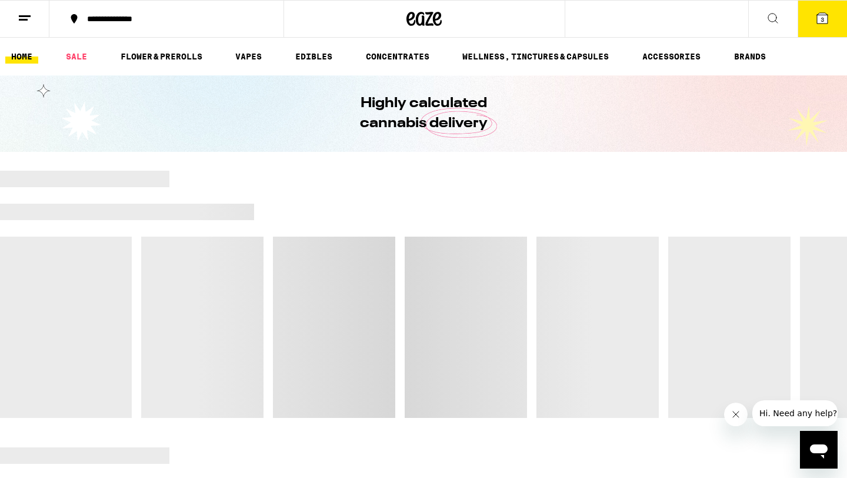
click at [826, 18] on icon at bounding box center [822, 18] width 11 height 11
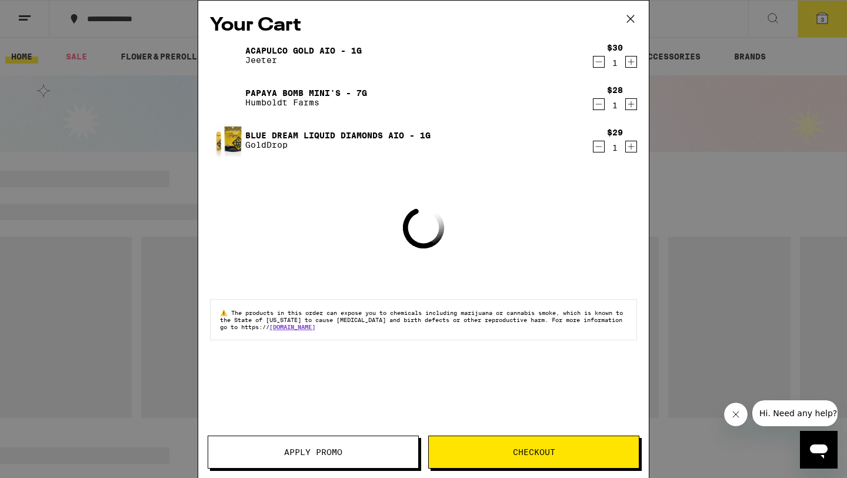
click at [546, 449] on span "Checkout" at bounding box center [534, 452] width 42 height 8
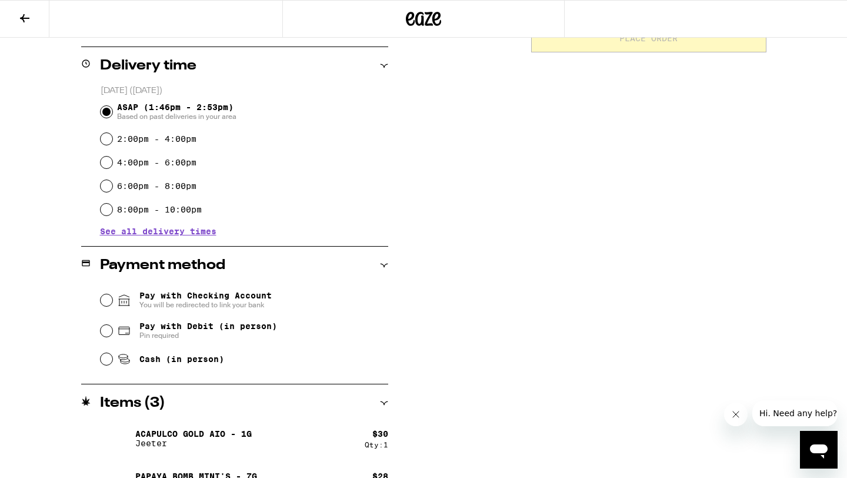
scroll to position [335, 0]
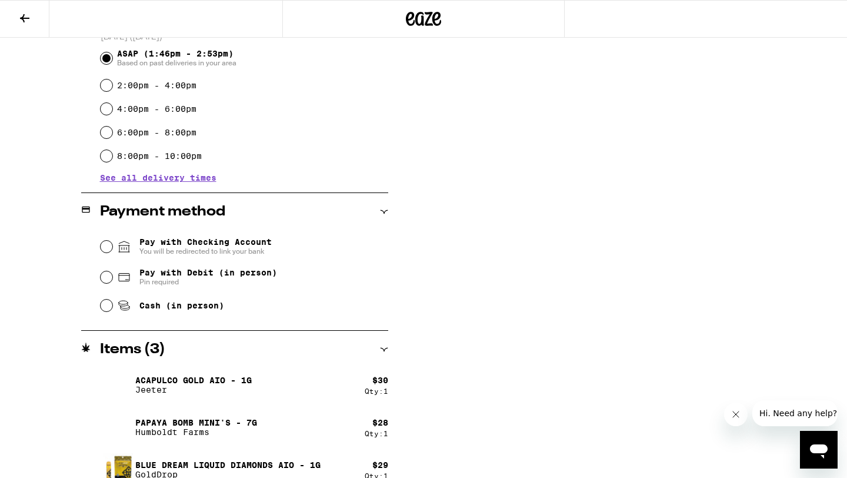
click at [100, 282] on fieldset "Pay with Checking Account You will be redirected to link your bank Pay with Deb…" at bounding box center [244, 275] width 288 height 88
click at [109, 279] on input "Pay with Debit (in person) Pin required" at bounding box center [107, 277] width 12 height 12
radio input "true"
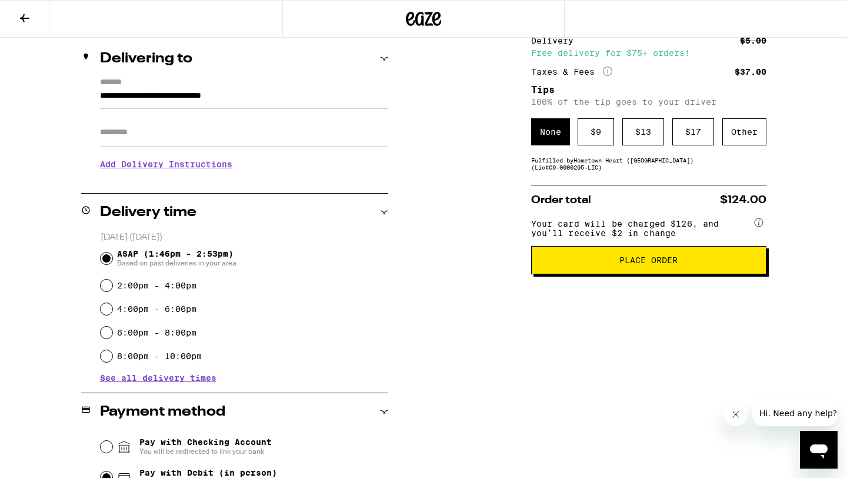
scroll to position [0, 0]
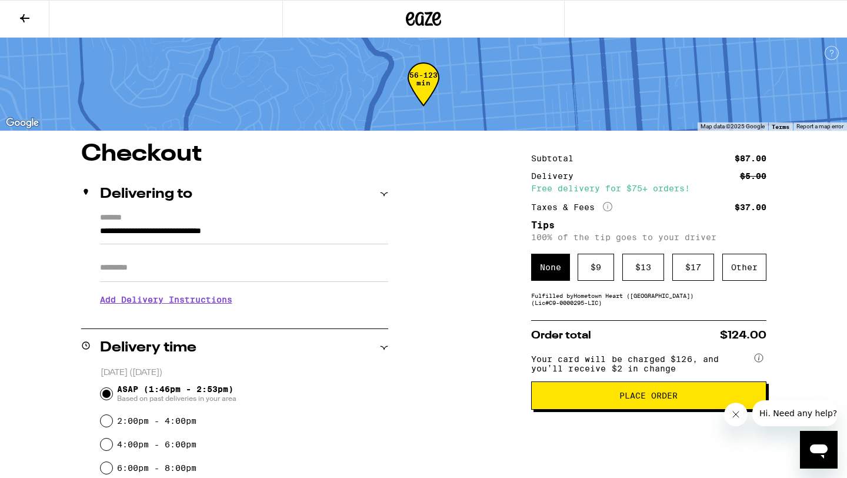
click at [425, 19] on icon at bounding box center [423, 18] width 35 height 21
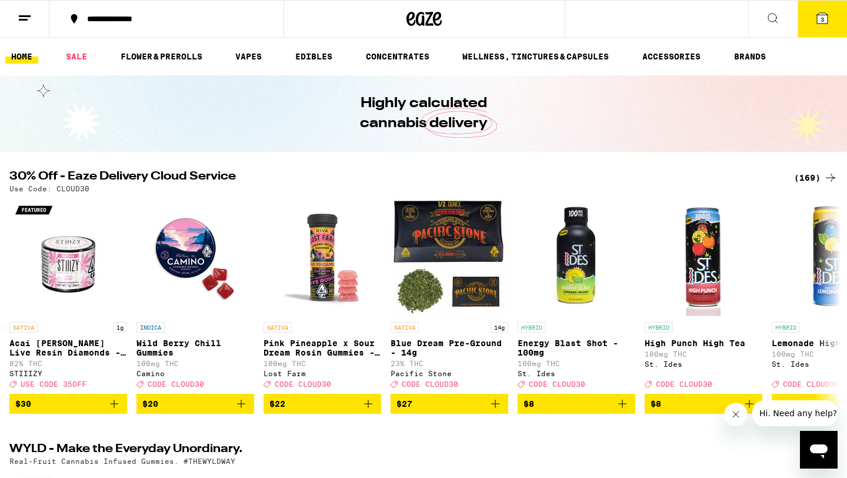
click at [316, 54] on link "EDIBLES" at bounding box center [314, 56] width 49 height 14
click at [311, 56] on link "EDIBLES" at bounding box center [314, 56] width 49 height 14
click at [320, 57] on link "EDIBLES" at bounding box center [314, 56] width 49 height 14
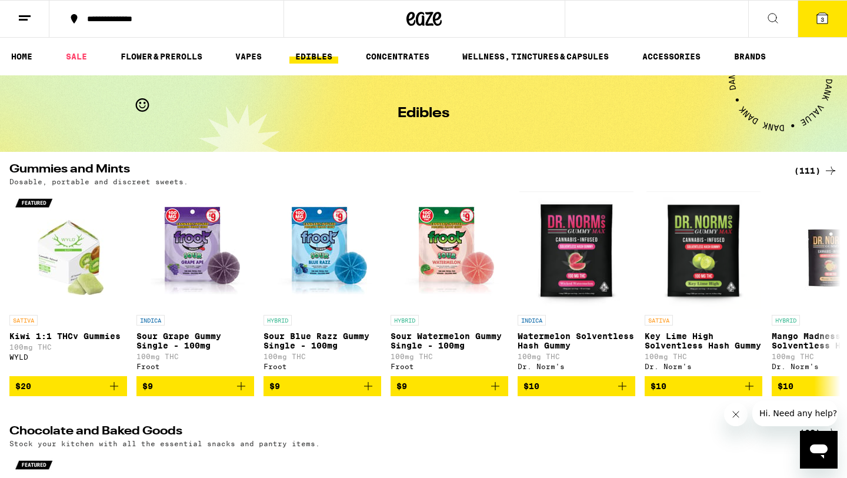
click at [804, 167] on div "(111)" at bounding box center [816, 171] width 44 height 14
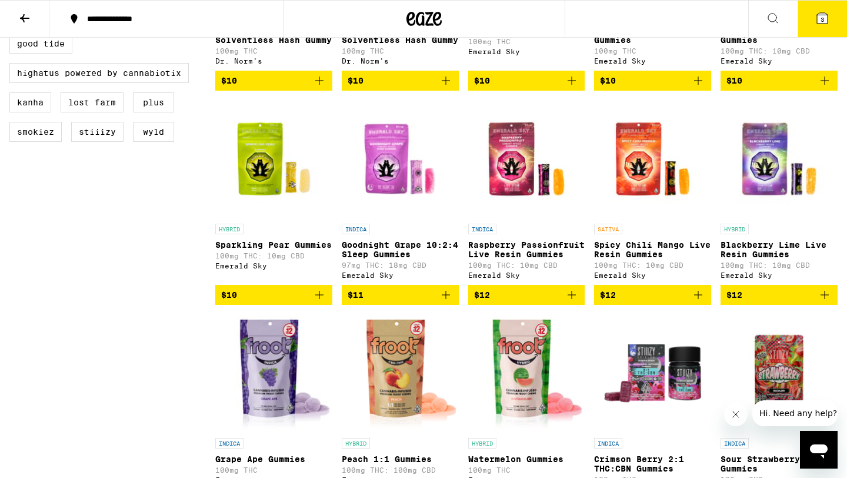
scroll to position [488, 0]
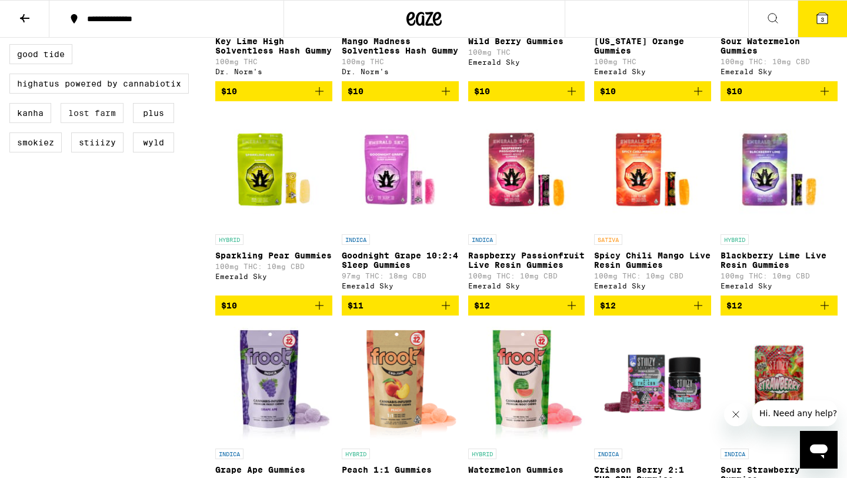
click at [101, 123] on label "Lost Farm" at bounding box center [92, 113] width 63 height 20
checkbox input "true"
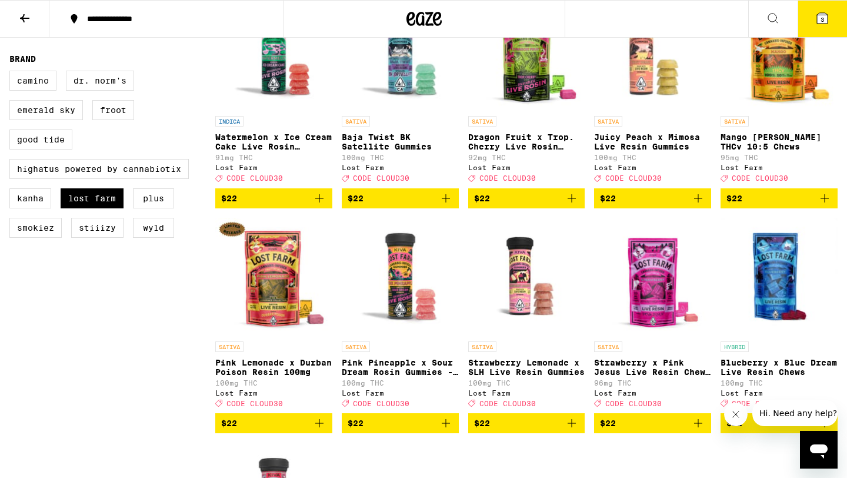
scroll to position [240, 0]
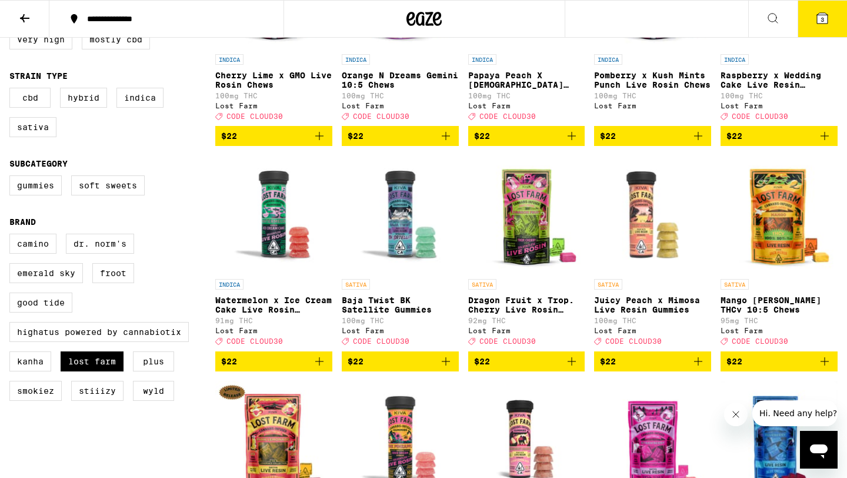
click at [823, 27] on button "3" at bounding box center [822, 19] width 49 height 36
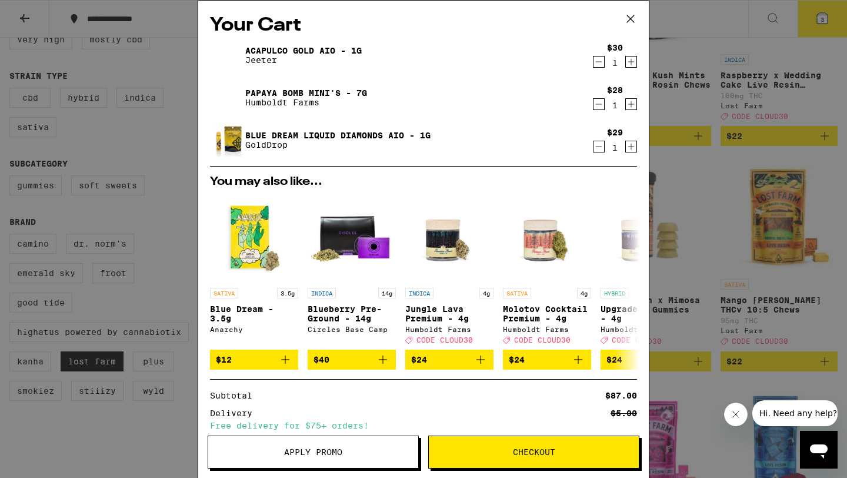
click at [554, 453] on span "Checkout" at bounding box center [534, 452] width 42 height 8
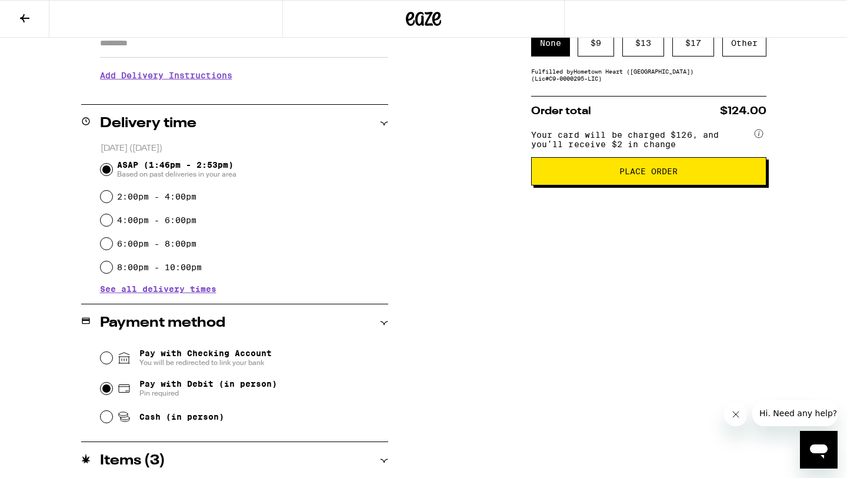
scroll to position [38, 0]
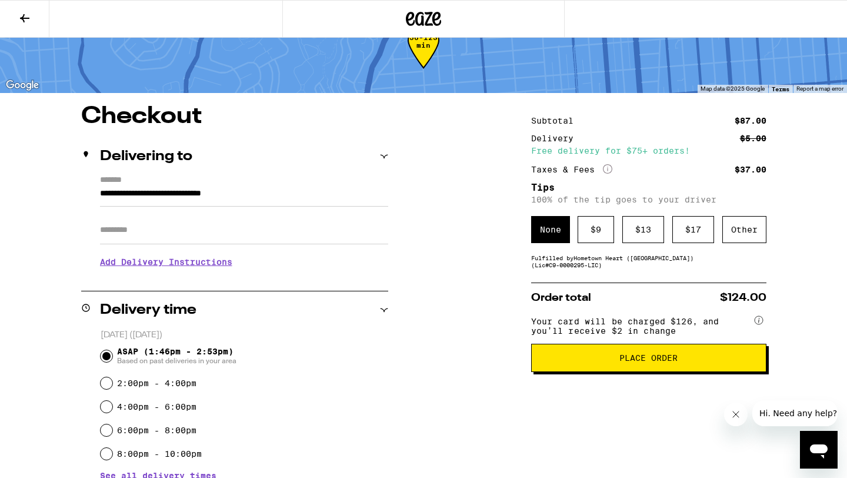
click at [637, 362] on span "Place Order" at bounding box center [649, 358] width 58 height 8
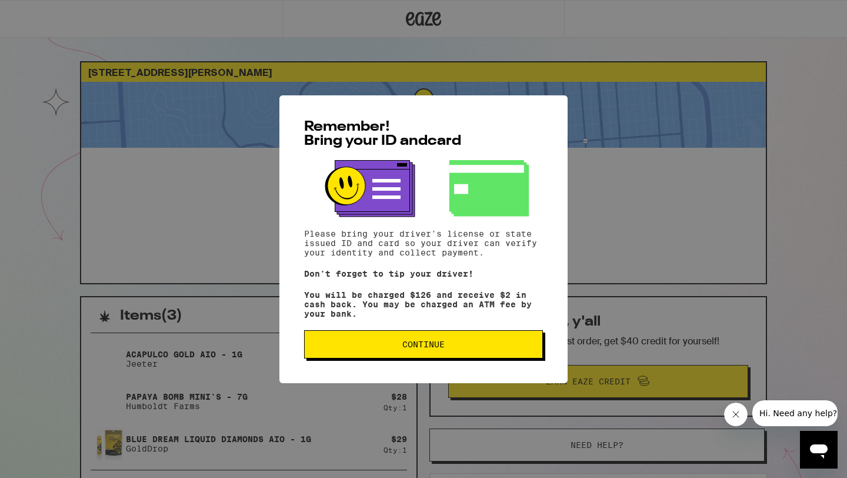
click at [422, 342] on button "Continue" at bounding box center [423, 344] width 239 height 28
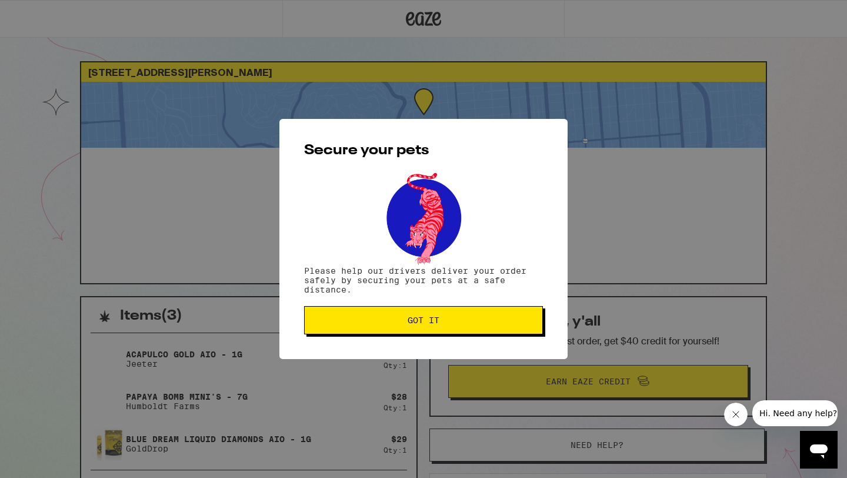
click at [443, 321] on span "Got it" at bounding box center [423, 320] width 219 height 8
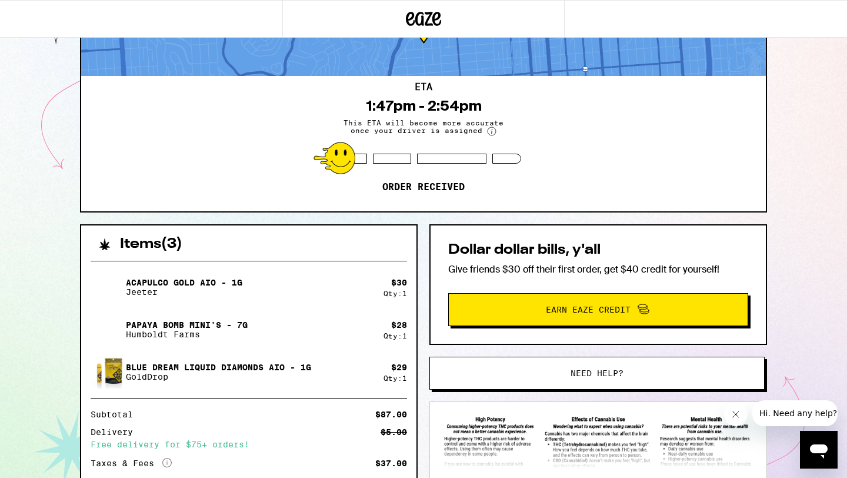
scroll to position [158, 0]
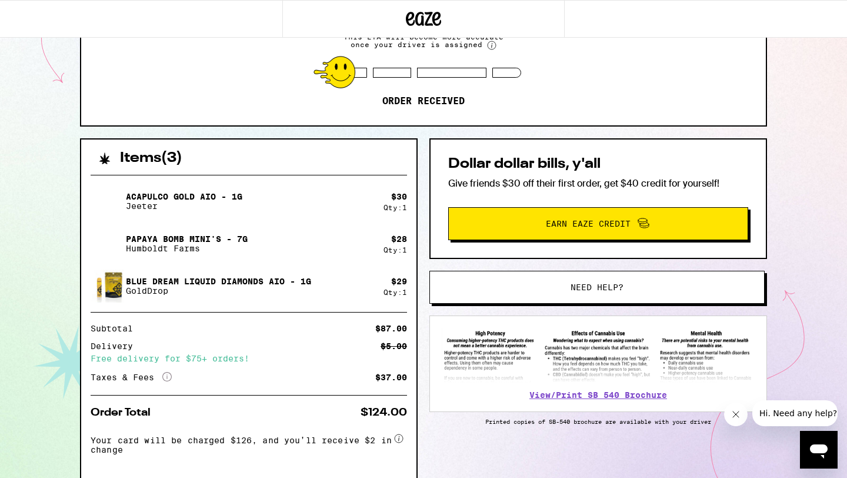
click at [161, 376] on div "Taxes & Fees More Info" at bounding box center [131, 377] width 81 height 11
click at [164, 376] on icon "More Info" at bounding box center [166, 376] width 9 height 9
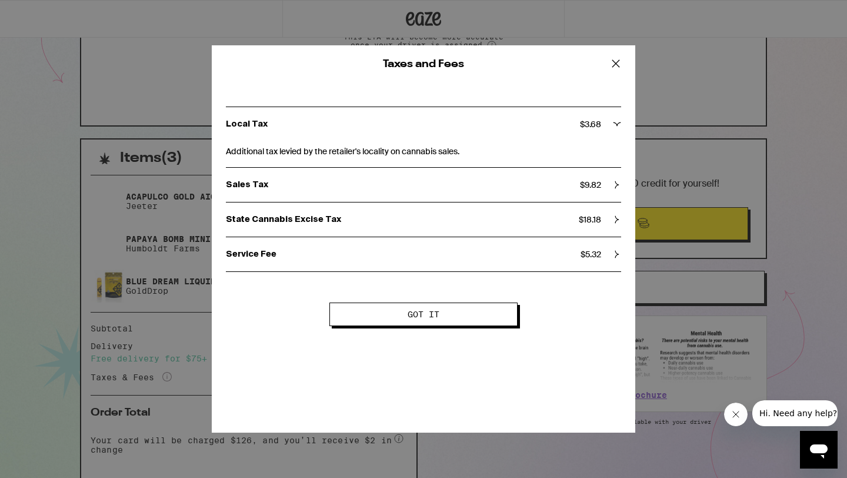
click at [609, 65] on icon at bounding box center [616, 64] width 18 height 18
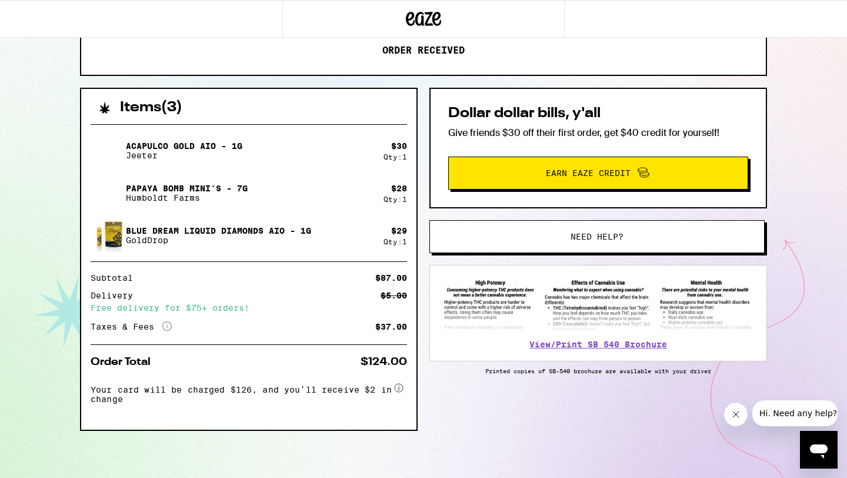
scroll to position [0, 0]
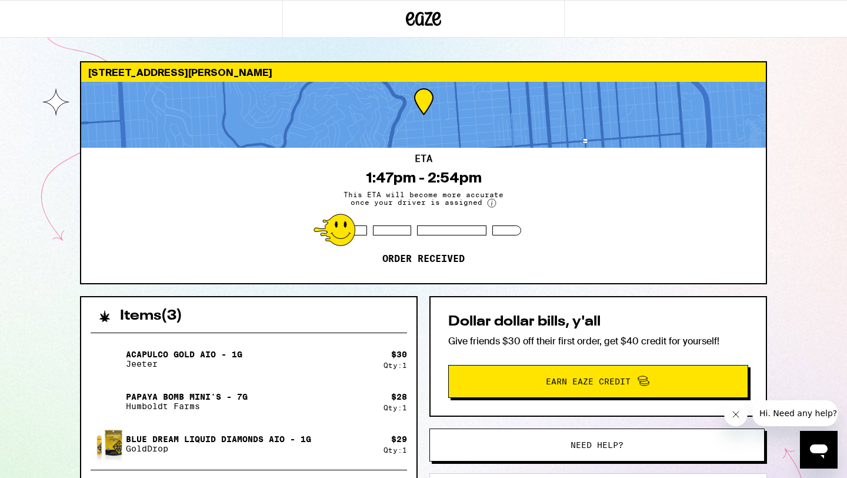
click at [211, 72] on div "541 Douglass St San Francisco 94114" at bounding box center [423, 71] width 685 height 19
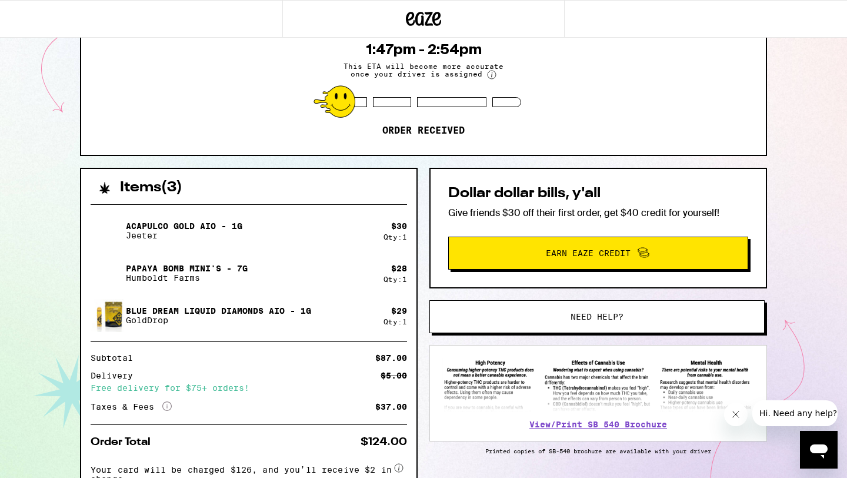
scroll to position [185, 0]
